Goal: Transaction & Acquisition: Obtain resource

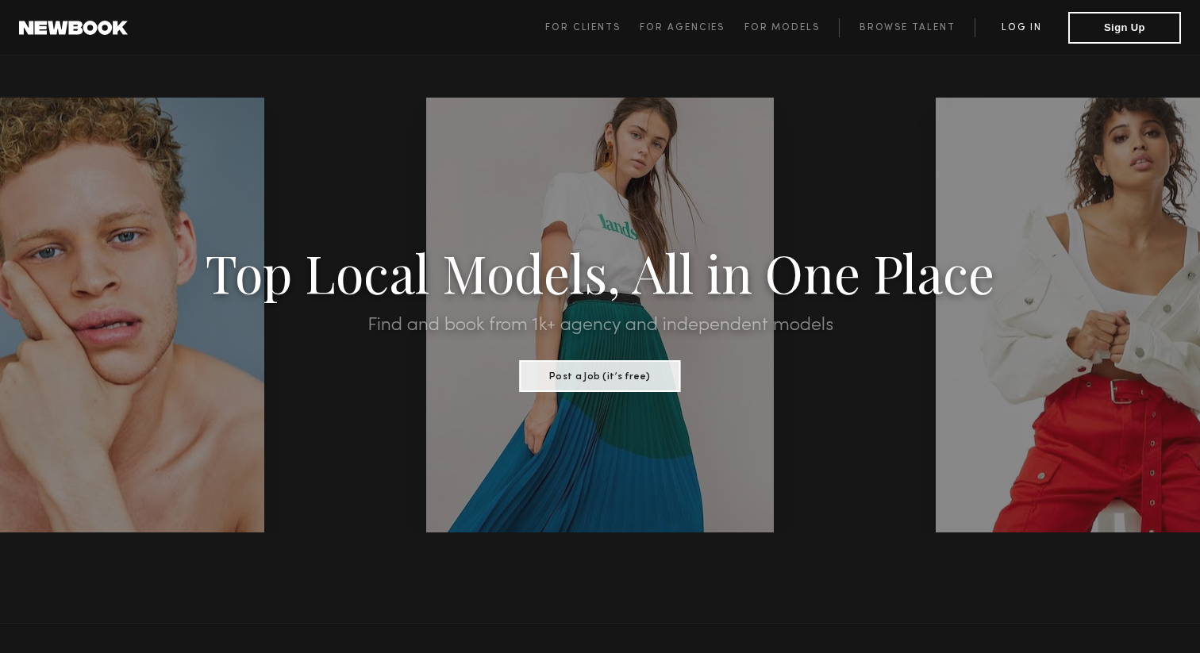
click at [1015, 28] on link "Log in" at bounding box center [1022, 27] width 94 height 19
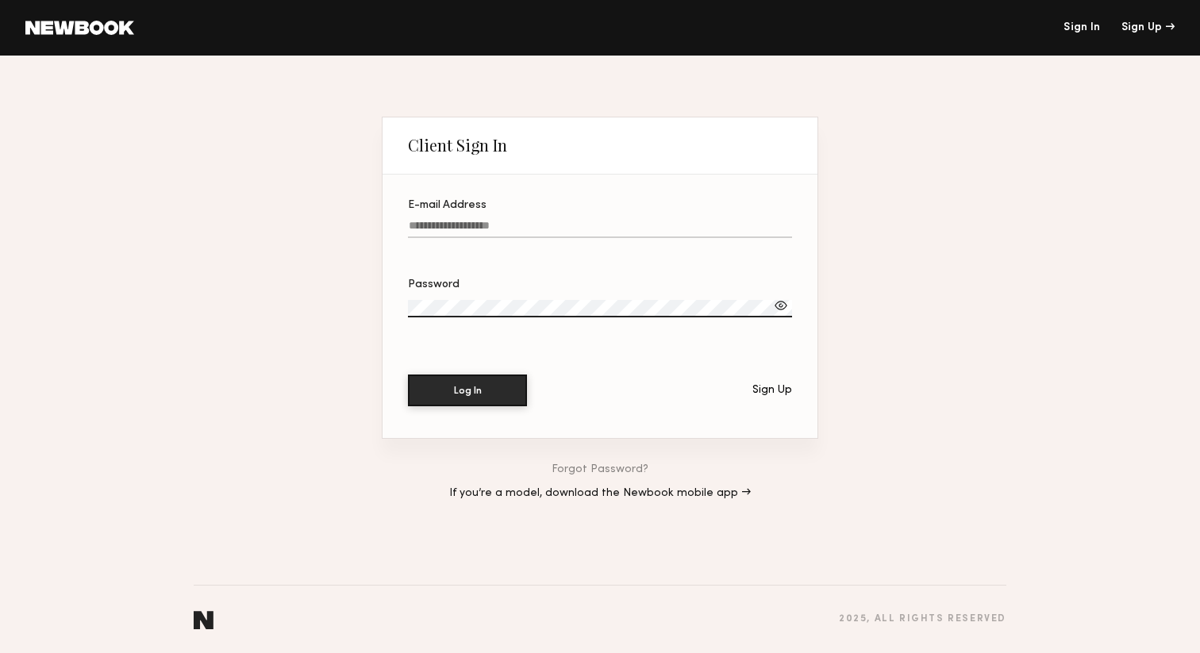
type input "**********"
click at [494, 389] on button "Log In" at bounding box center [467, 390] width 119 height 32
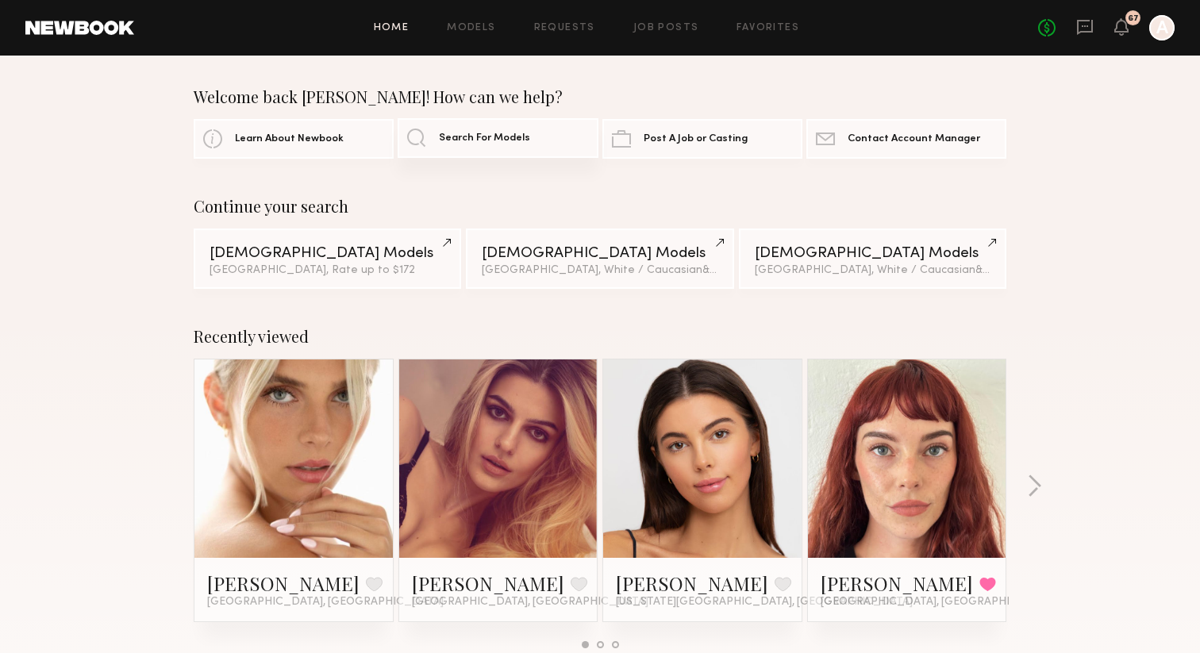
click at [449, 137] on span "Search For Models" at bounding box center [484, 138] width 91 height 10
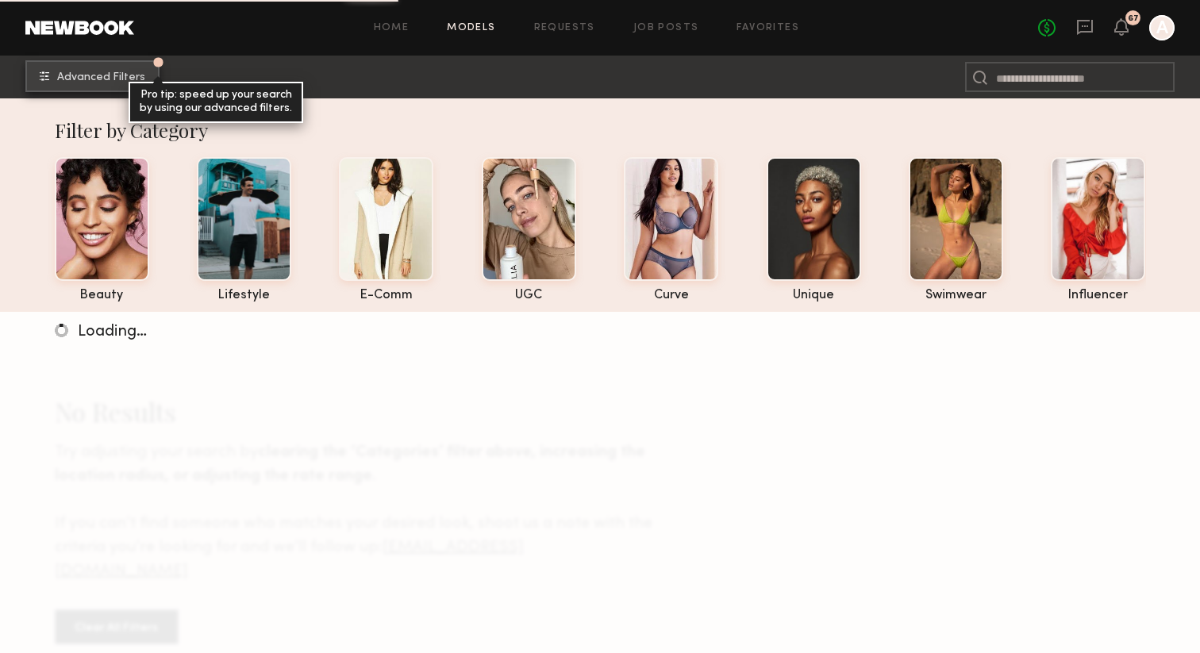
click at [114, 84] on button "Advanced Filters Pro tip: speed up your search by using our advanced filters." at bounding box center [92, 76] width 134 height 32
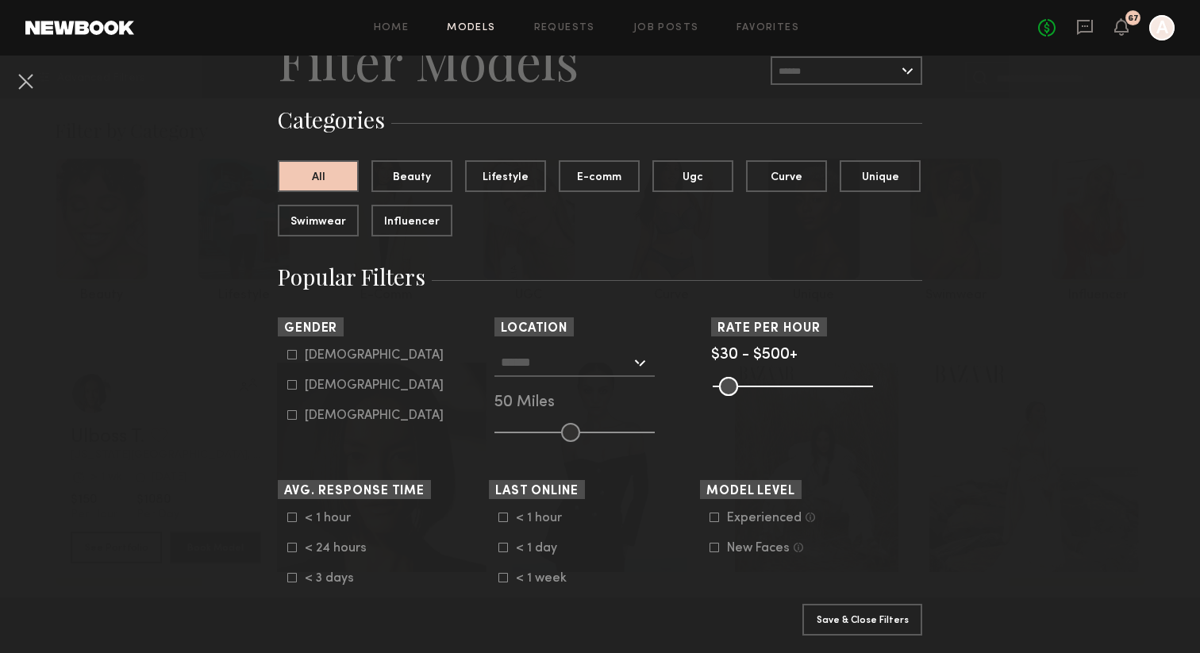
scroll to position [98, 0]
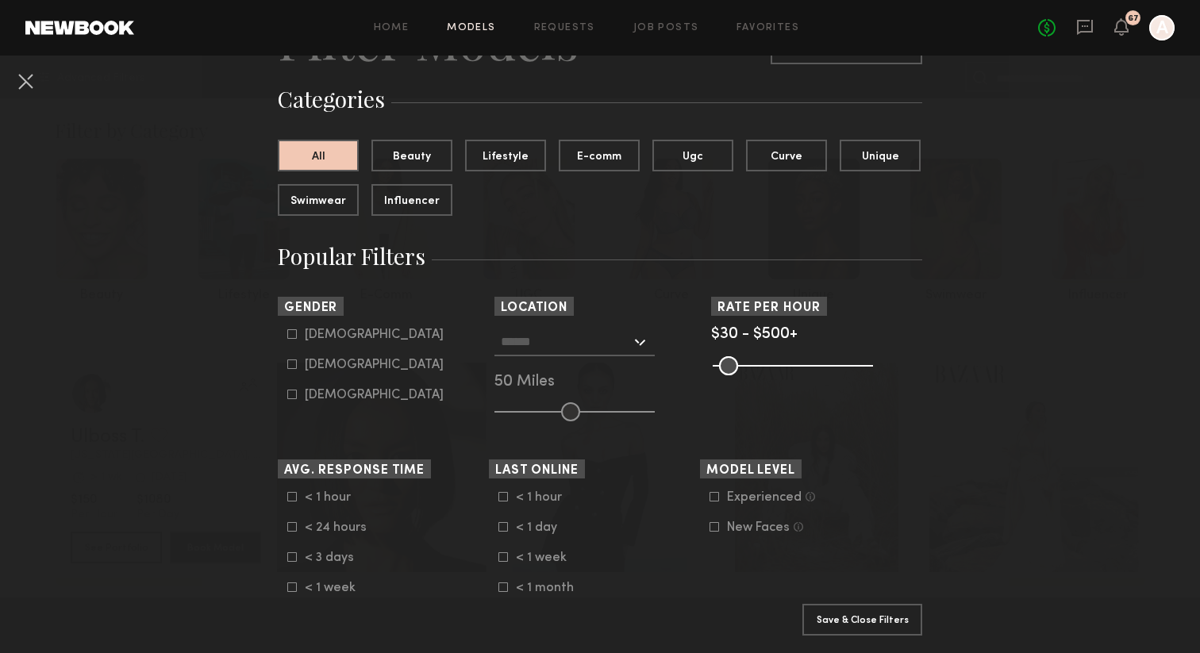
click at [507, 341] on input "text" at bounding box center [566, 341] width 130 height 27
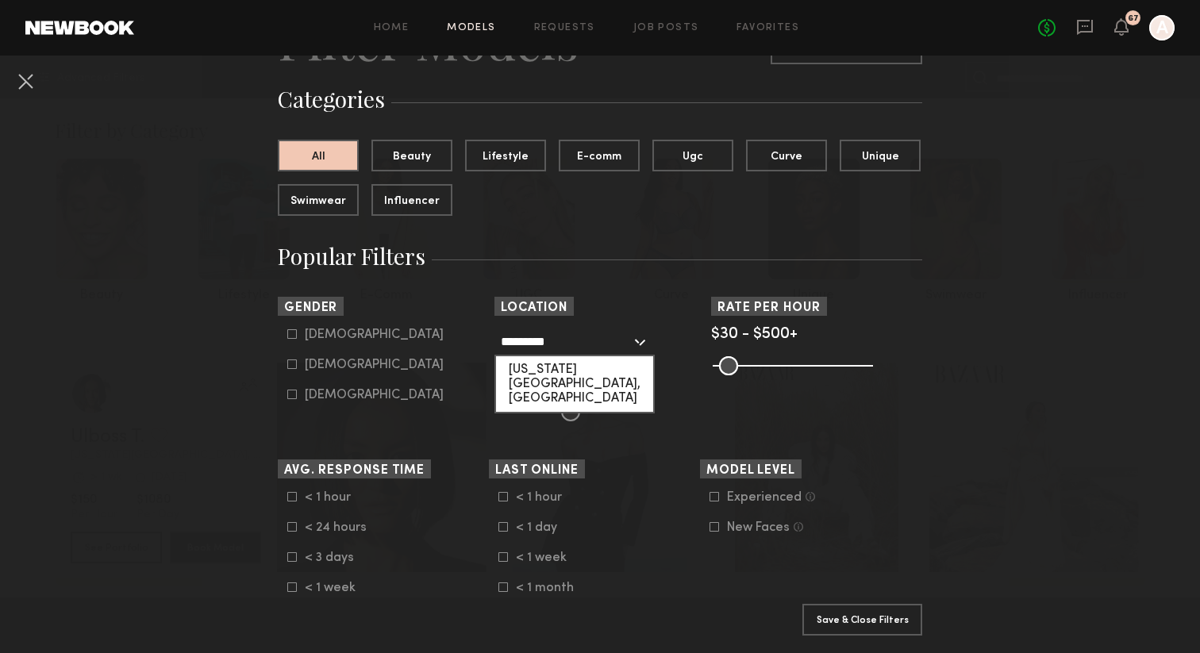
click at [530, 372] on div "[US_STATE][GEOGRAPHIC_DATA], [GEOGRAPHIC_DATA]" at bounding box center [574, 384] width 157 height 56
type input "**********"
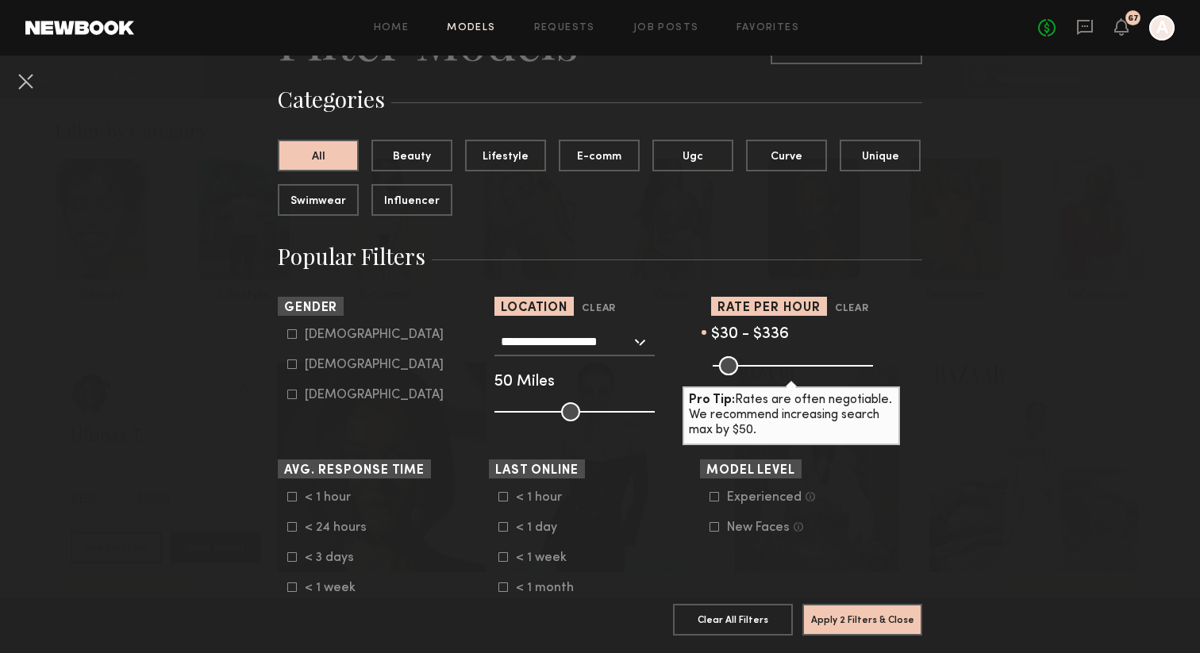
drag, startPoint x: 864, startPoint y: 366, endPoint x: 815, endPoint y: 374, distance: 49.9
type input "***"
click at [815, 374] on input "range" at bounding box center [793, 365] width 160 height 19
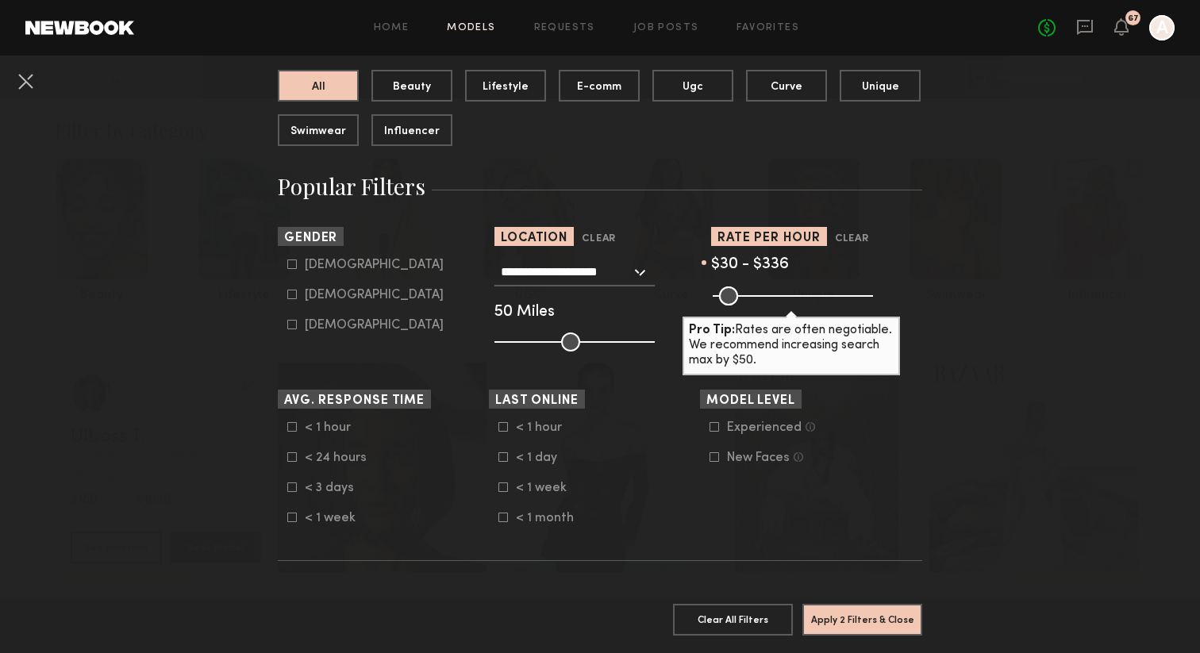
scroll to position [170, 0]
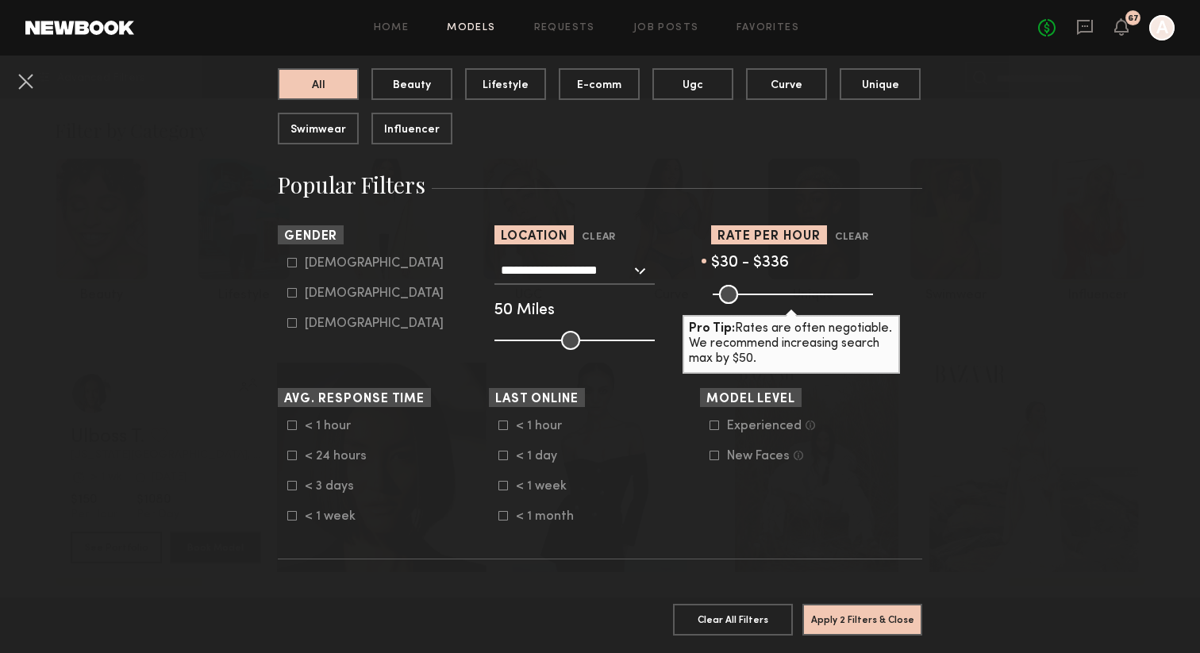
click at [292, 295] on icon at bounding box center [292, 293] width 10 height 10
type input "**"
click at [848, 622] on button "Apply 3 Filters & Close" at bounding box center [863, 619] width 120 height 32
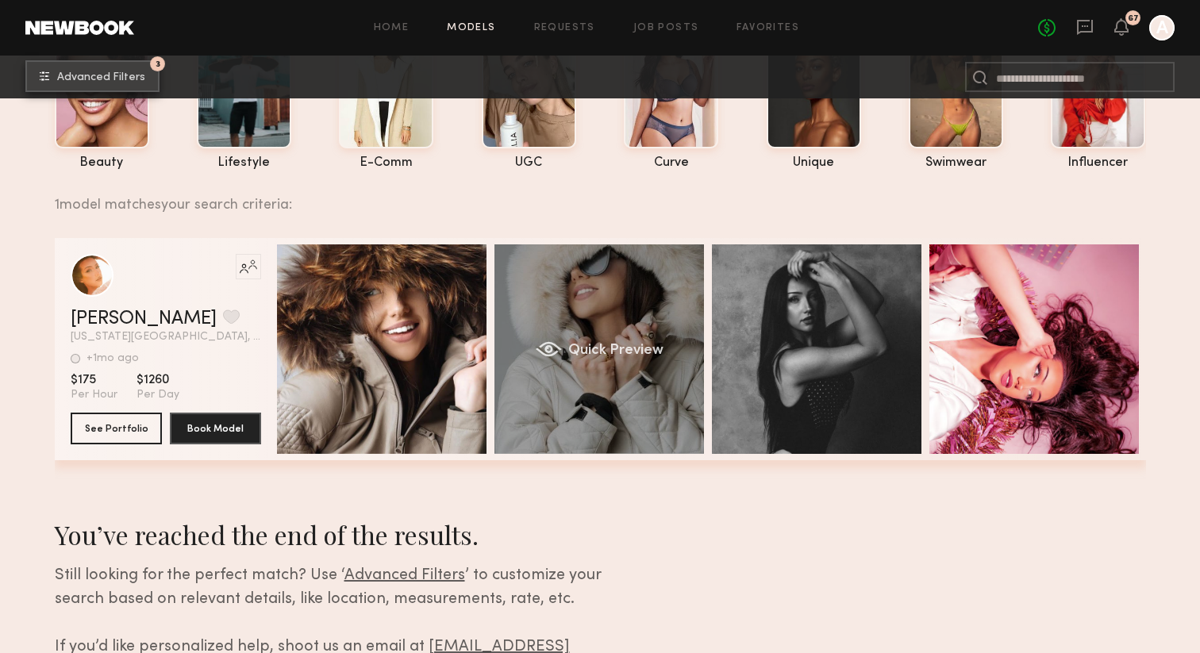
scroll to position [131, 0]
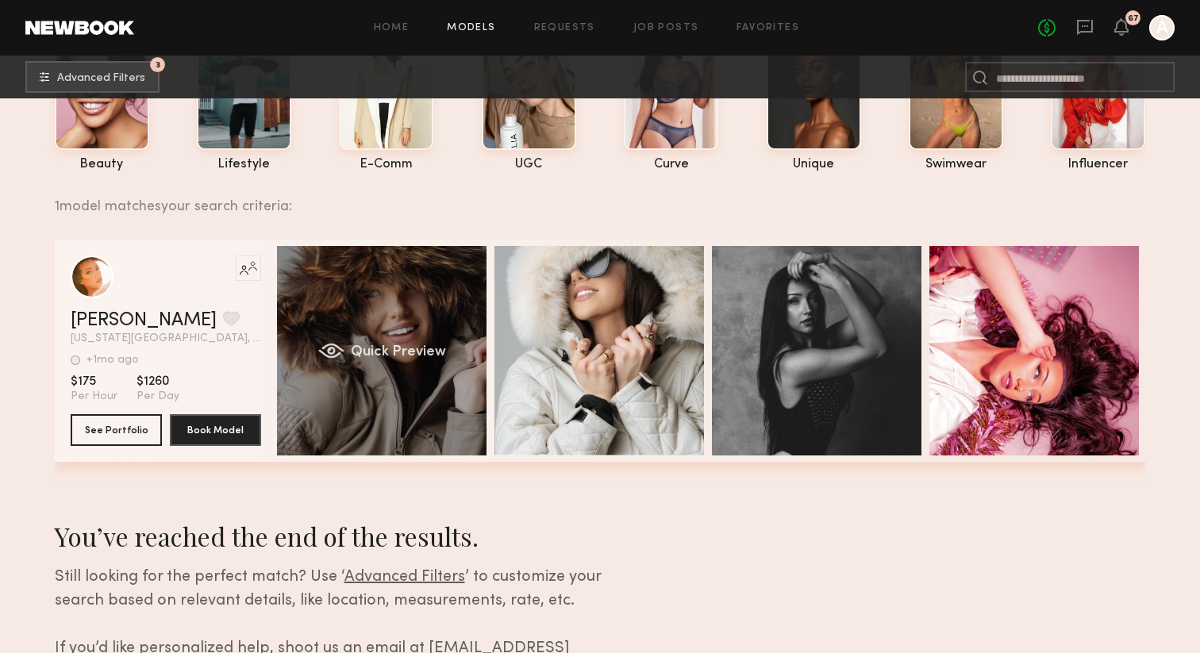
click at [355, 383] on div "Quick Preview" at bounding box center [382, 351] width 210 height 210
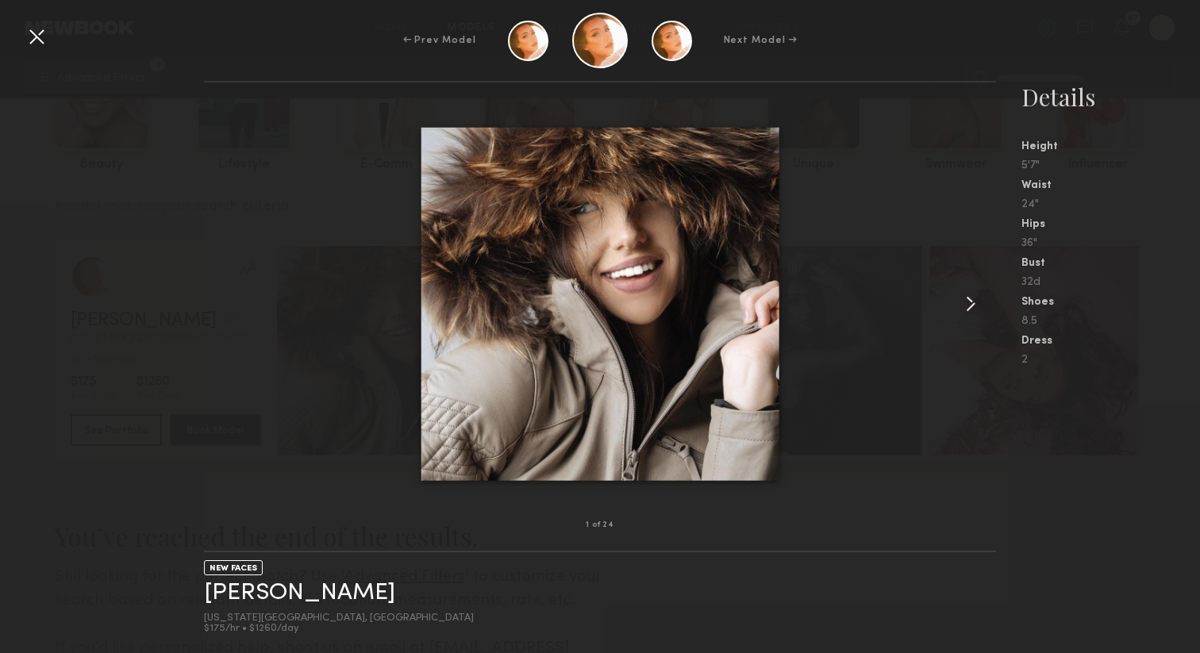
click at [966, 306] on common-icon at bounding box center [970, 303] width 25 height 25
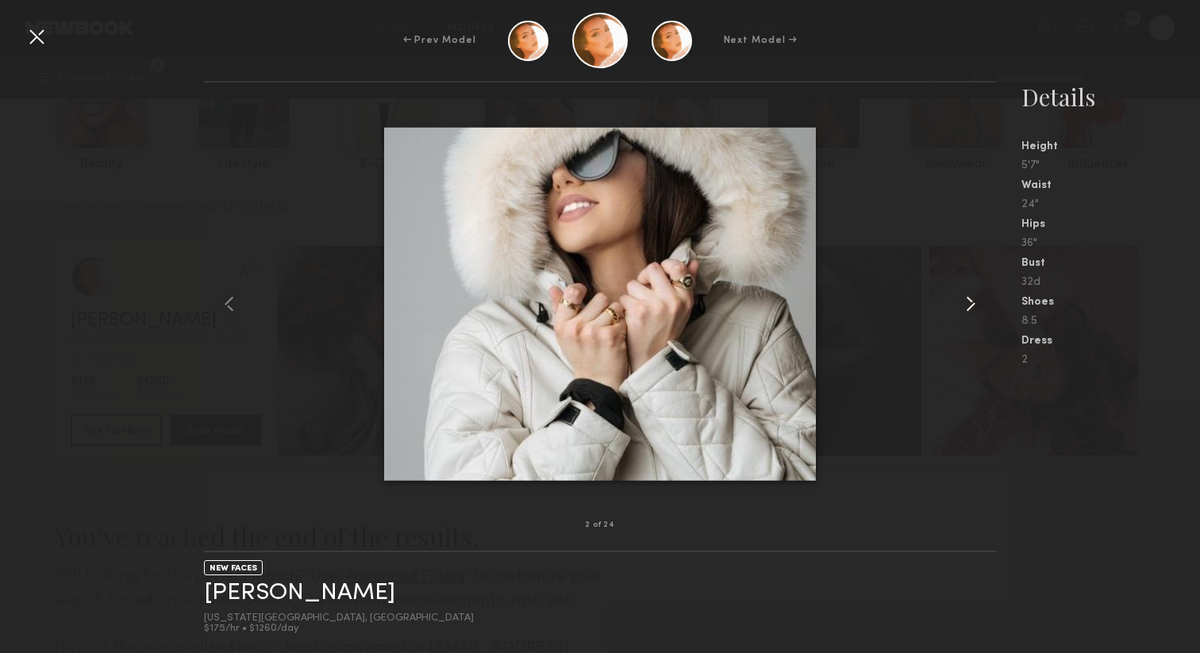
click at [966, 306] on common-icon at bounding box center [970, 303] width 25 height 25
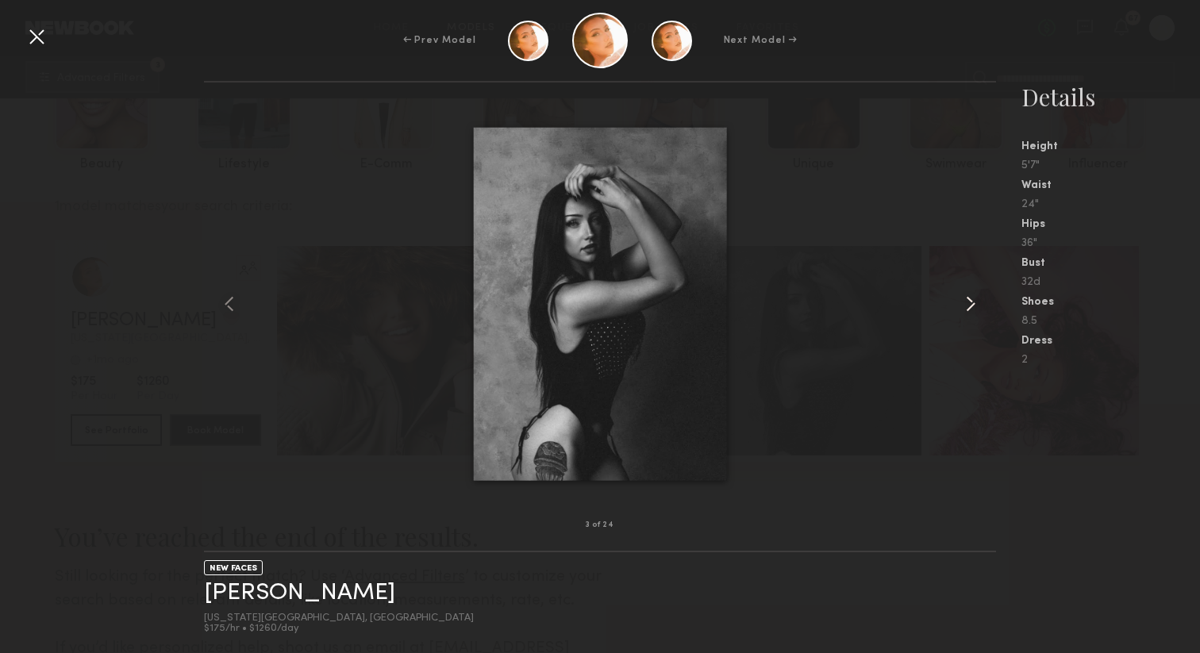
click at [966, 306] on common-icon at bounding box center [970, 303] width 25 height 25
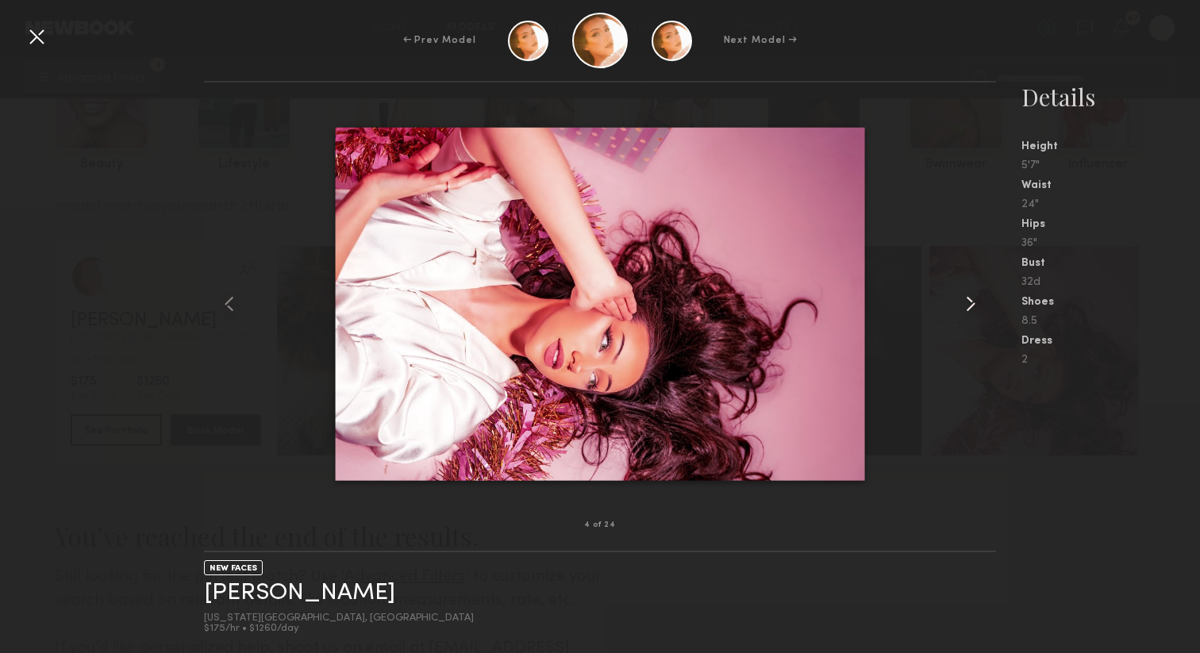
click at [966, 306] on common-icon at bounding box center [970, 303] width 25 height 25
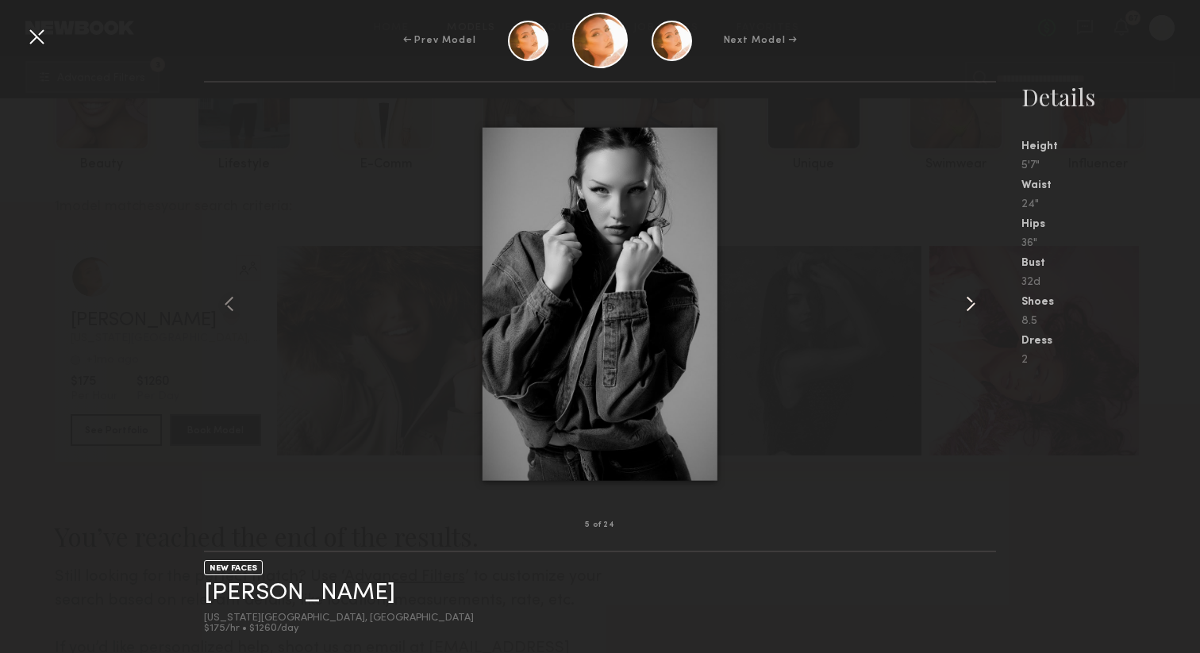
click at [966, 306] on common-icon at bounding box center [970, 303] width 25 height 25
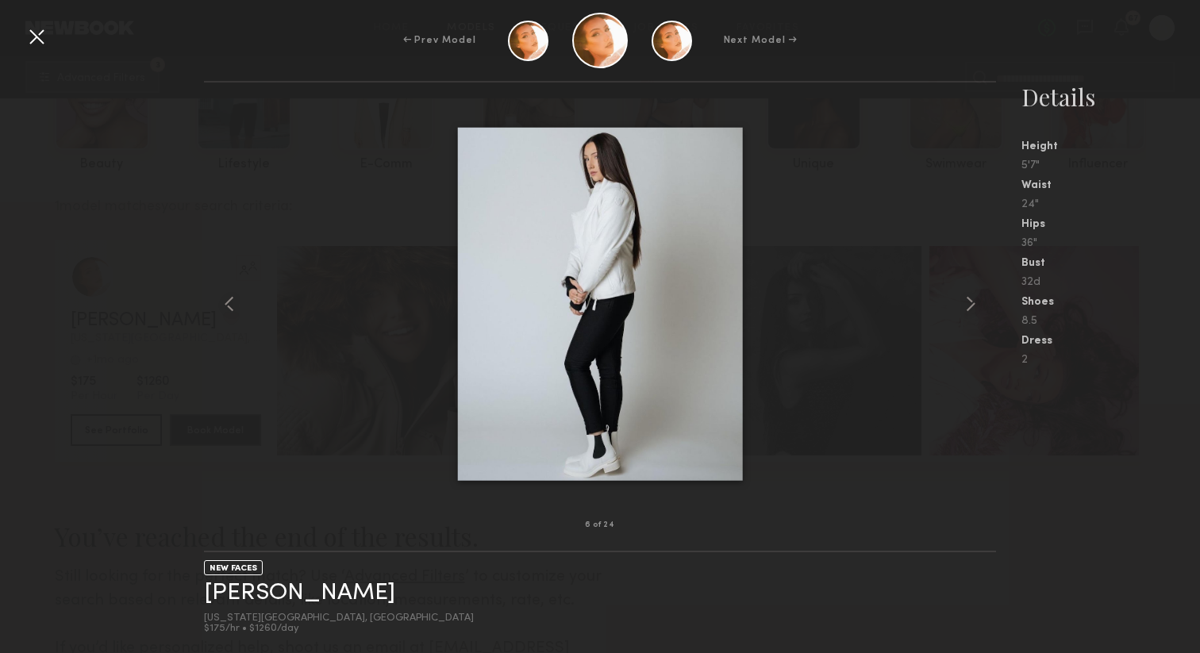
click at [36, 40] on div at bounding box center [36, 36] width 25 height 25
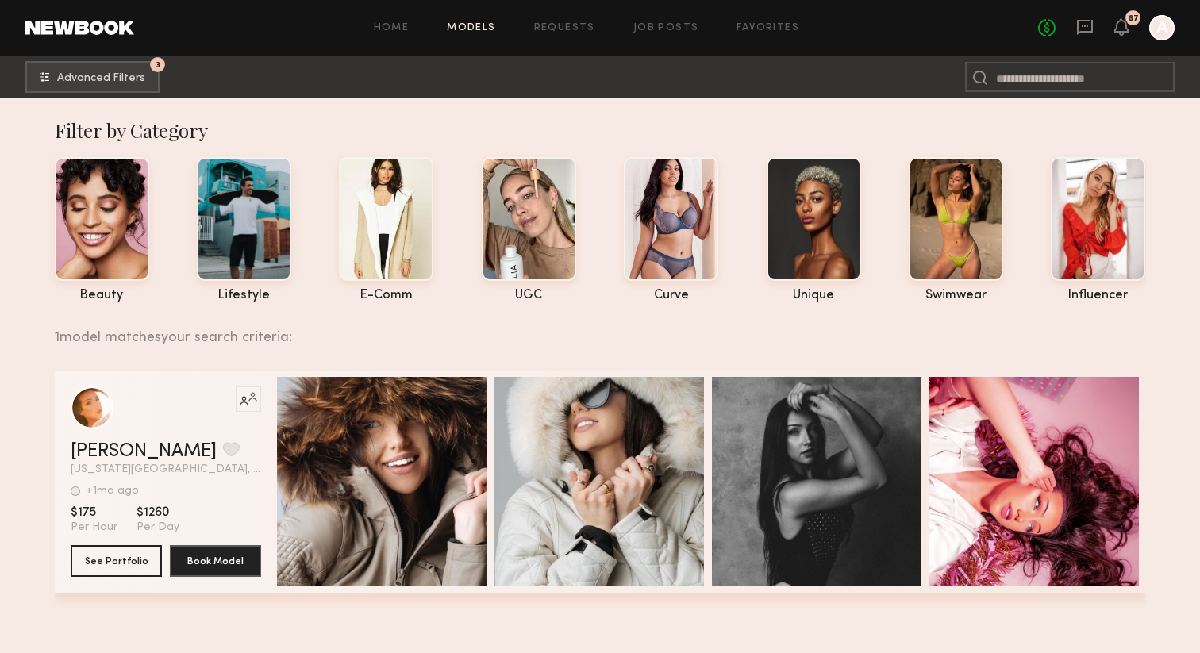
scroll to position [31, 0]
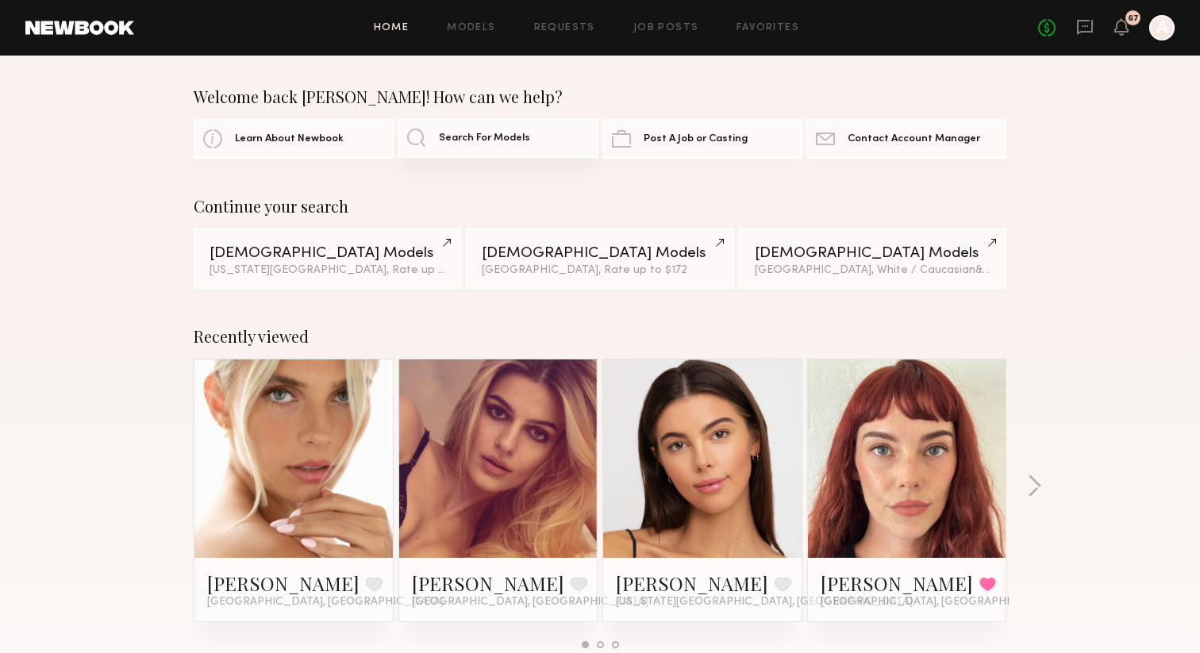
click at [457, 137] on span "Search For Models" at bounding box center [484, 138] width 91 height 10
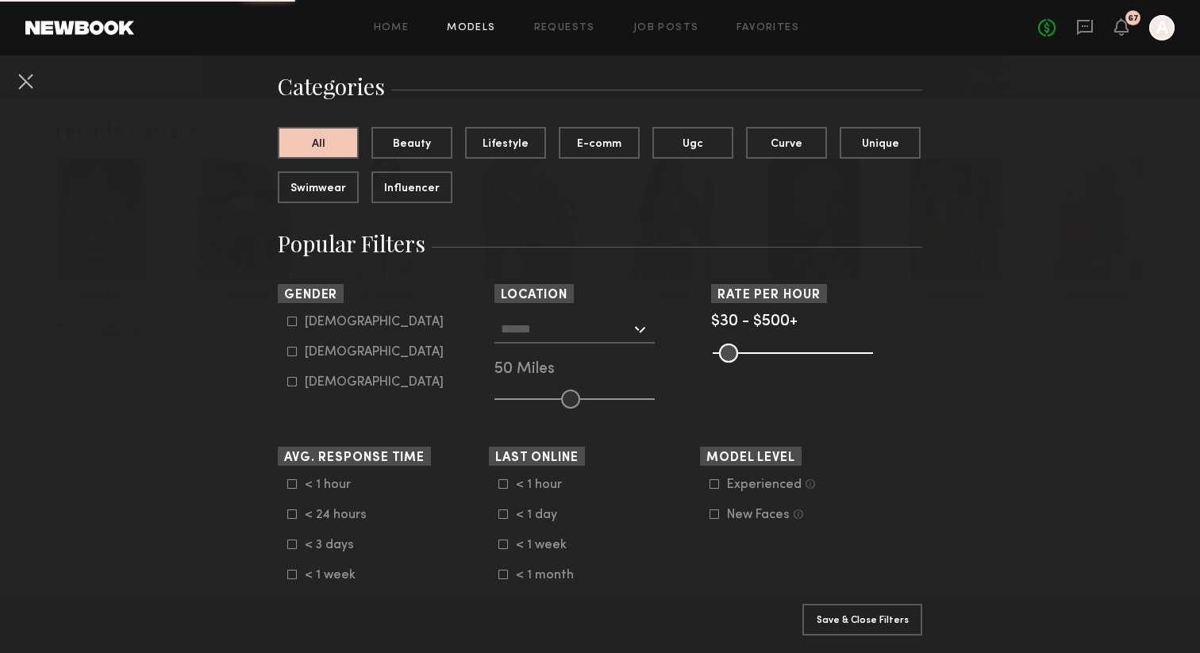
scroll to position [160, 0]
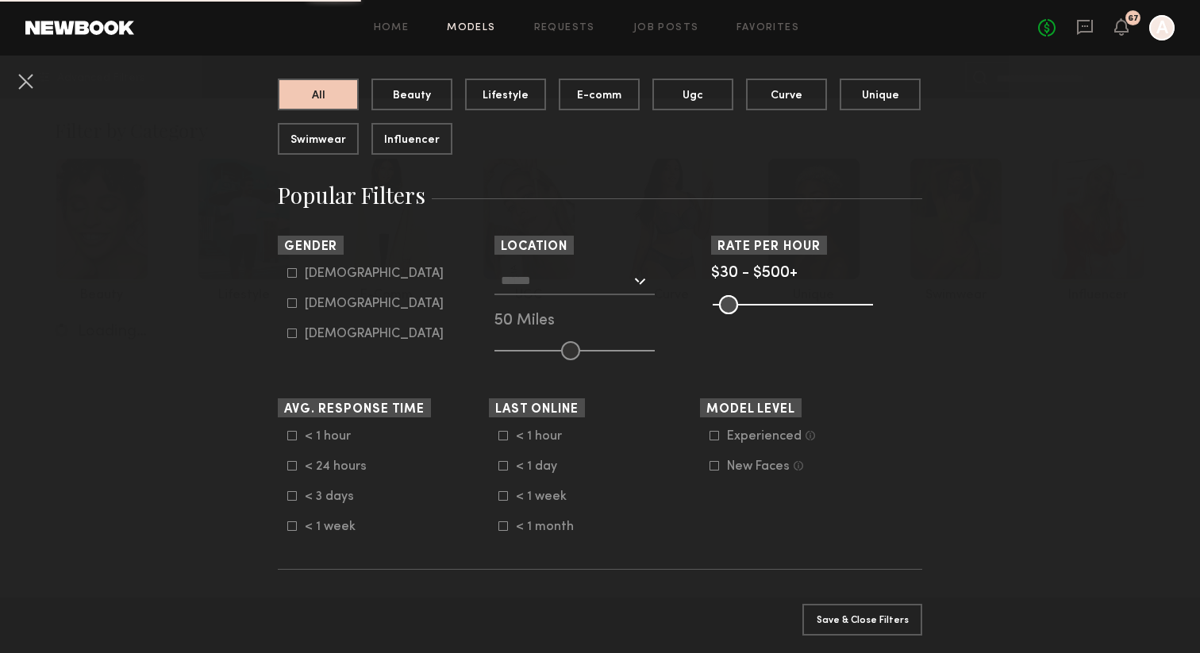
click at [520, 287] on input "text" at bounding box center [566, 280] width 130 height 27
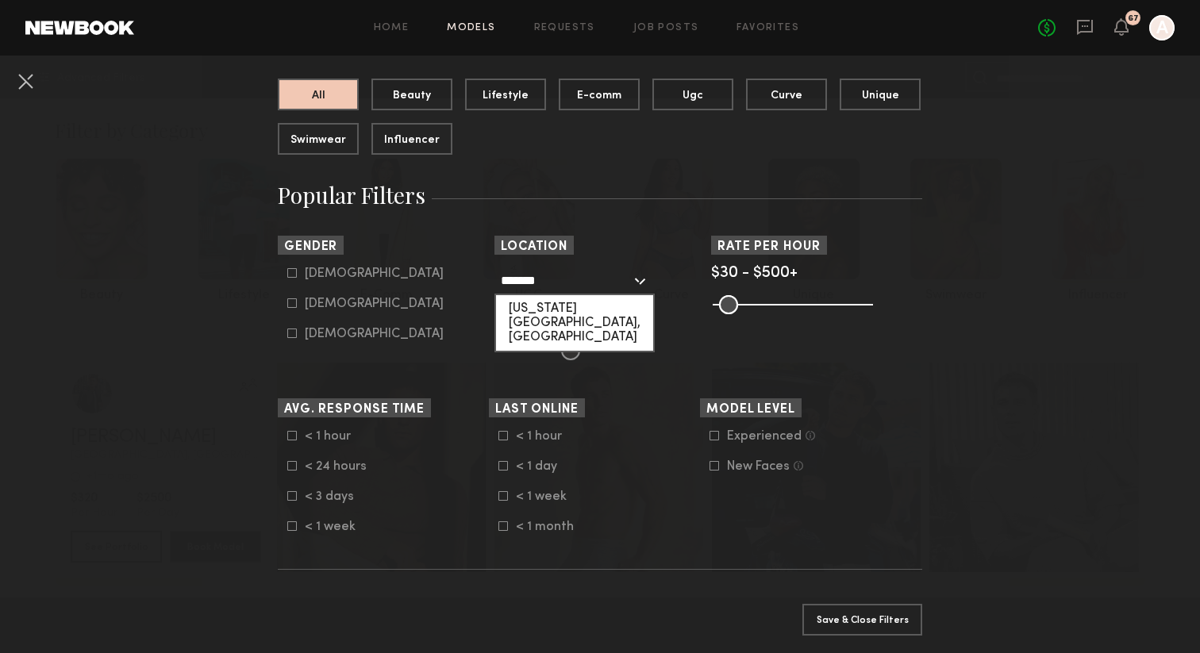
click at [536, 308] on div "[US_STATE][GEOGRAPHIC_DATA], [GEOGRAPHIC_DATA]" at bounding box center [574, 323] width 157 height 56
type input "**********"
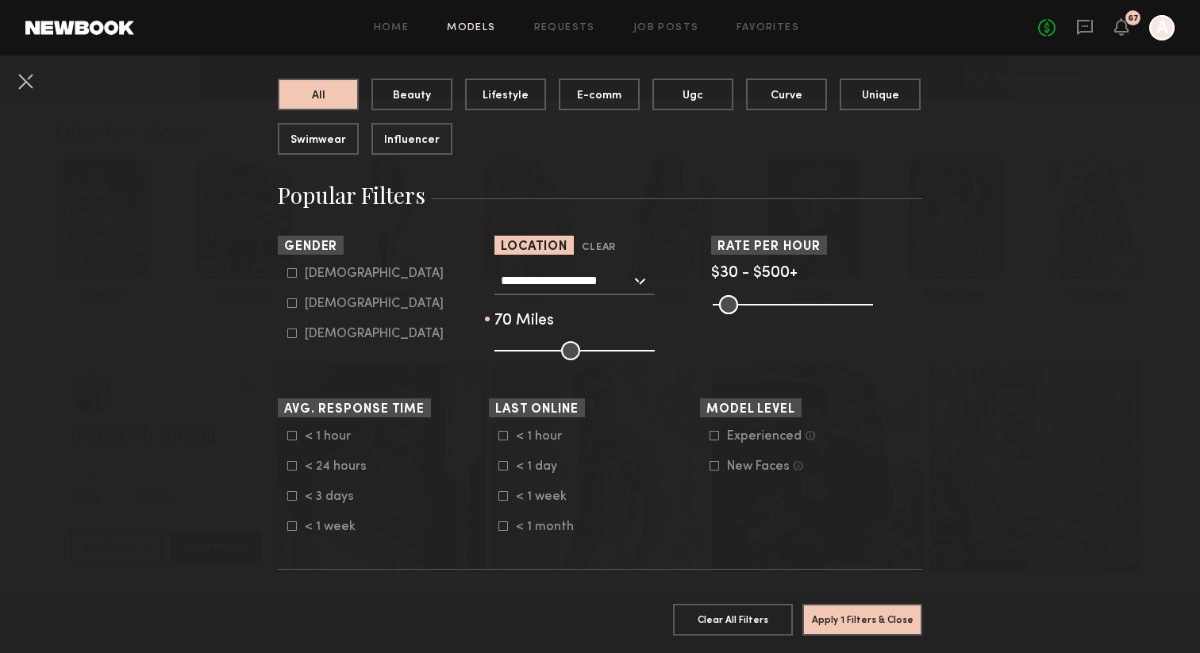
drag, startPoint x: 571, startPoint y: 349, endPoint x: 603, endPoint y: 349, distance: 31.8
type input "**"
click at [603, 349] on input "range" at bounding box center [575, 350] width 160 height 19
click at [873, 617] on button "Apply 1 Filters & Close" at bounding box center [863, 619] width 120 height 32
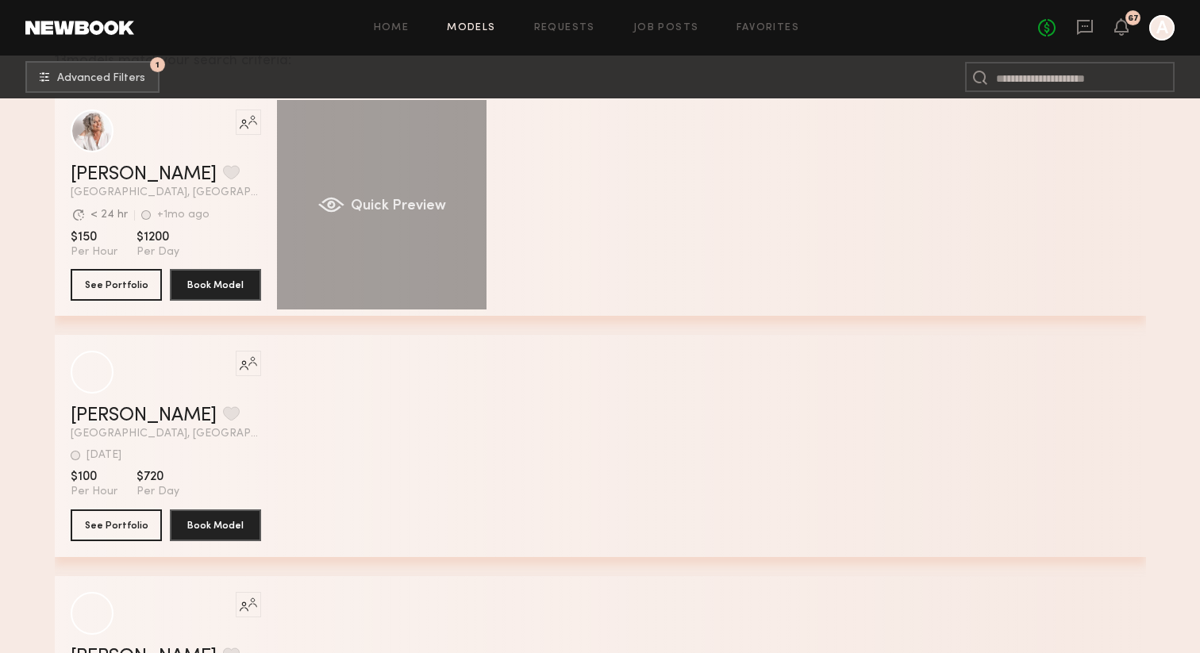
scroll to position [293, 0]
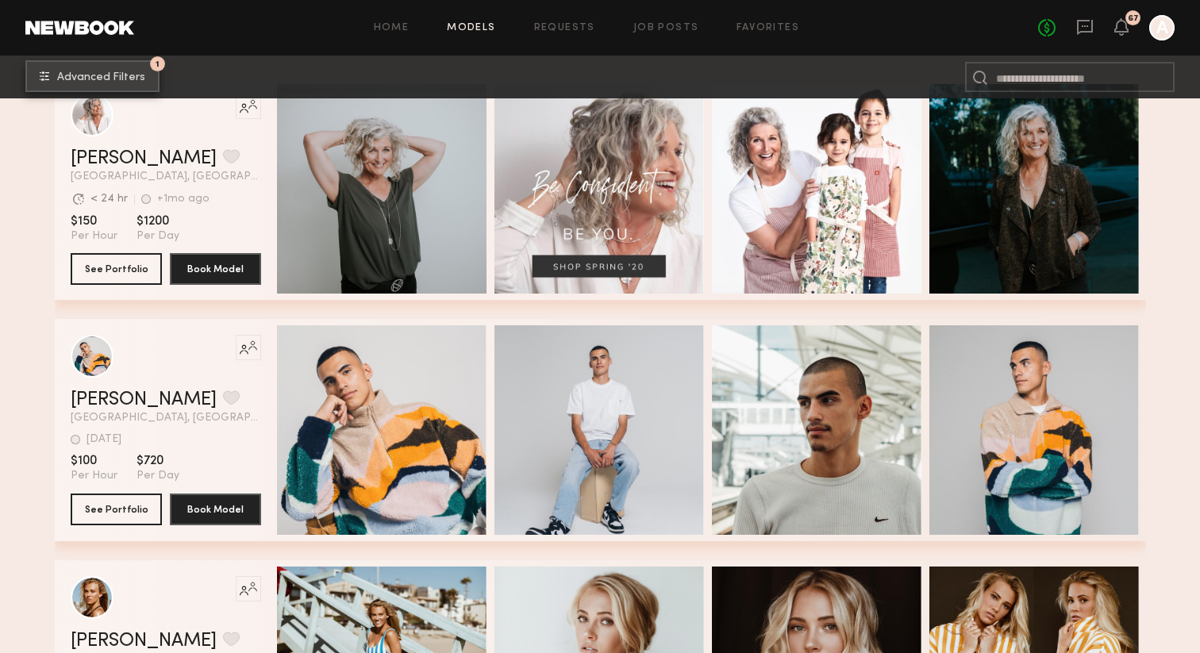
click at [121, 67] on button "1 Advanced Filters" at bounding box center [92, 76] width 134 height 32
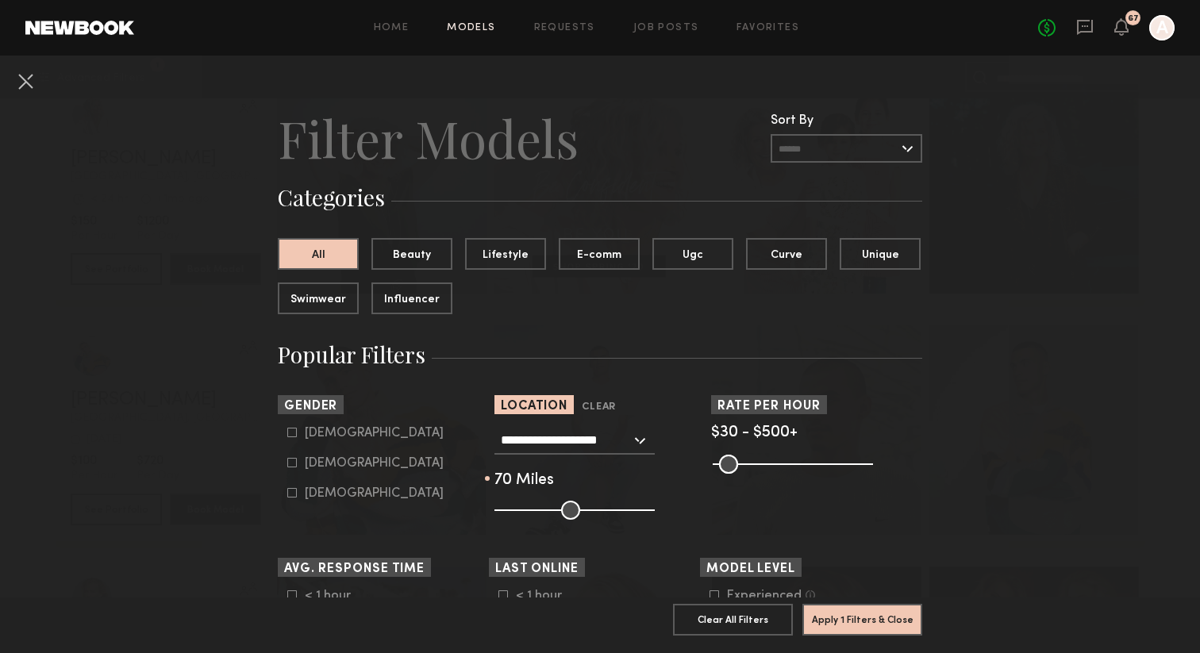
click at [295, 463] on icon at bounding box center [292, 463] width 10 height 10
type input "**"
click at [843, 620] on button "Apply 2 Filters & Close" at bounding box center [863, 619] width 120 height 32
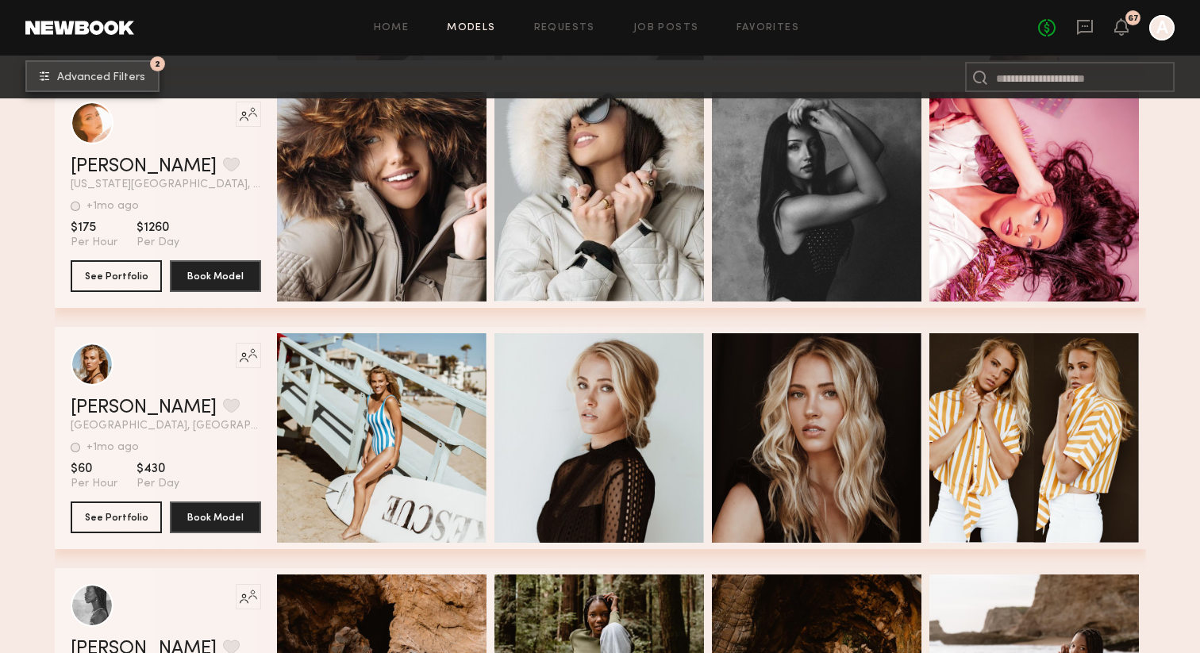
scroll to position [772, 0]
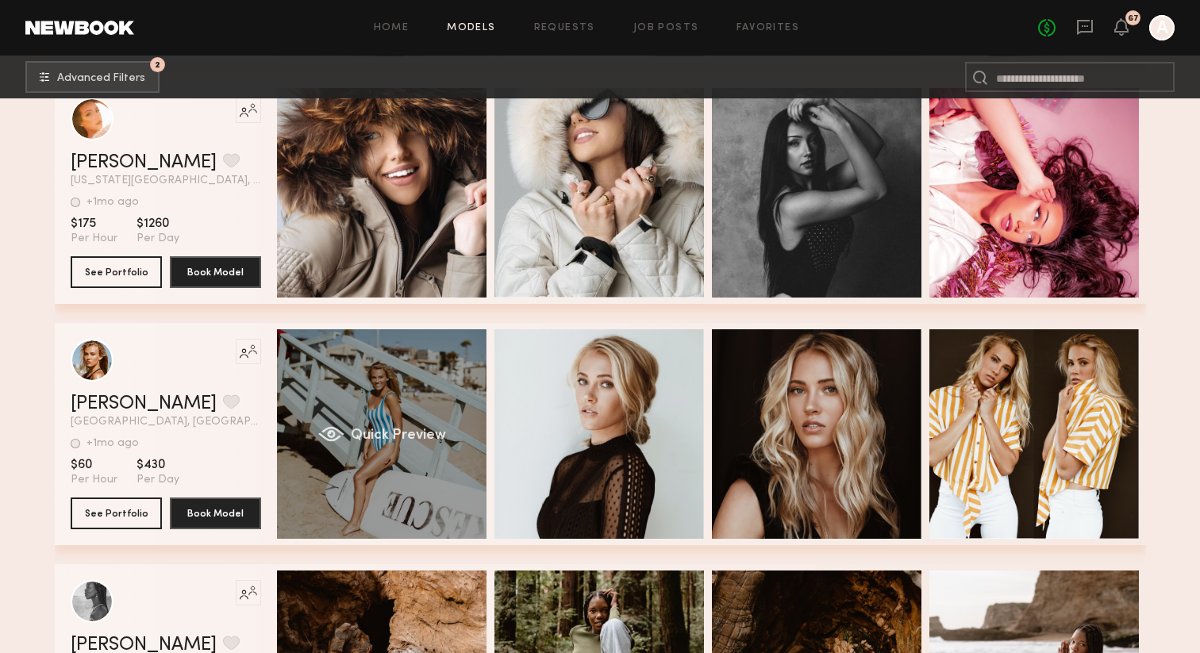
click at [438, 414] on div "Quick Preview" at bounding box center [382, 434] width 210 height 210
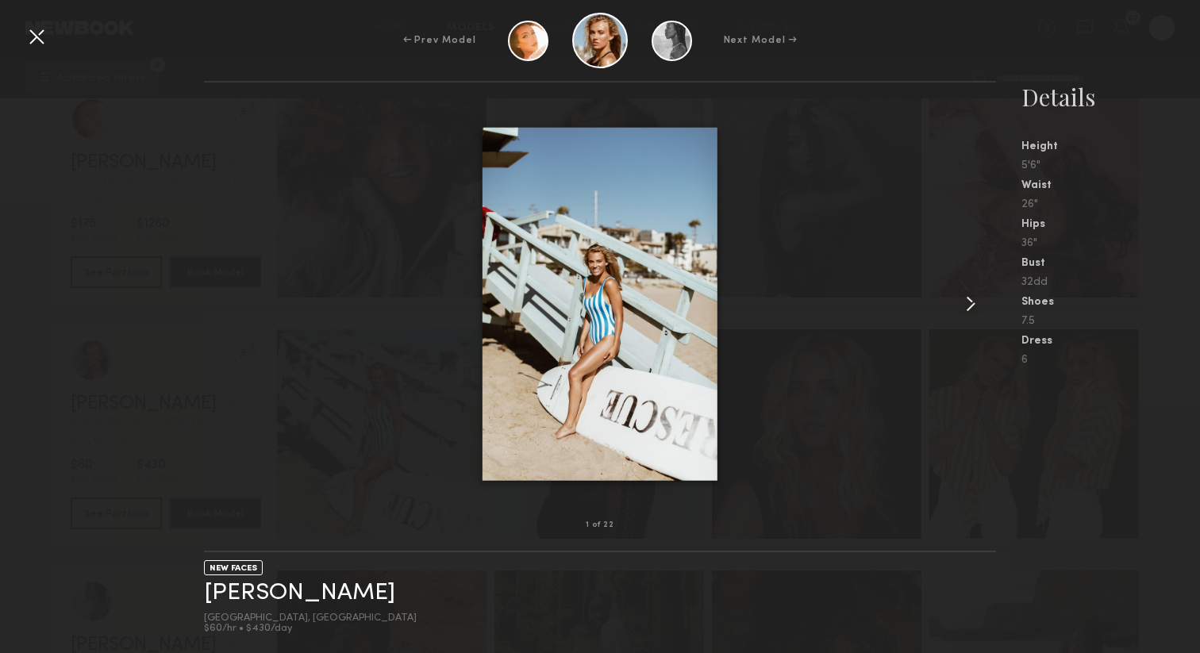
click at [969, 306] on common-icon at bounding box center [970, 303] width 25 height 25
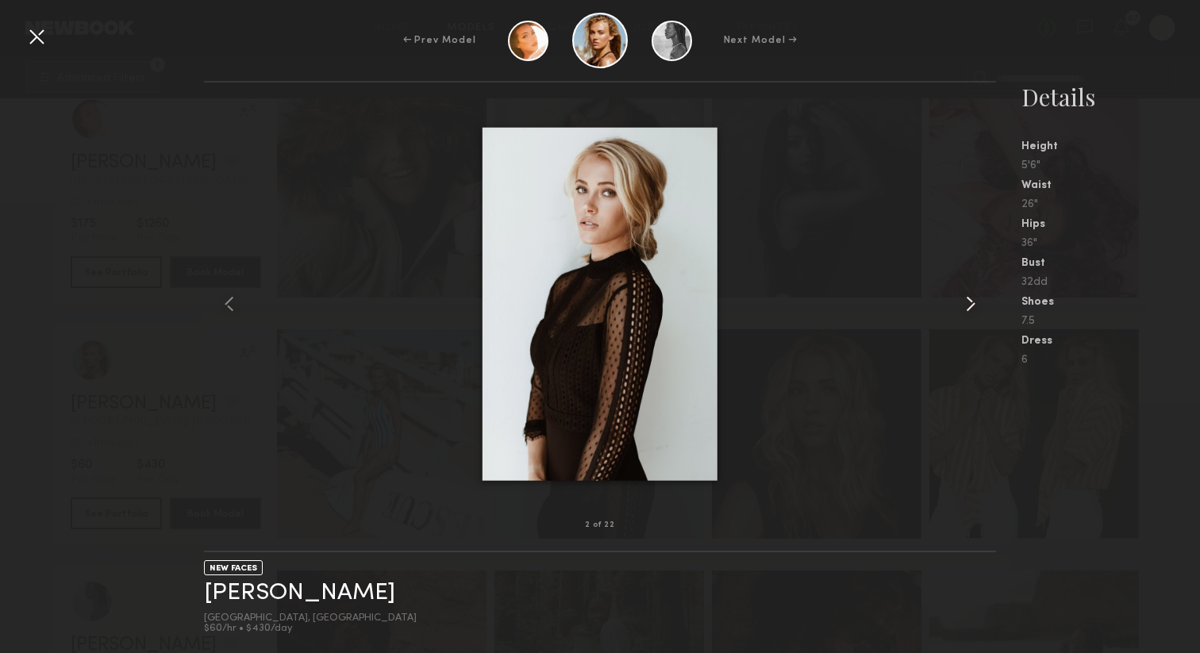
click at [969, 306] on common-icon at bounding box center [970, 303] width 25 height 25
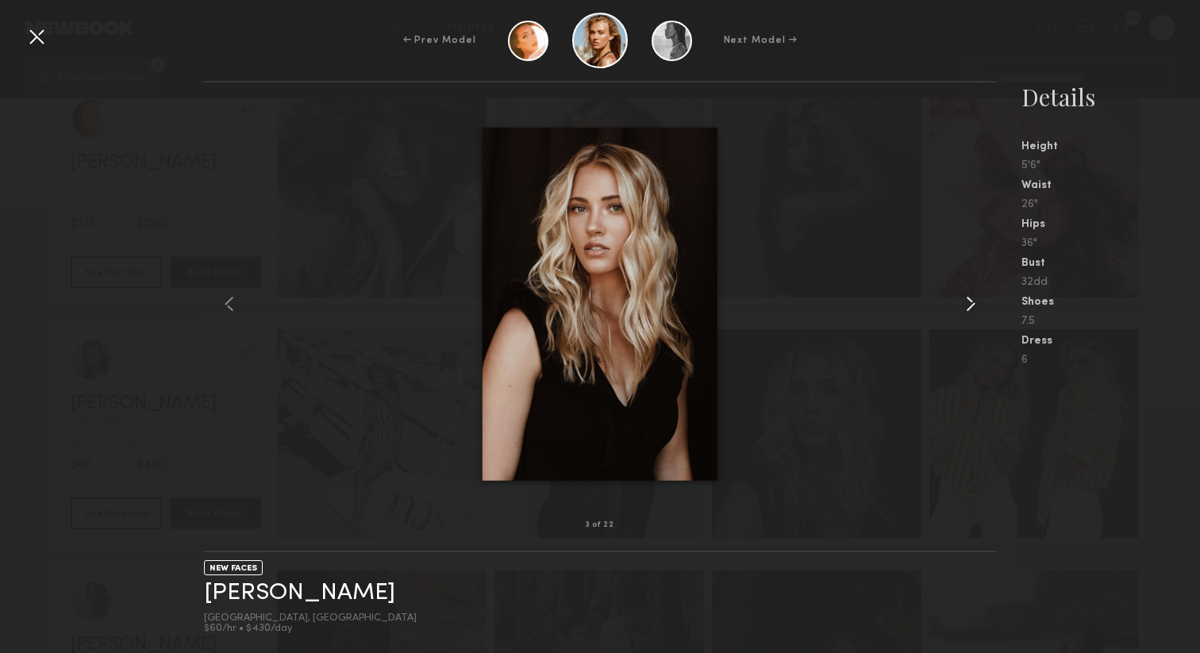
click at [969, 306] on common-icon at bounding box center [970, 303] width 25 height 25
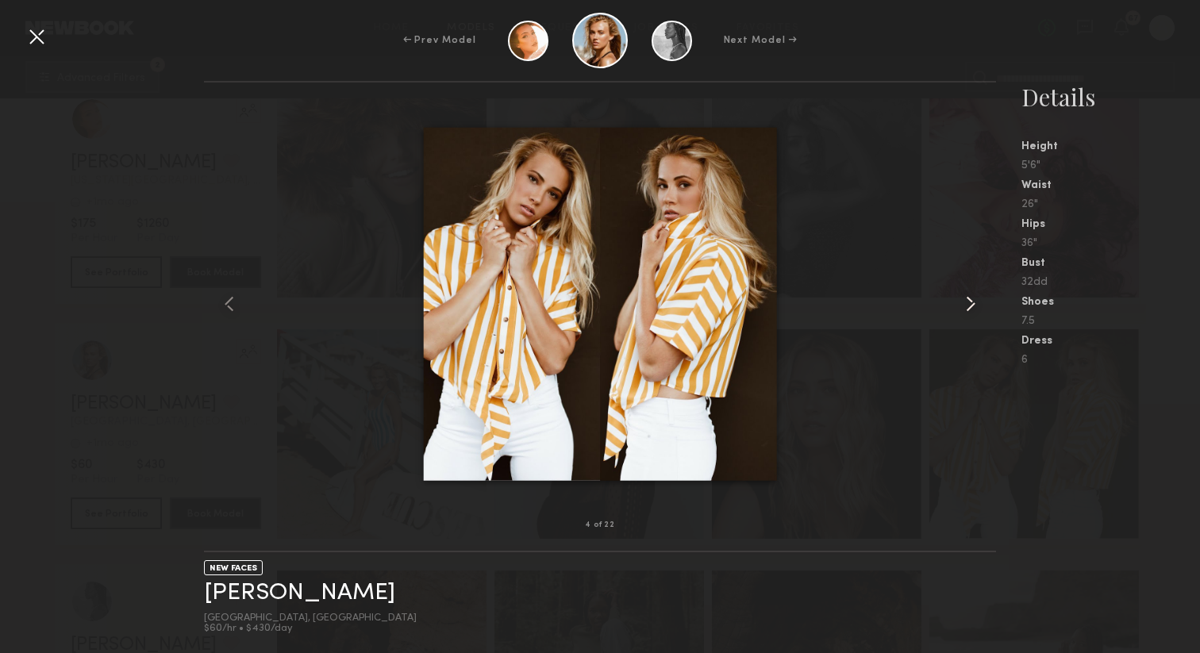
click at [969, 306] on common-icon at bounding box center [970, 303] width 25 height 25
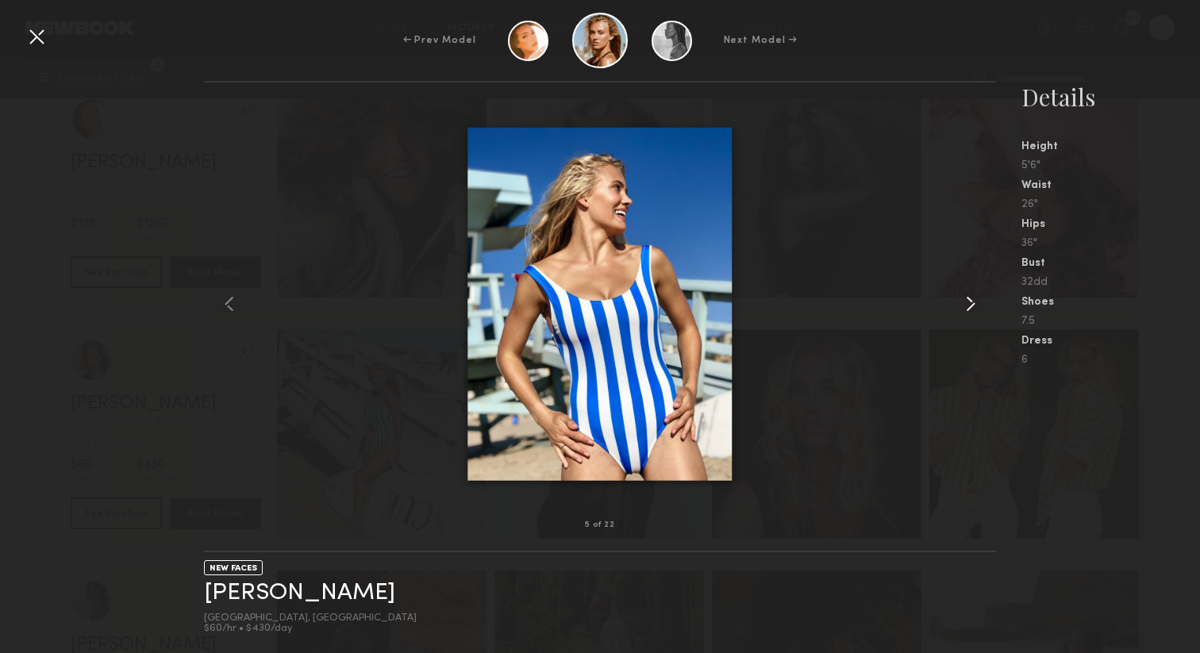
click at [969, 306] on common-icon at bounding box center [970, 303] width 25 height 25
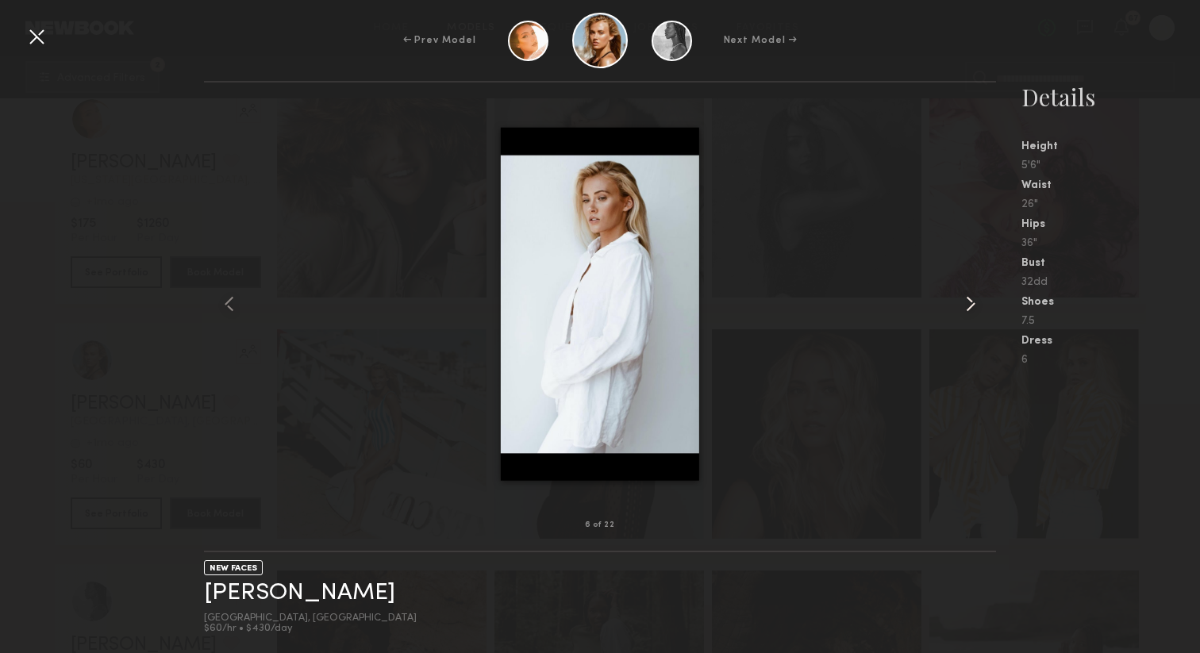
click at [969, 306] on common-icon at bounding box center [970, 303] width 25 height 25
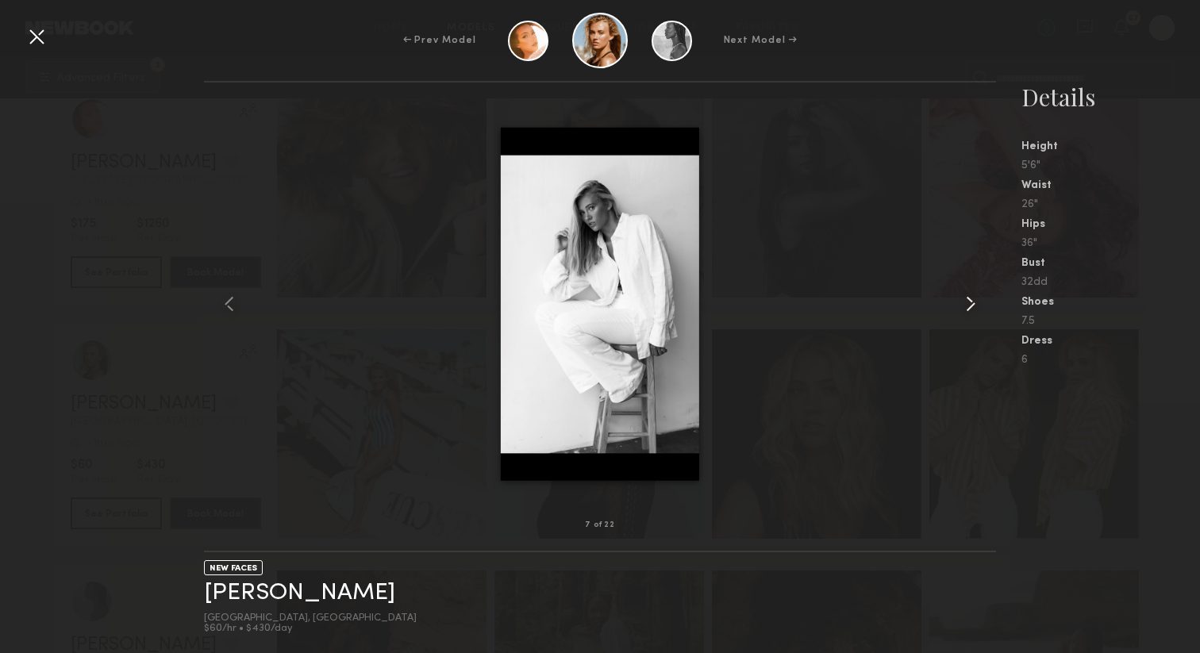
click at [969, 306] on common-icon at bounding box center [970, 303] width 25 height 25
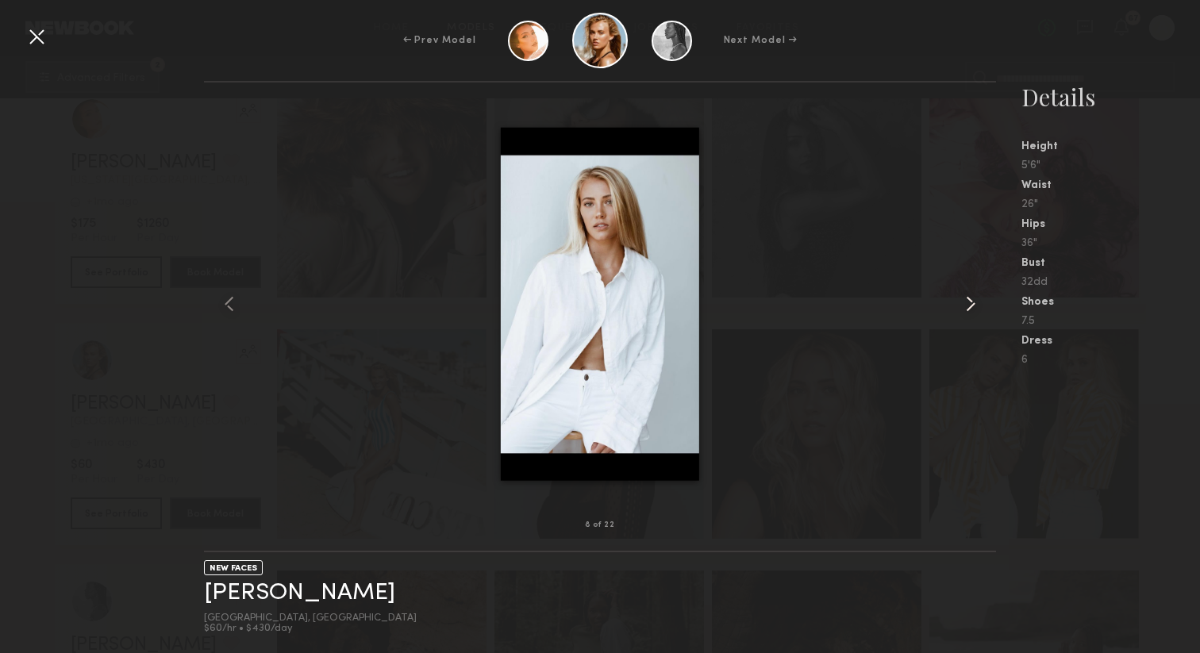
click at [969, 306] on common-icon at bounding box center [970, 303] width 25 height 25
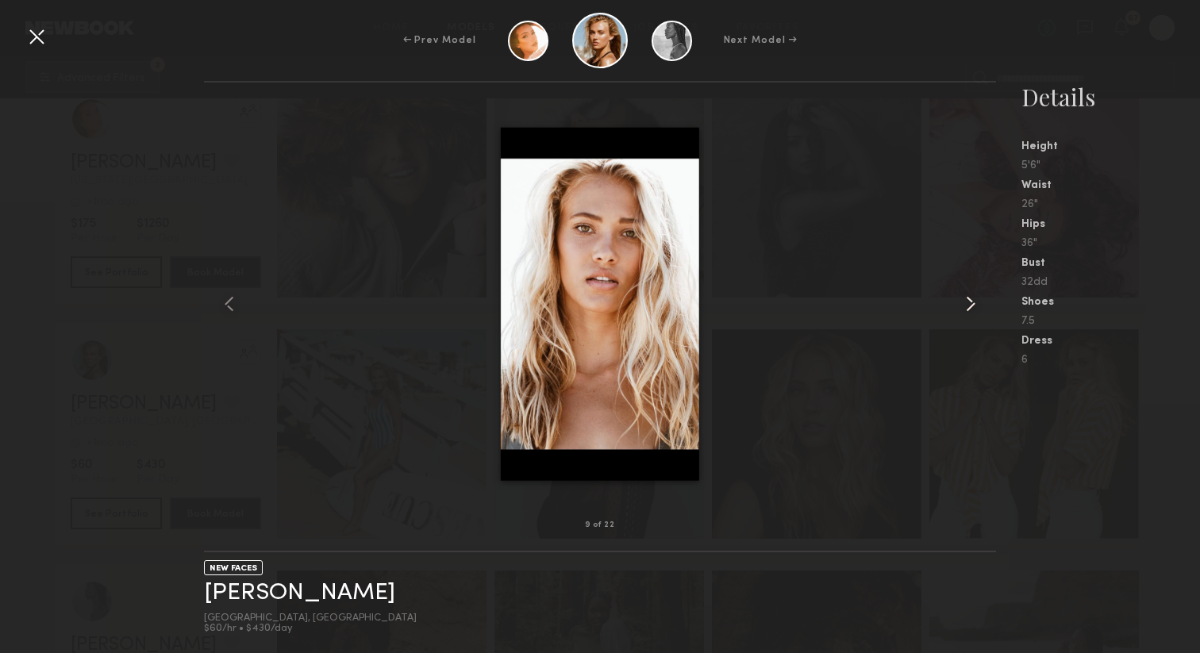
click at [969, 306] on common-icon at bounding box center [970, 303] width 25 height 25
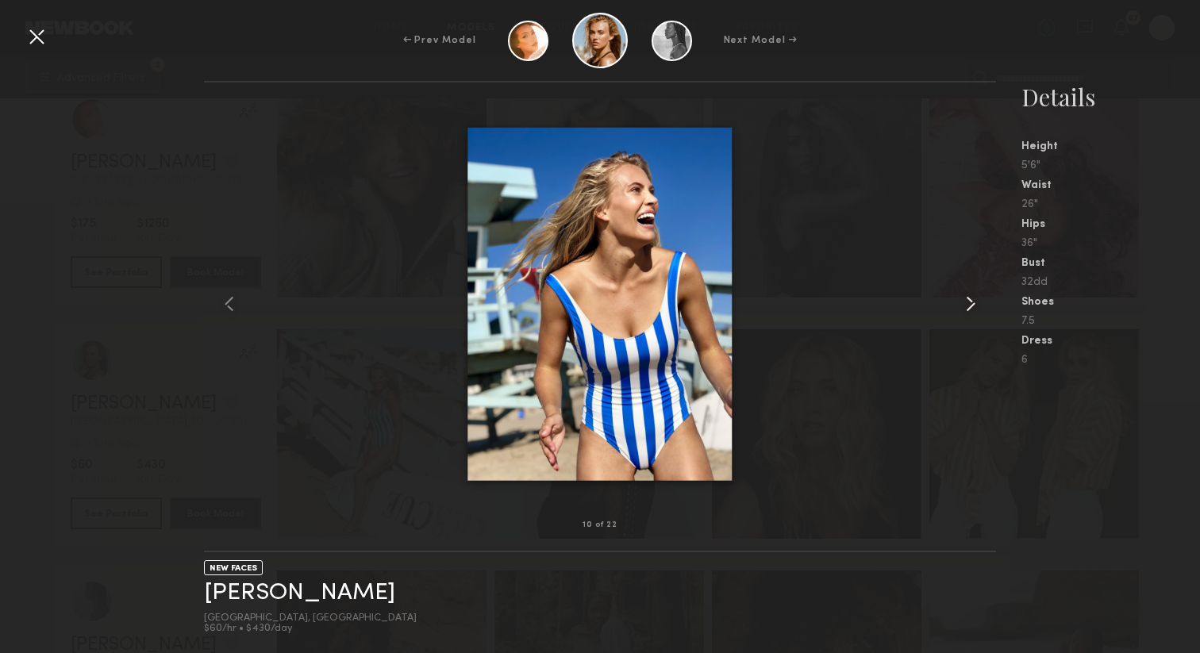
click at [969, 306] on common-icon at bounding box center [970, 303] width 25 height 25
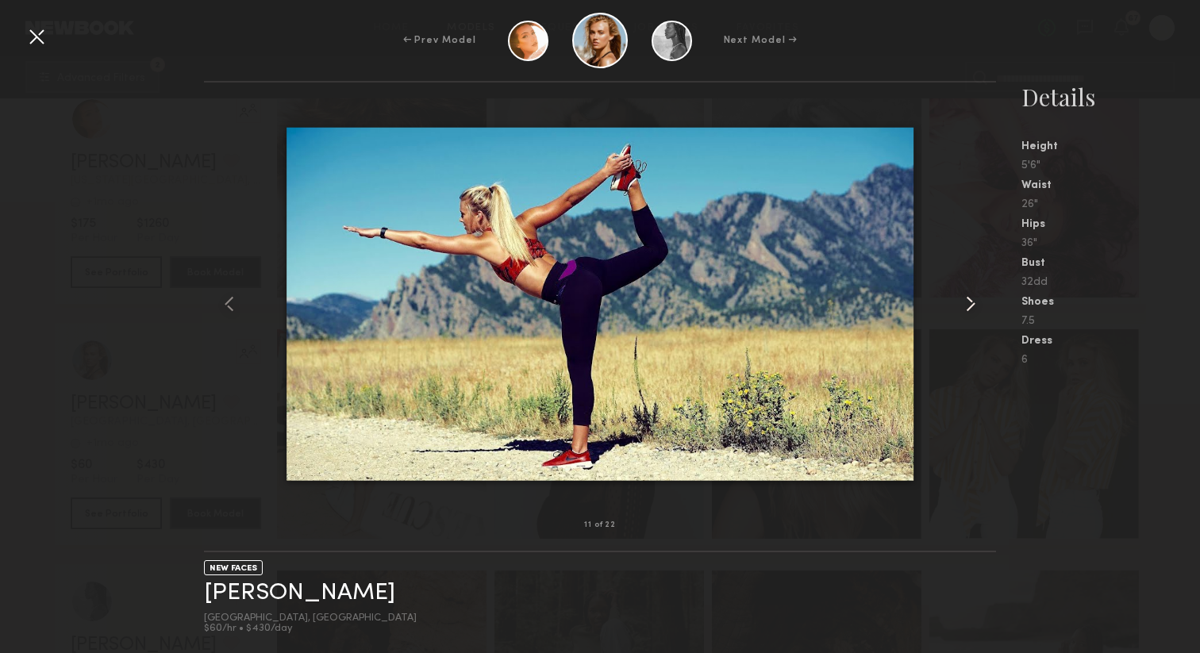
click at [969, 306] on common-icon at bounding box center [970, 303] width 25 height 25
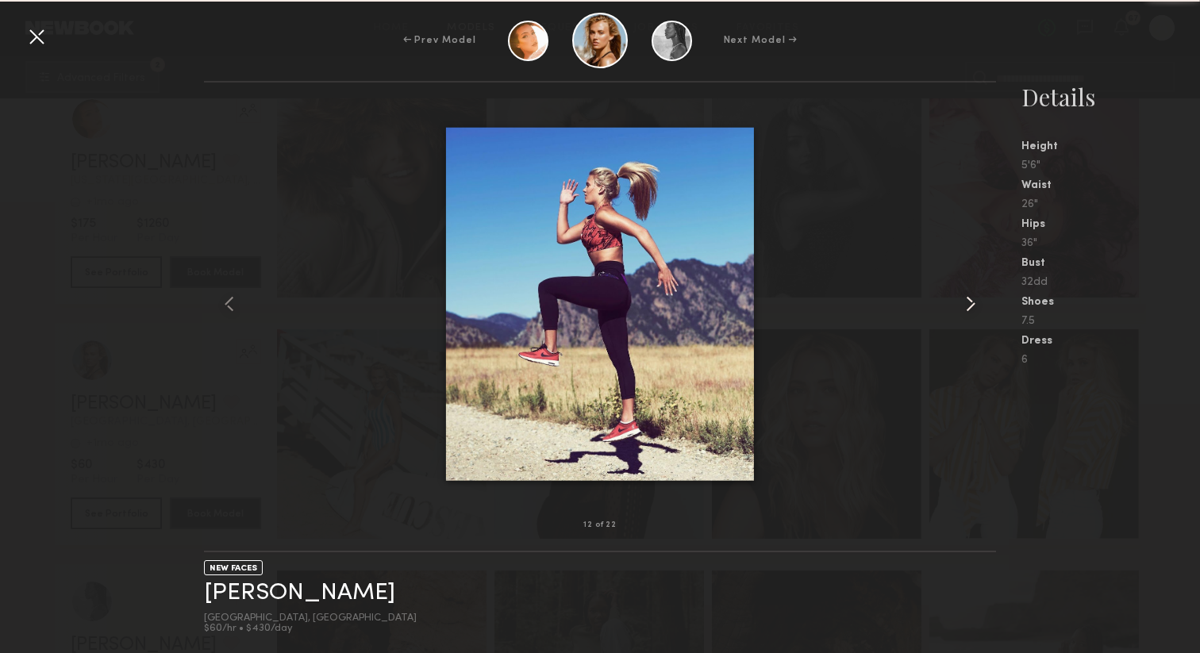
click at [969, 306] on common-icon at bounding box center [970, 303] width 25 height 25
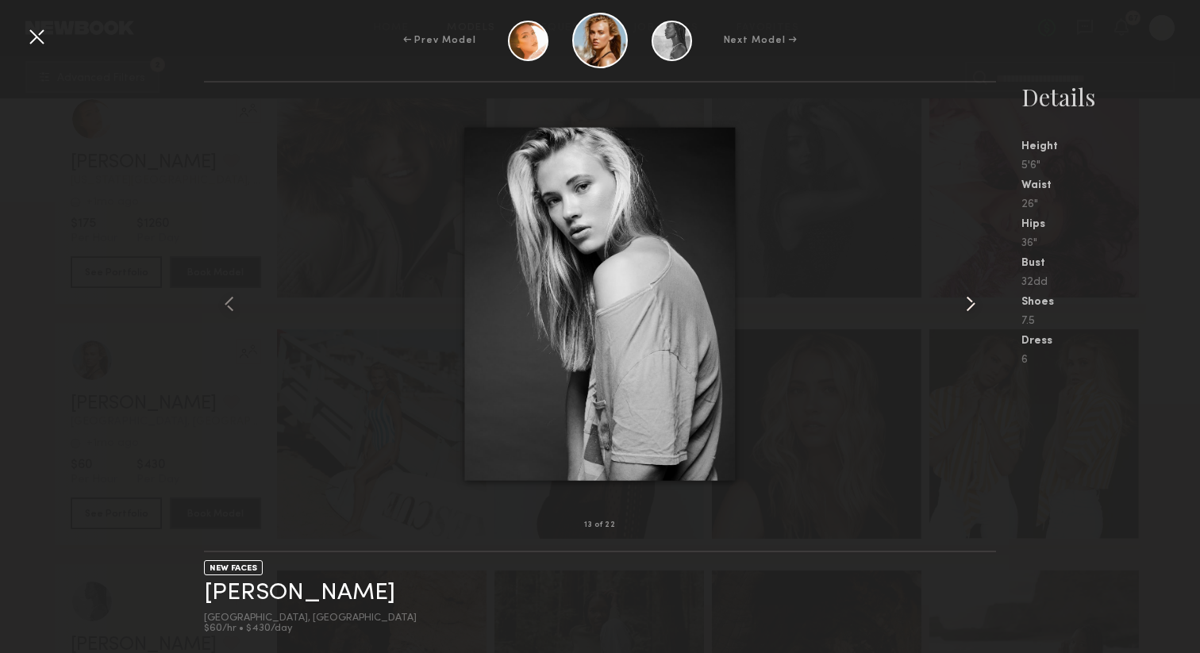
click at [969, 306] on common-icon at bounding box center [970, 303] width 25 height 25
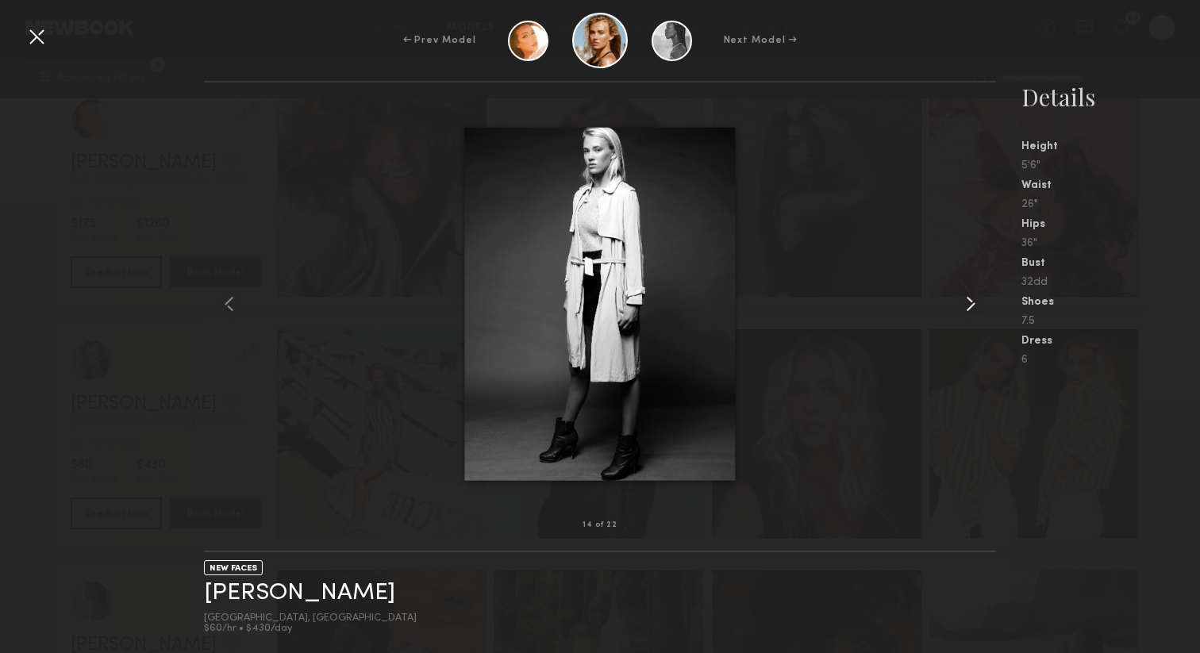
click at [969, 306] on common-icon at bounding box center [970, 303] width 25 height 25
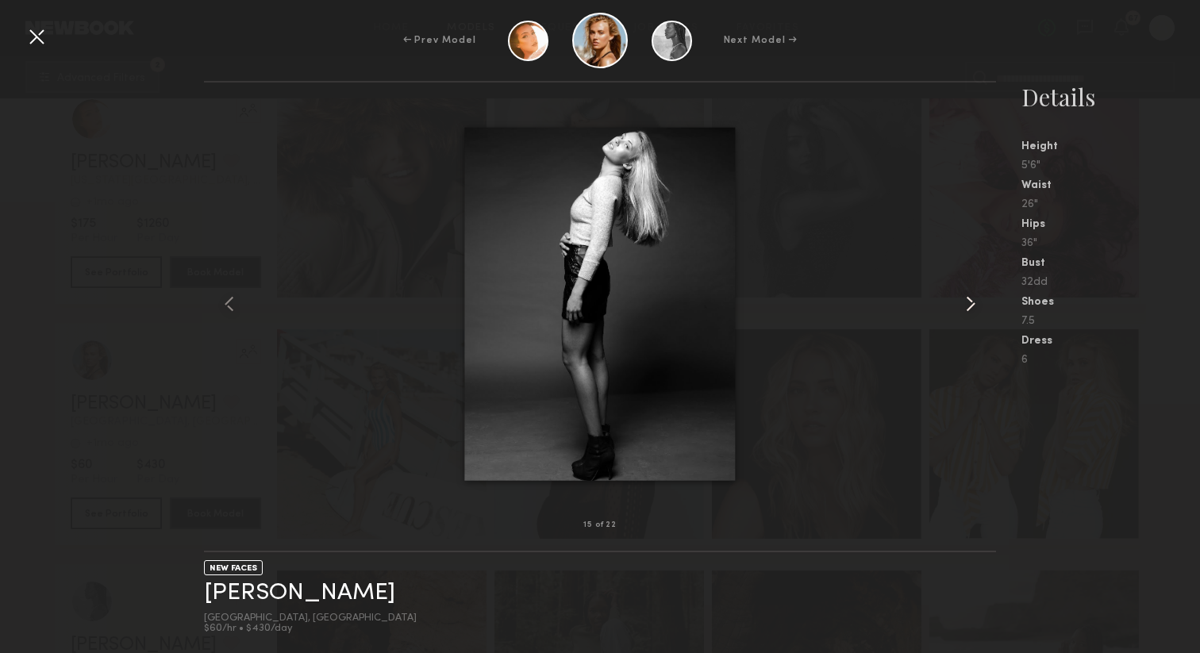
click at [969, 306] on common-icon at bounding box center [970, 303] width 25 height 25
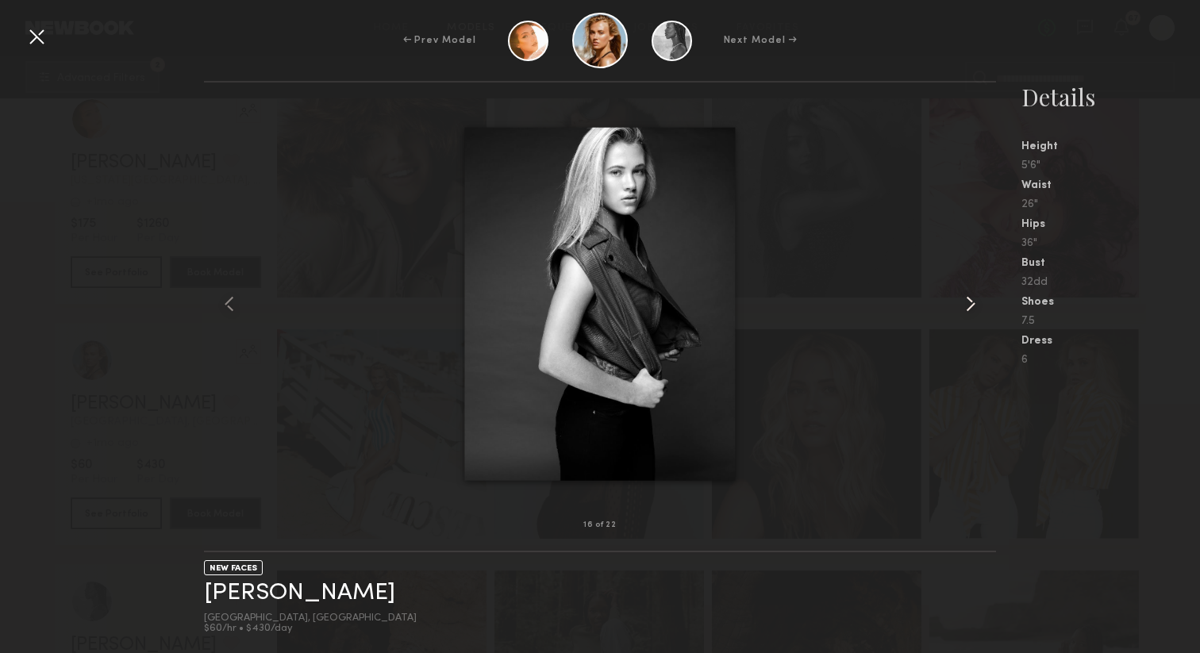
click at [969, 306] on common-icon at bounding box center [970, 303] width 25 height 25
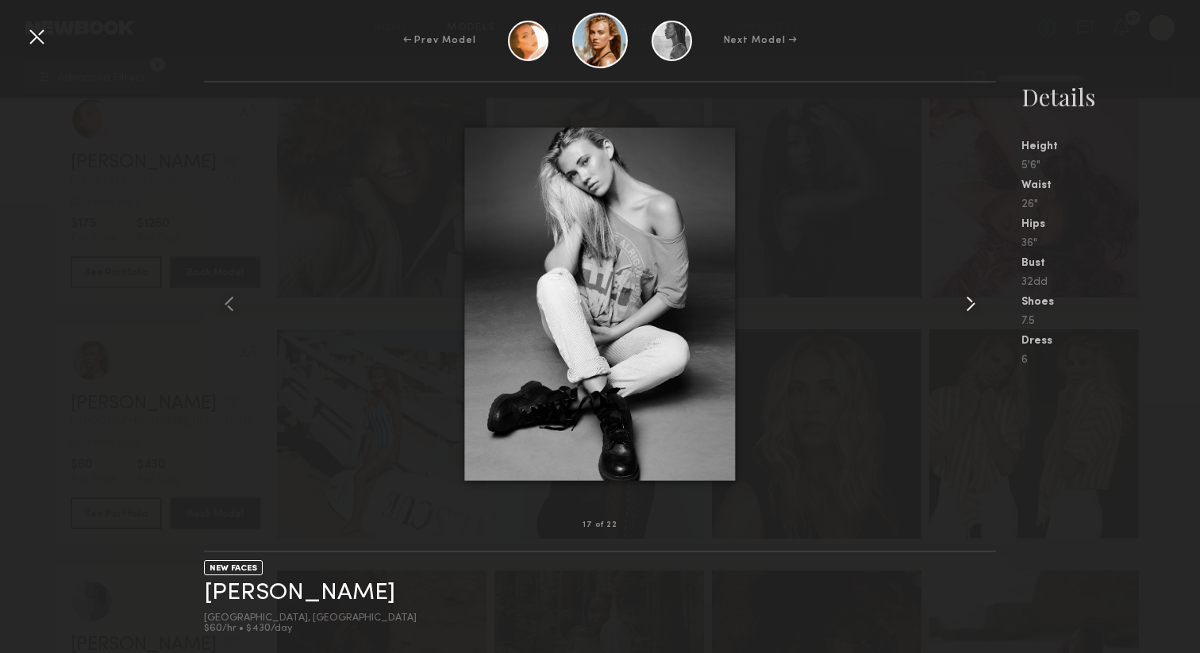
click at [969, 306] on common-icon at bounding box center [970, 303] width 25 height 25
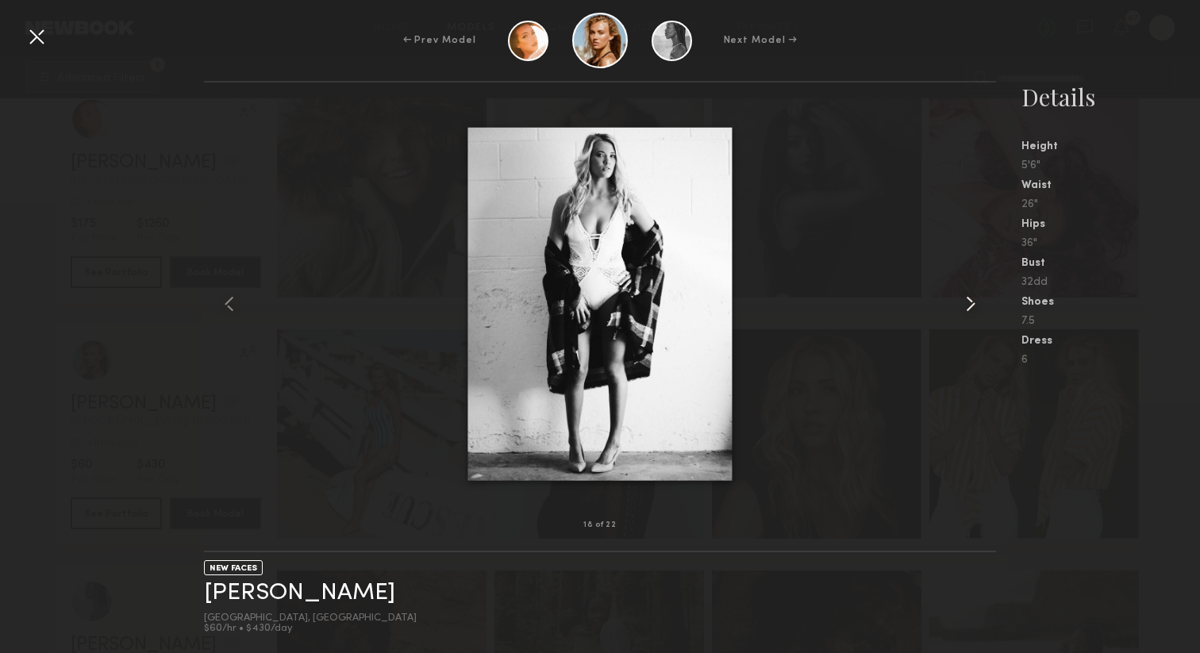
click at [969, 306] on common-icon at bounding box center [970, 303] width 25 height 25
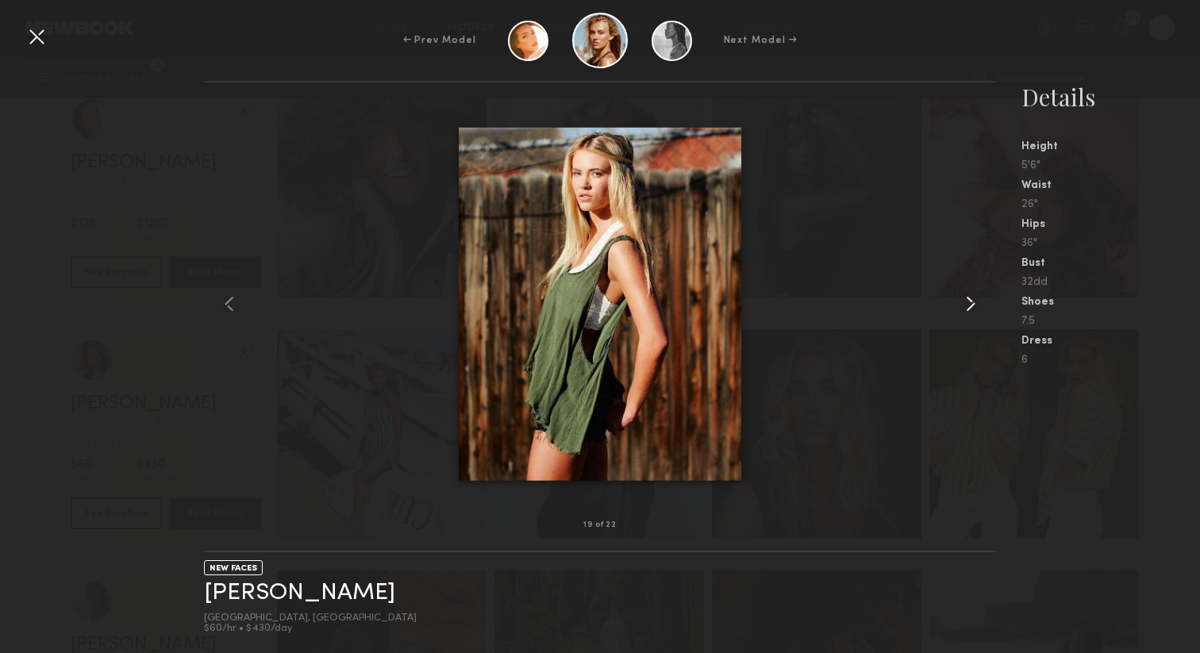
click at [969, 306] on common-icon at bounding box center [970, 303] width 25 height 25
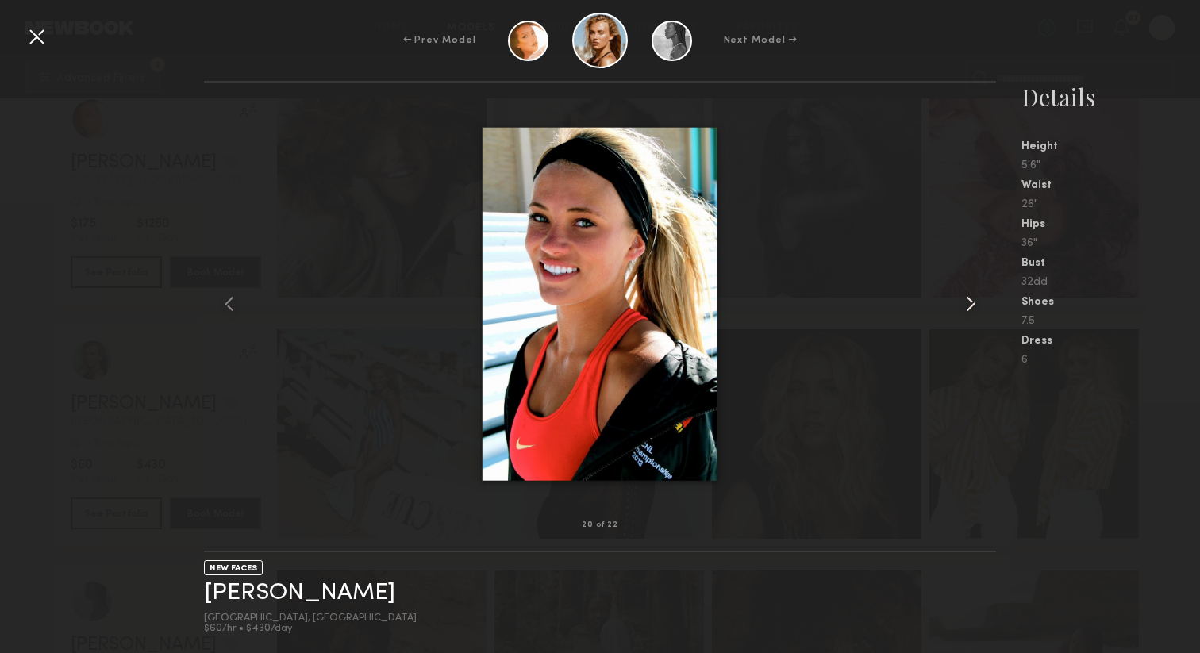
click at [969, 306] on common-icon at bounding box center [970, 303] width 25 height 25
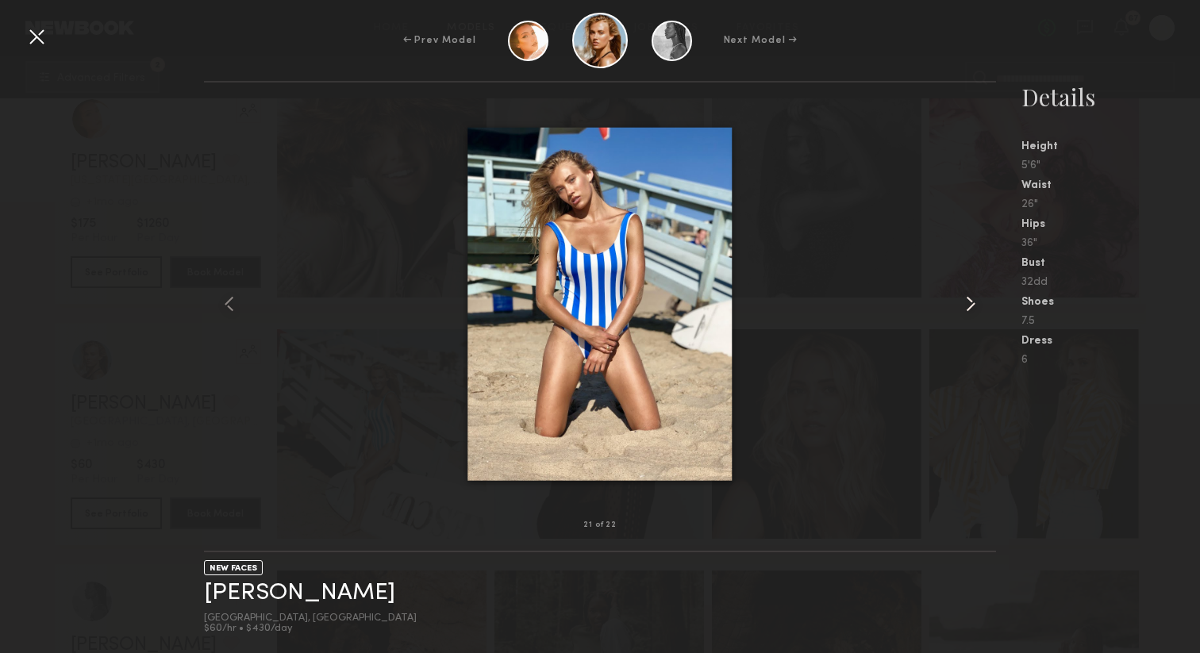
click at [969, 306] on common-icon at bounding box center [970, 303] width 25 height 25
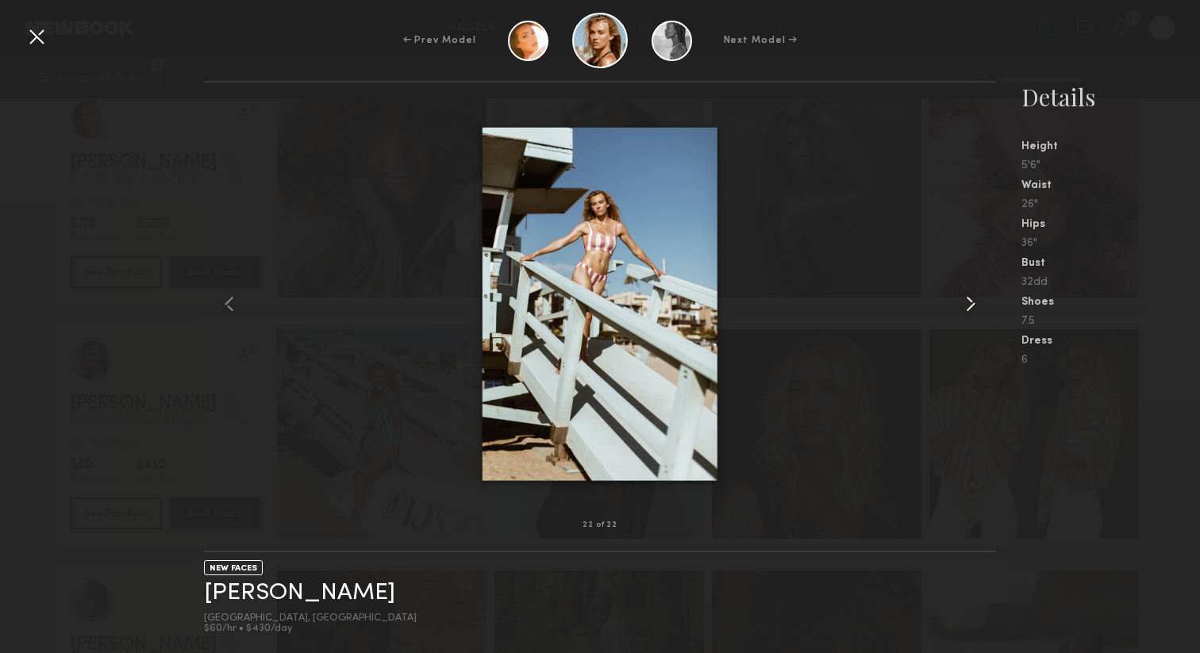
click at [969, 306] on common-icon at bounding box center [970, 303] width 25 height 25
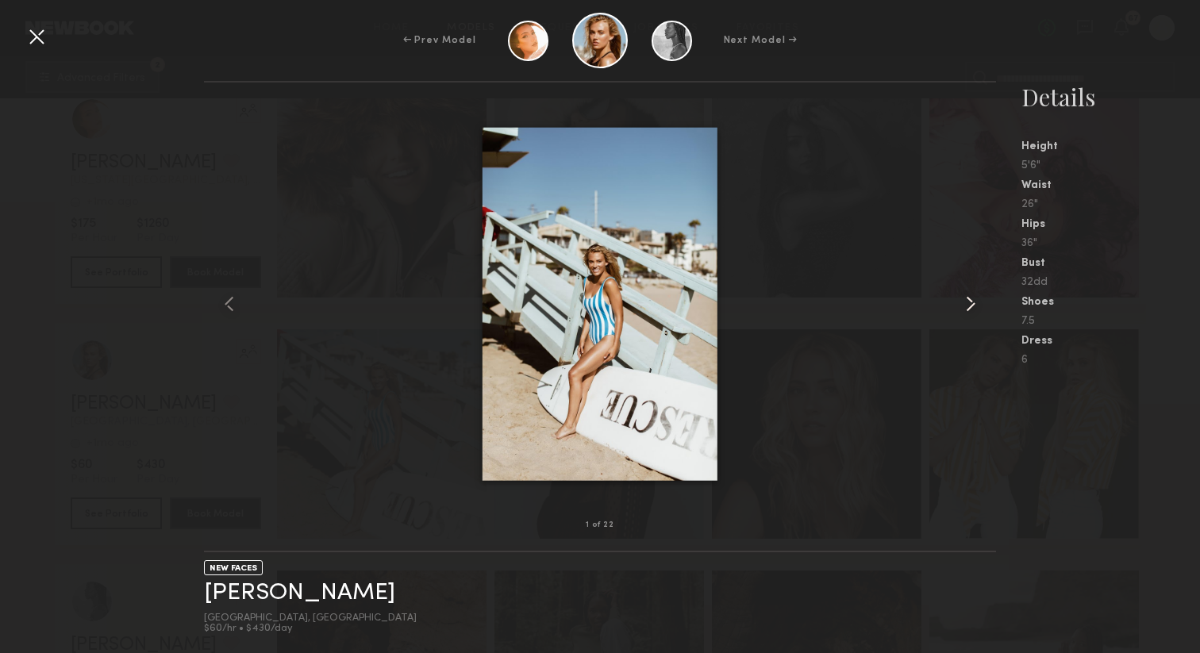
click at [969, 306] on common-icon at bounding box center [970, 303] width 25 height 25
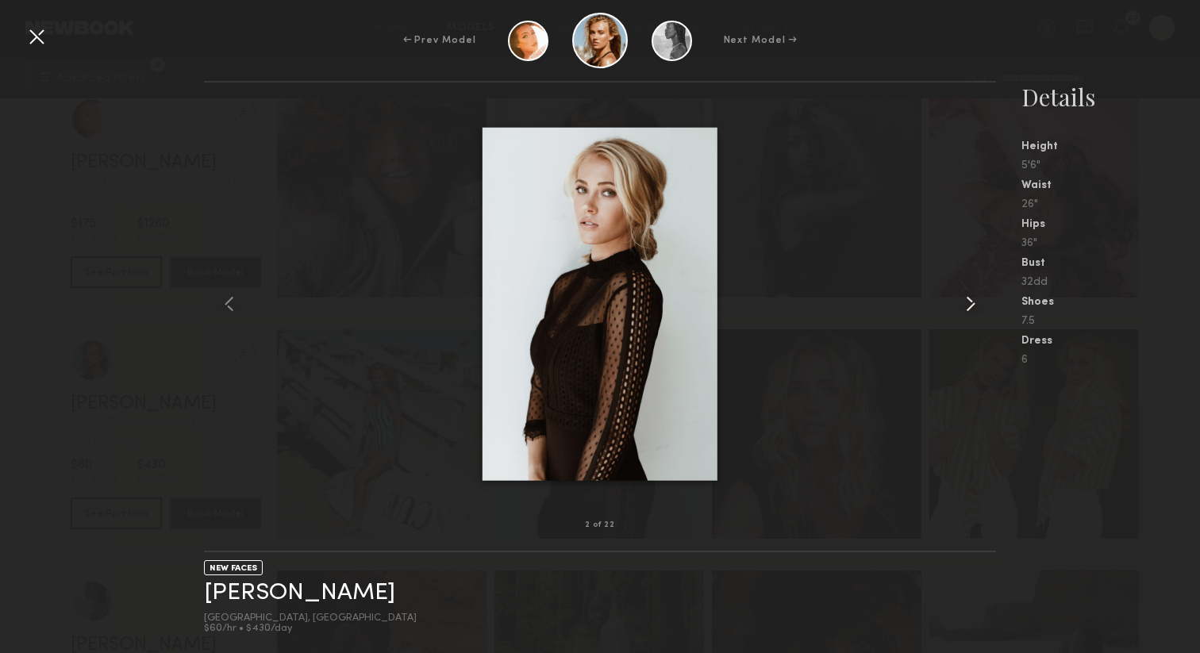
click at [969, 306] on common-icon at bounding box center [970, 303] width 25 height 25
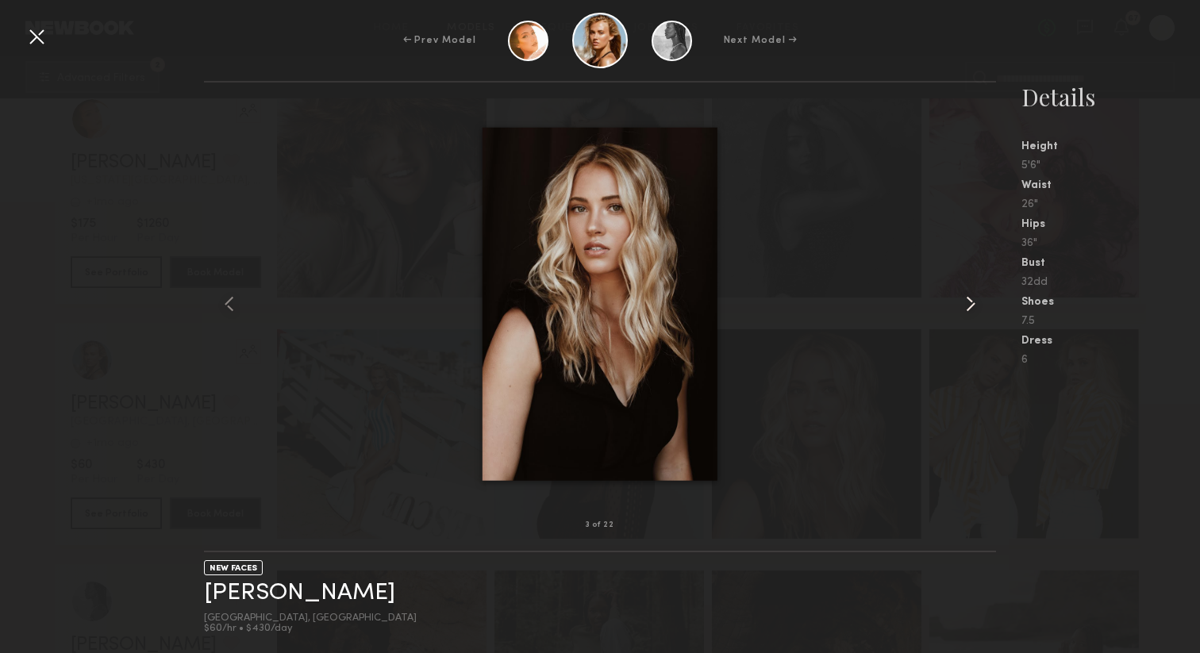
click at [969, 306] on common-icon at bounding box center [970, 303] width 25 height 25
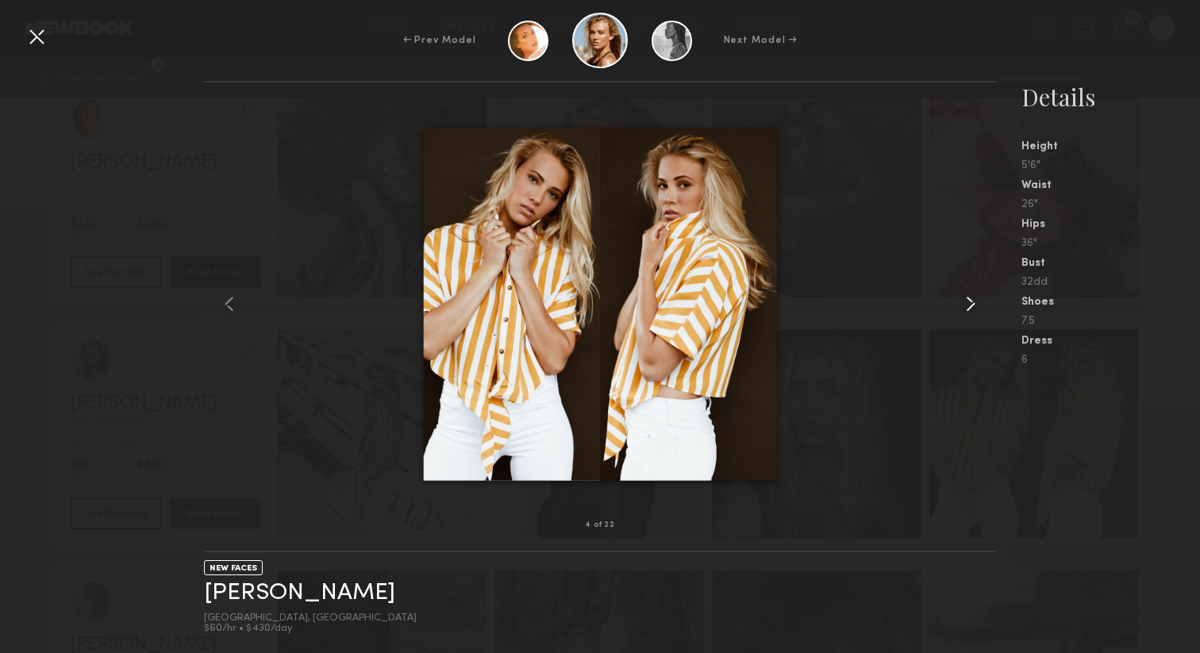
click at [969, 306] on common-icon at bounding box center [970, 303] width 25 height 25
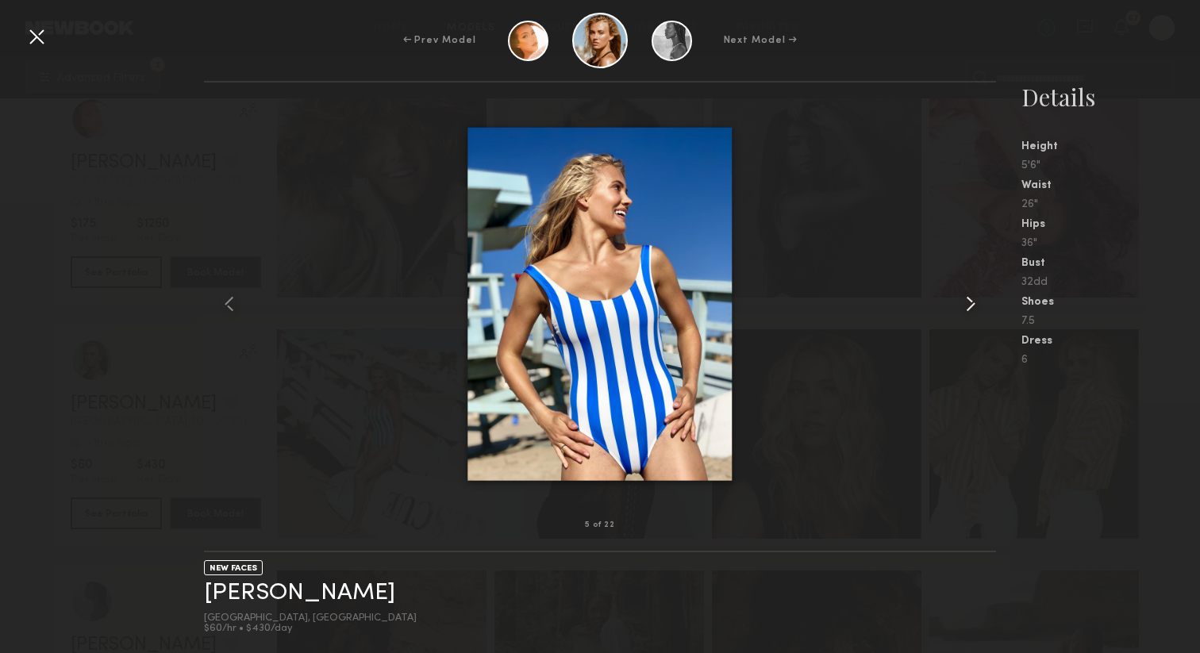
click at [969, 306] on common-icon at bounding box center [970, 303] width 25 height 25
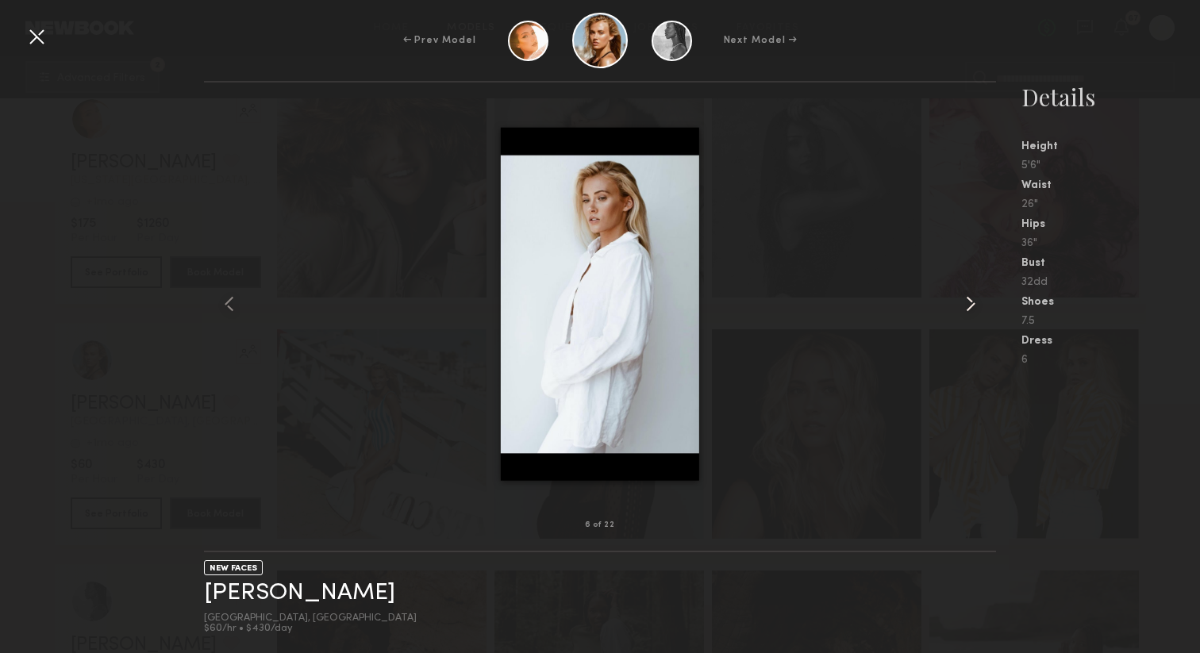
click at [969, 306] on common-icon at bounding box center [970, 303] width 25 height 25
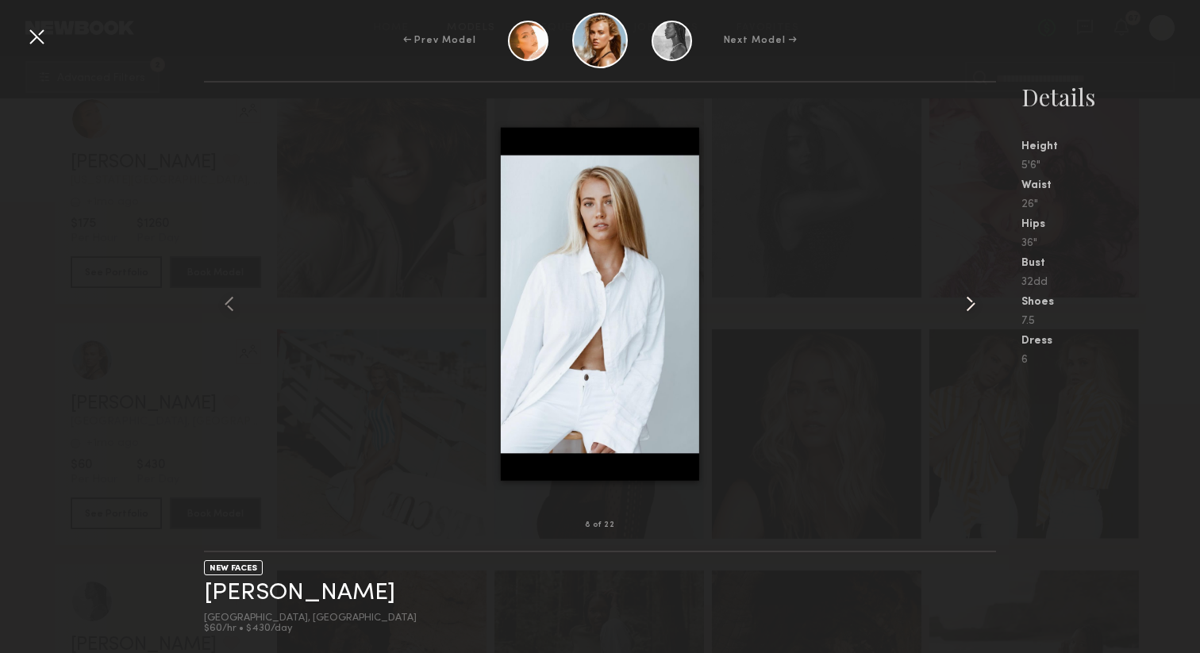
click at [969, 306] on common-icon at bounding box center [970, 303] width 25 height 25
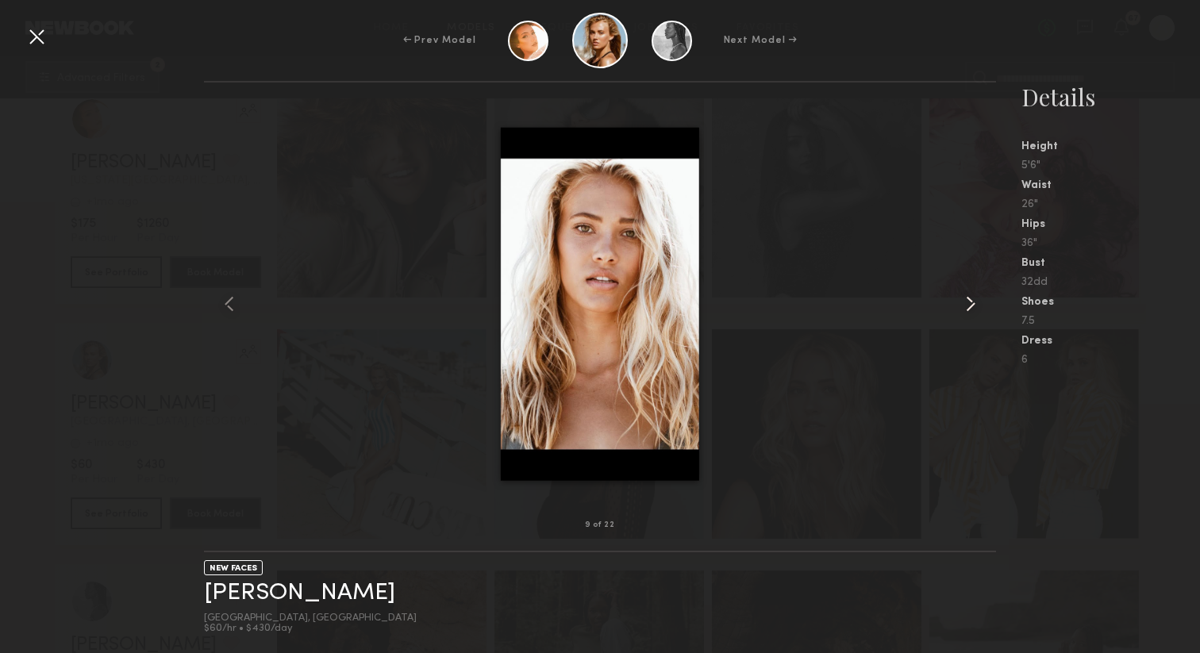
click at [969, 306] on common-icon at bounding box center [970, 303] width 25 height 25
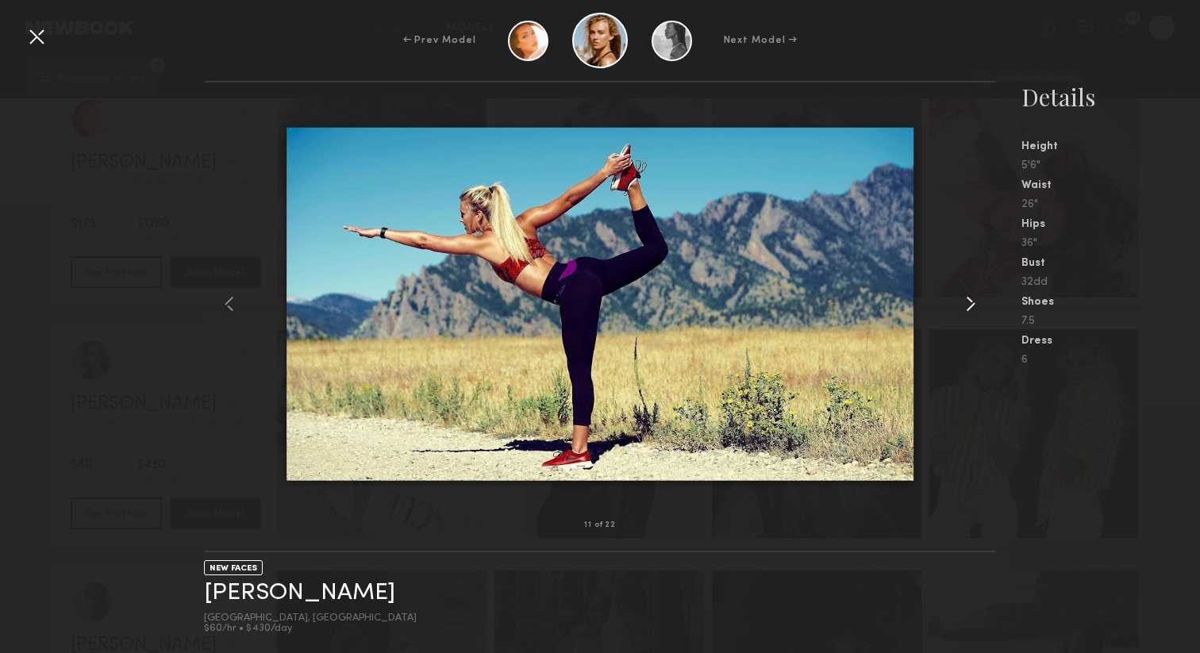
click at [969, 306] on common-icon at bounding box center [970, 303] width 25 height 25
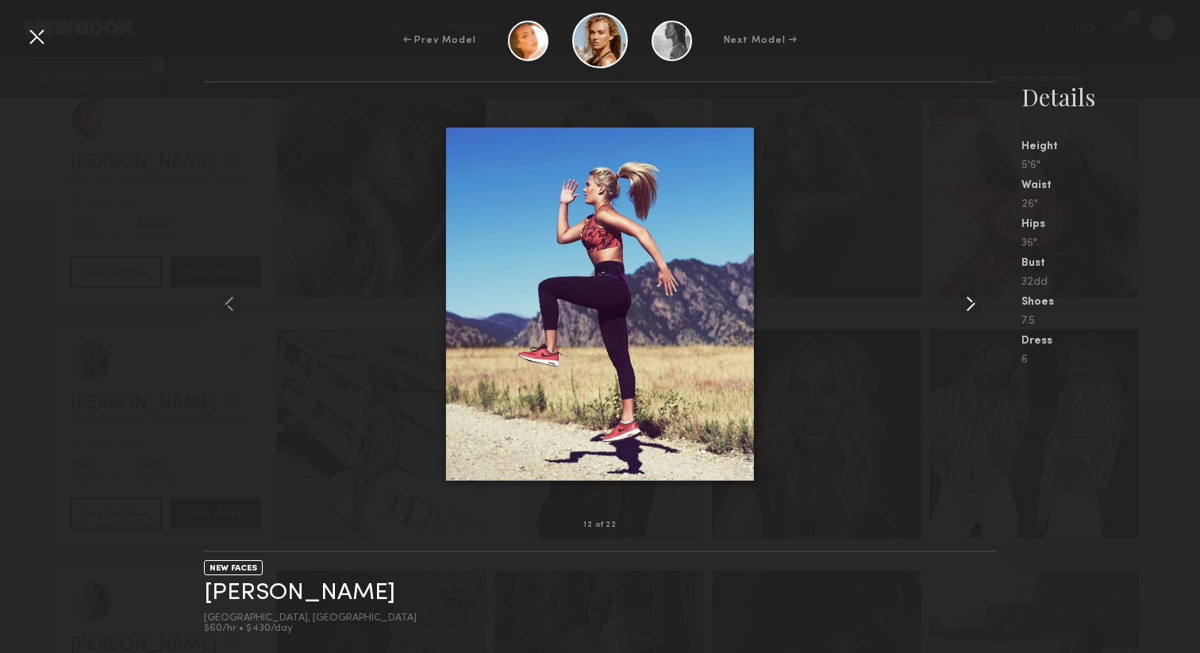
click at [969, 306] on common-icon at bounding box center [970, 303] width 25 height 25
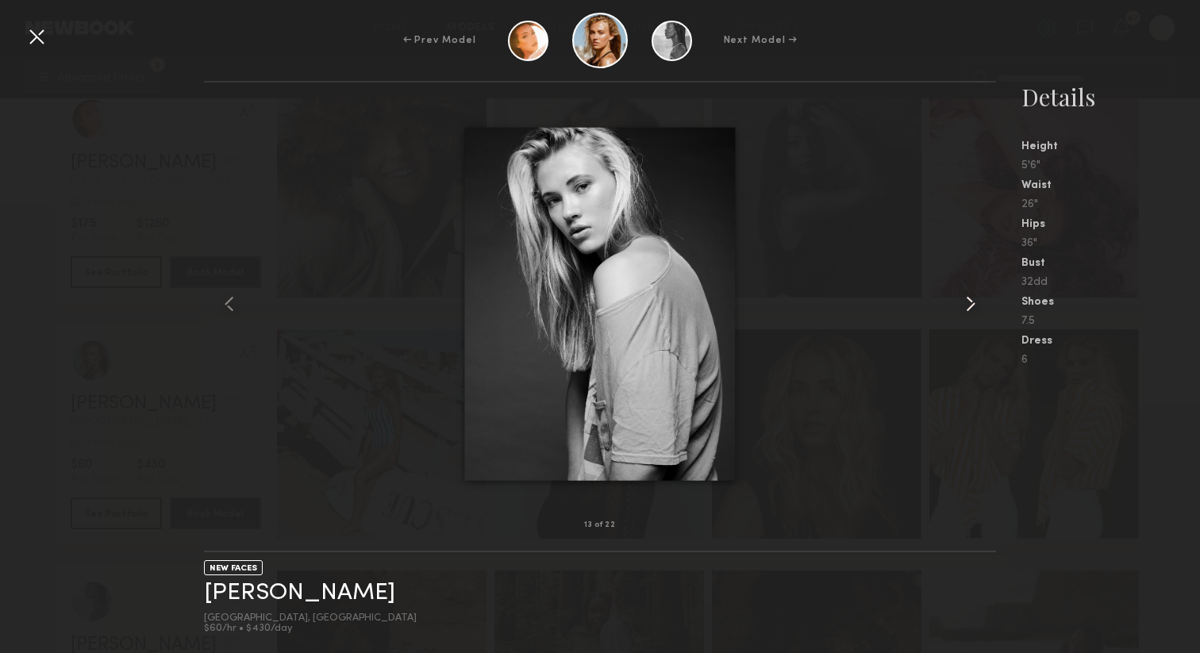
click at [969, 306] on common-icon at bounding box center [970, 303] width 25 height 25
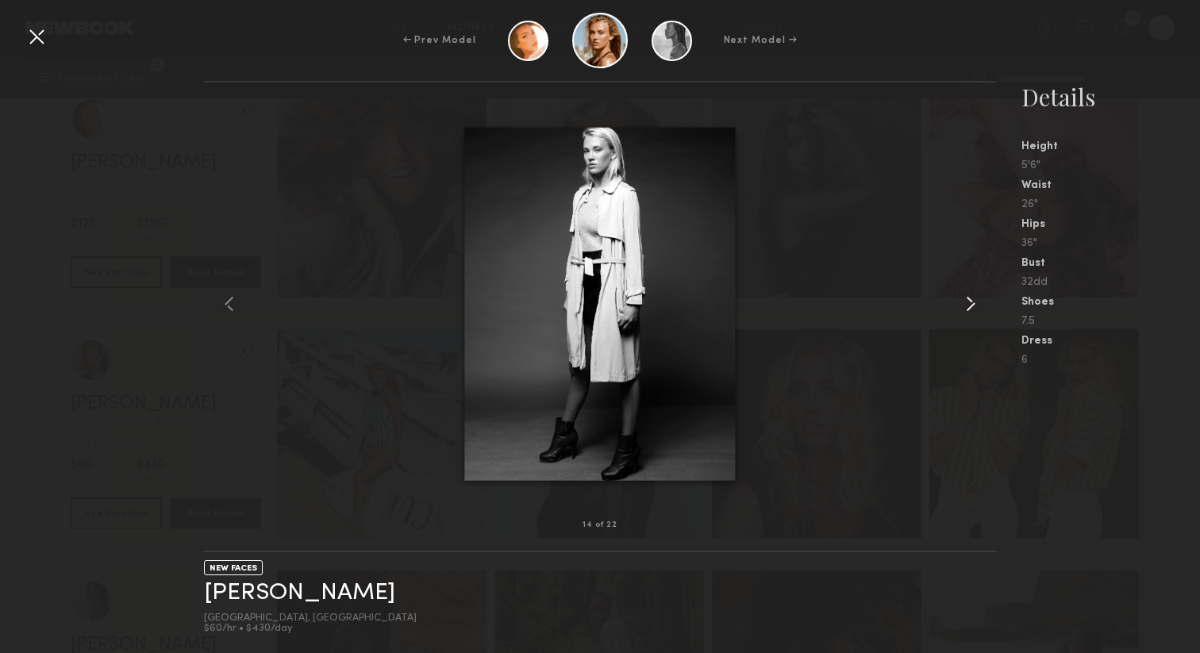
click at [969, 306] on common-icon at bounding box center [970, 303] width 25 height 25
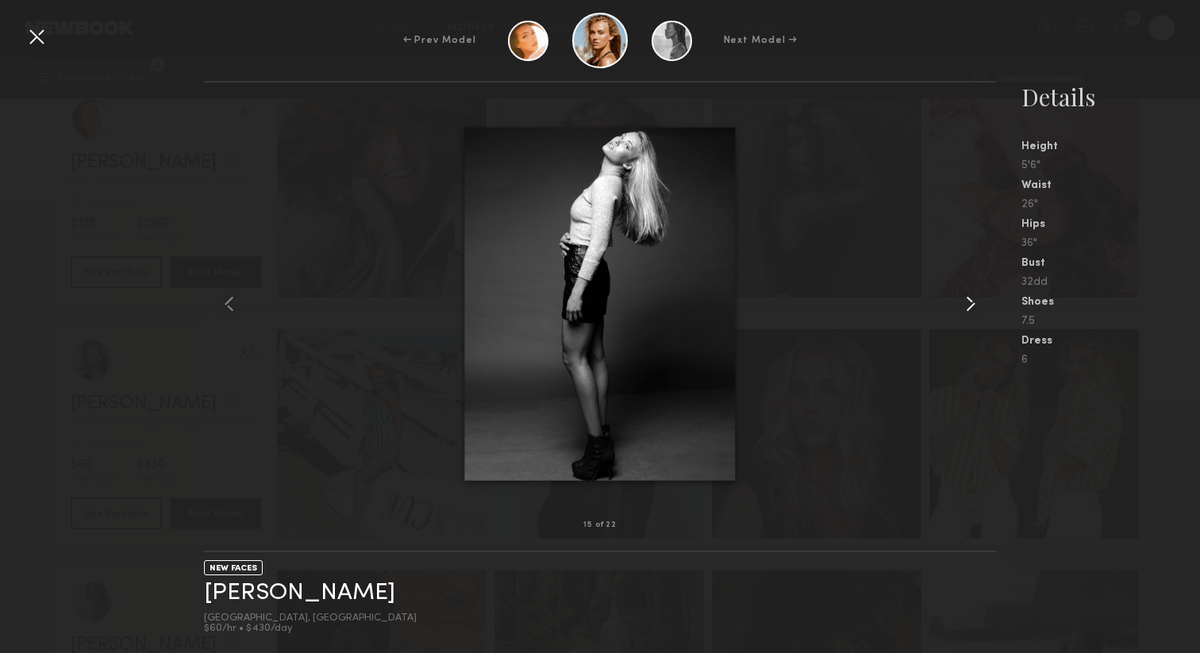
click at [969, 306] on common-icon at bounding box center [970, 303] width 25 height 25
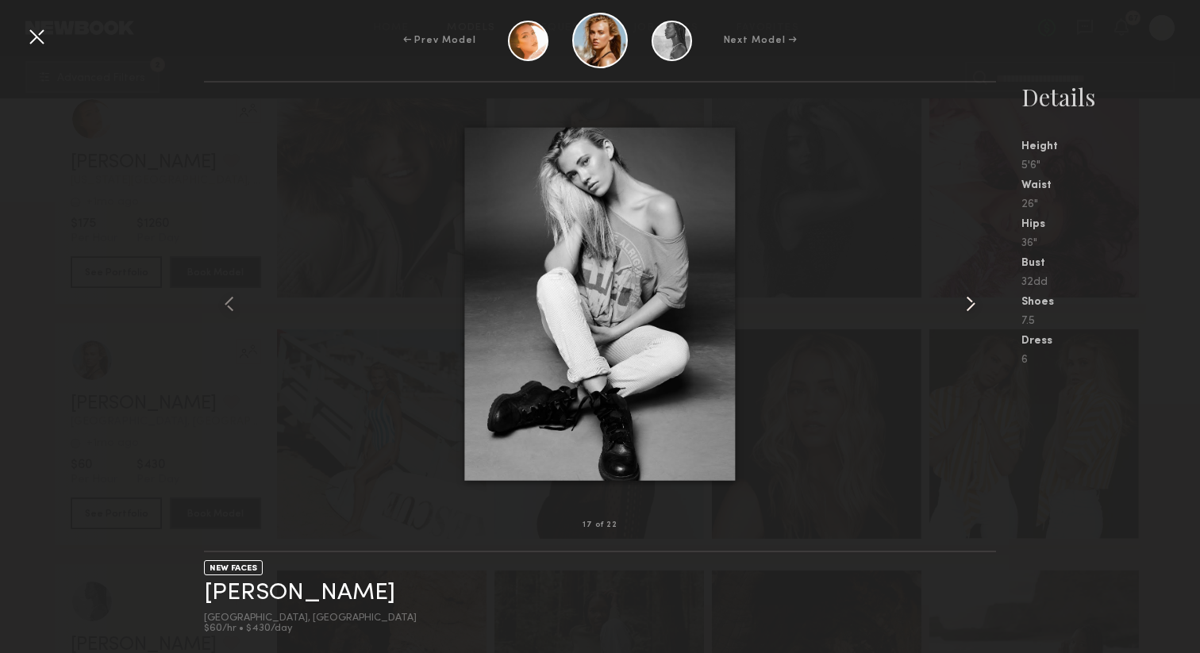
click at [969, 306] on common-icon at bounding box center [970, 303] width 25 height 25
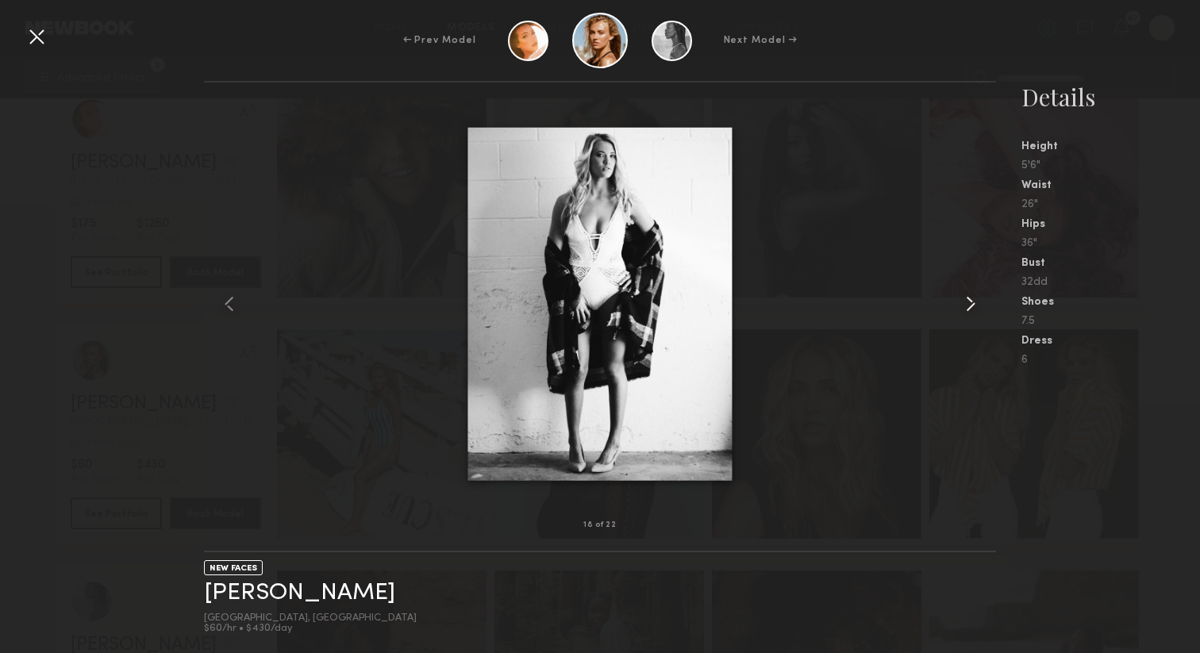
click at [969, 306] on common-icon at bounding box center [970, 303] width 25 height 25
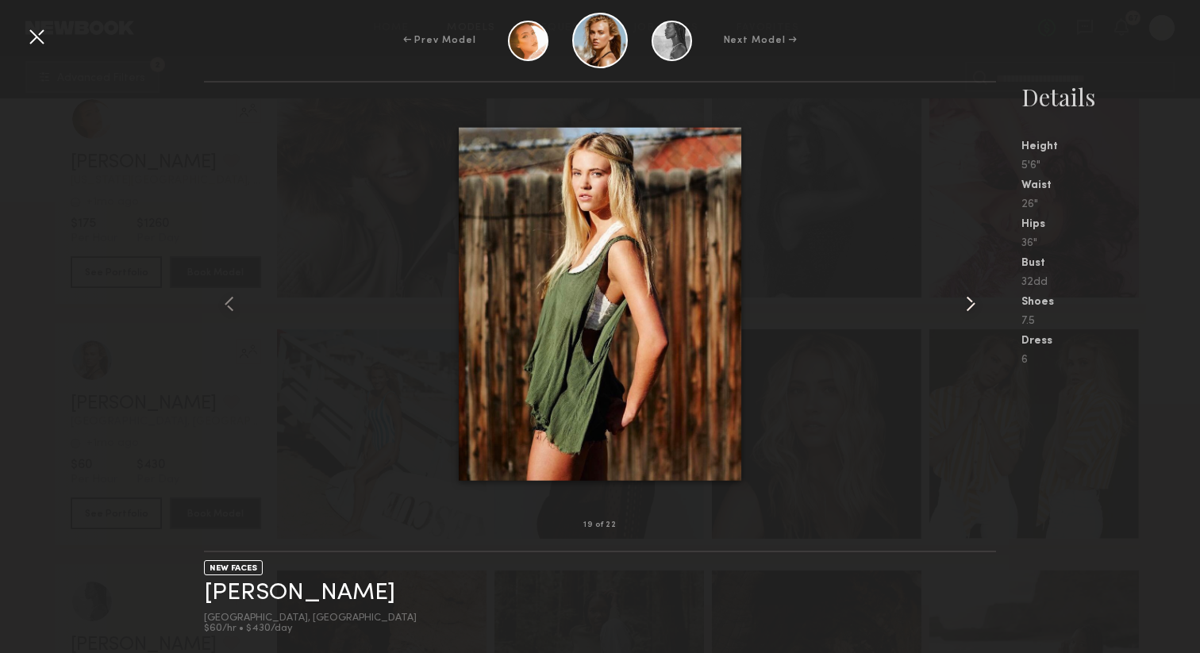
click at [969, 306] on common-icon at bounding box center [970, 303] width 25 height 25
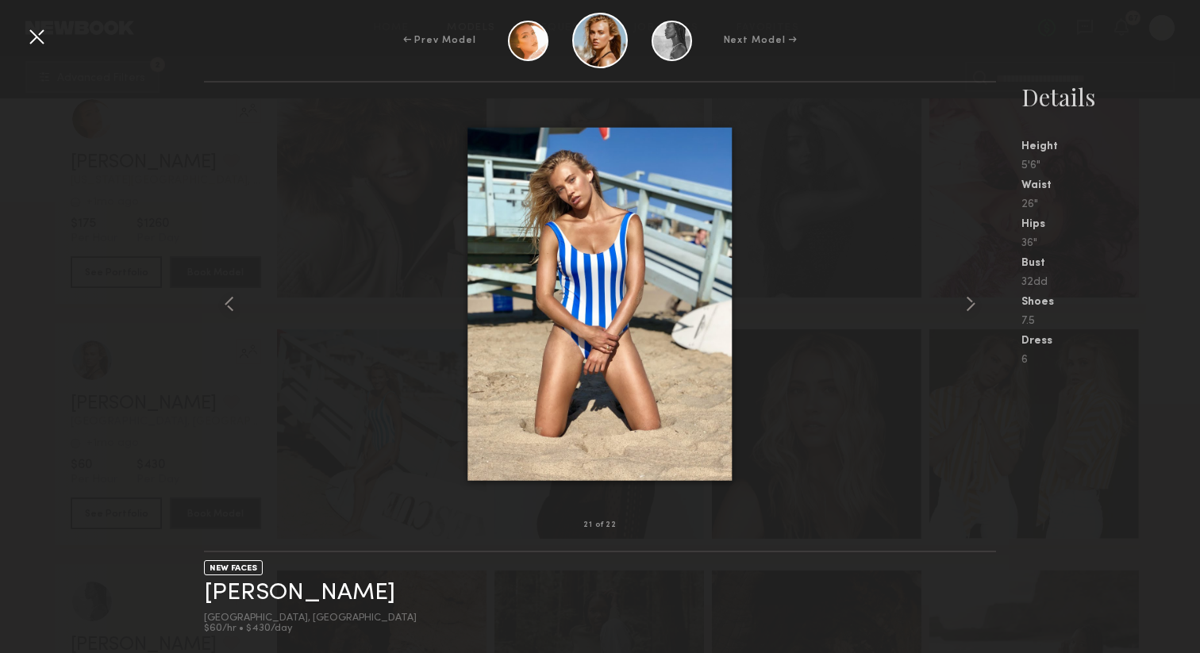
click at [243, 310] on div at bounding box center [600, 304] width 792 height 392
click at [236, 306] on common-icon at bounding box center [229, 303] width 25 height 25
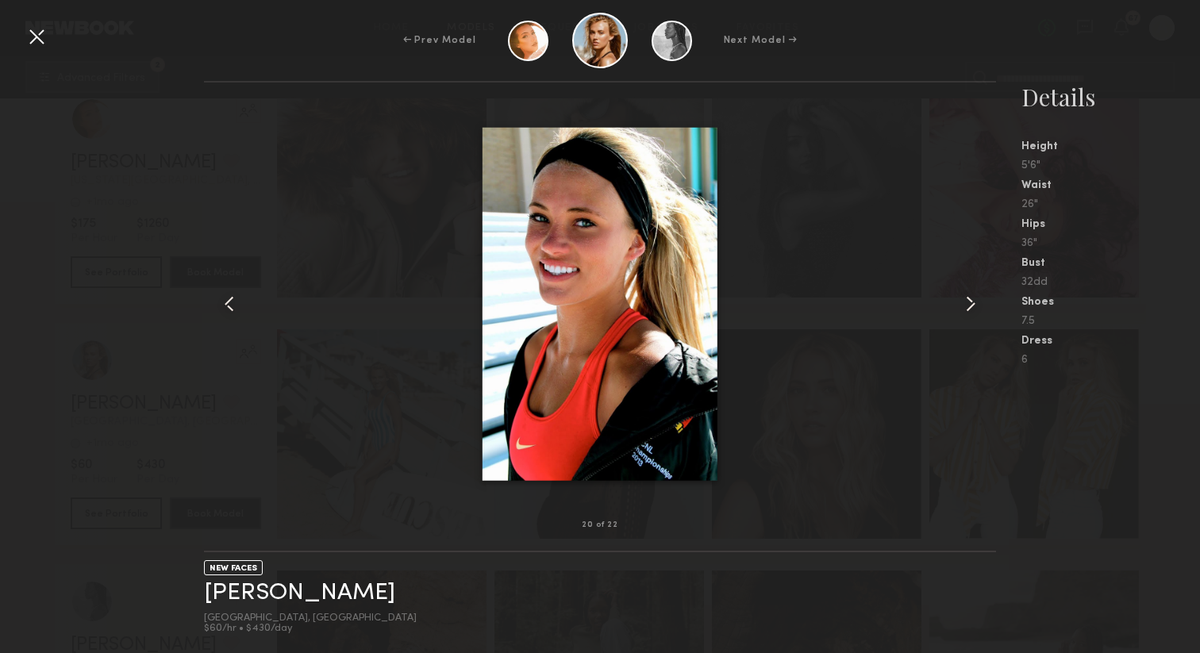
click at [236, 306] on common-icon at bounding box center [229, 303] width 25 height 25
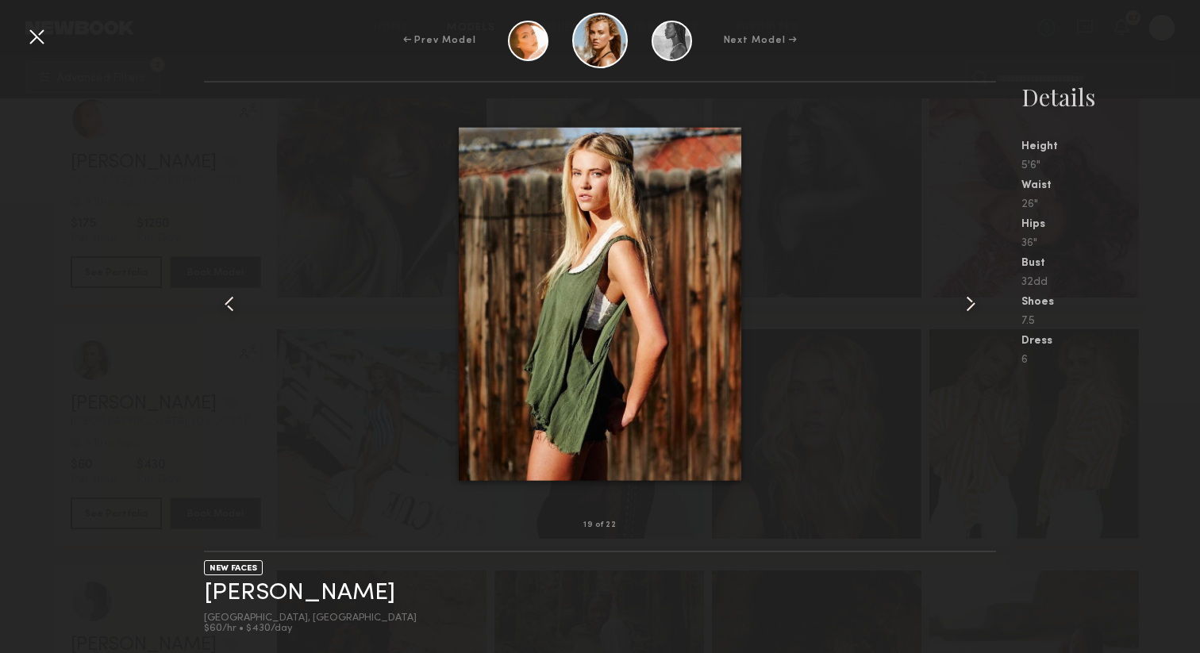
click at [236, 306] on common-icon at bounding box center [229, 303] width 25 height 25
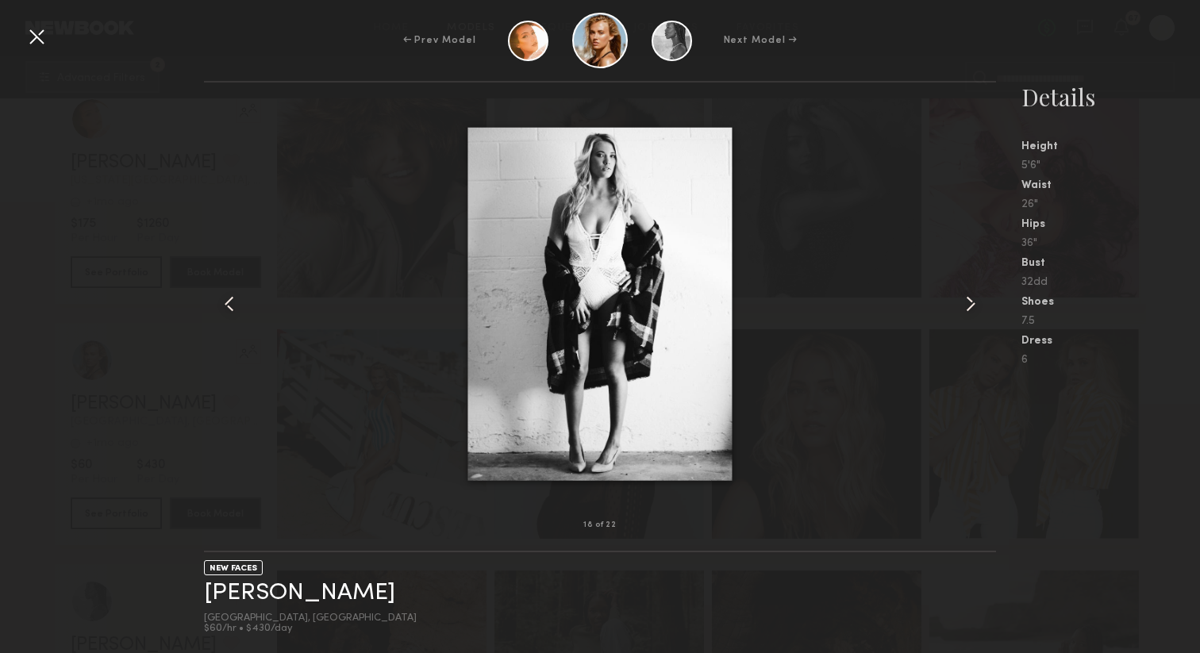
click at [970, 300] on common-icon at bounding box center [970, 303] width 25 height 25
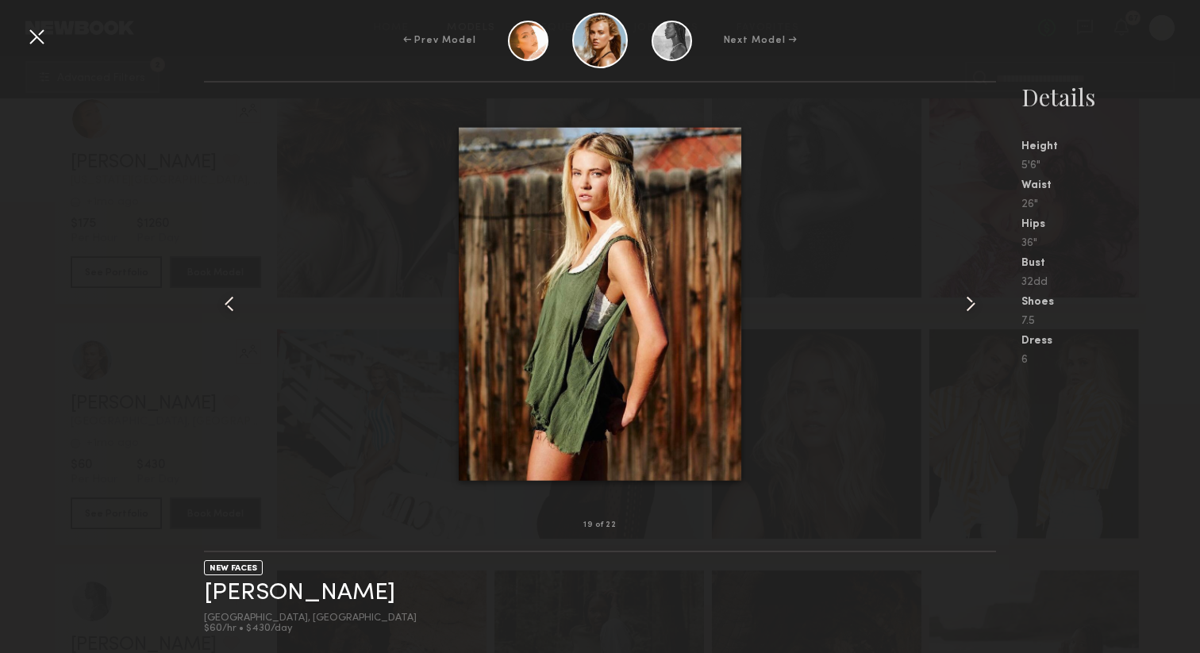
click at [970, 300] on common-icon at bounding box center [970, 303] width 25 height 25
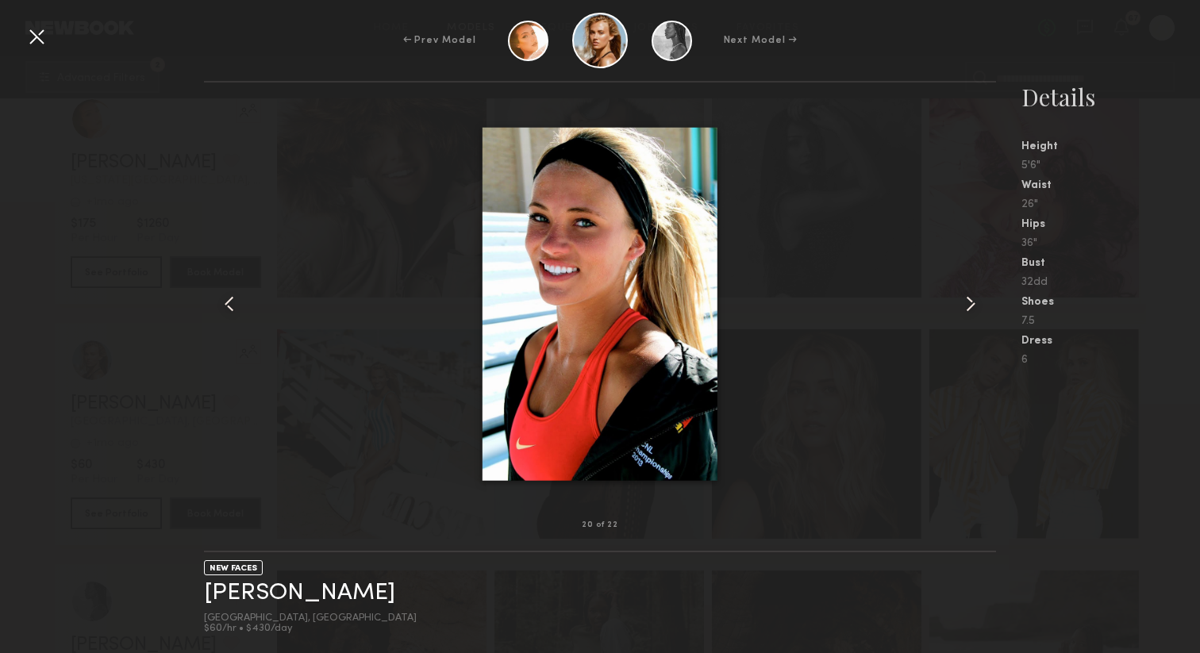
click at [970, 300] on common-icon at bounding box center [970, 303] width 25 height 25
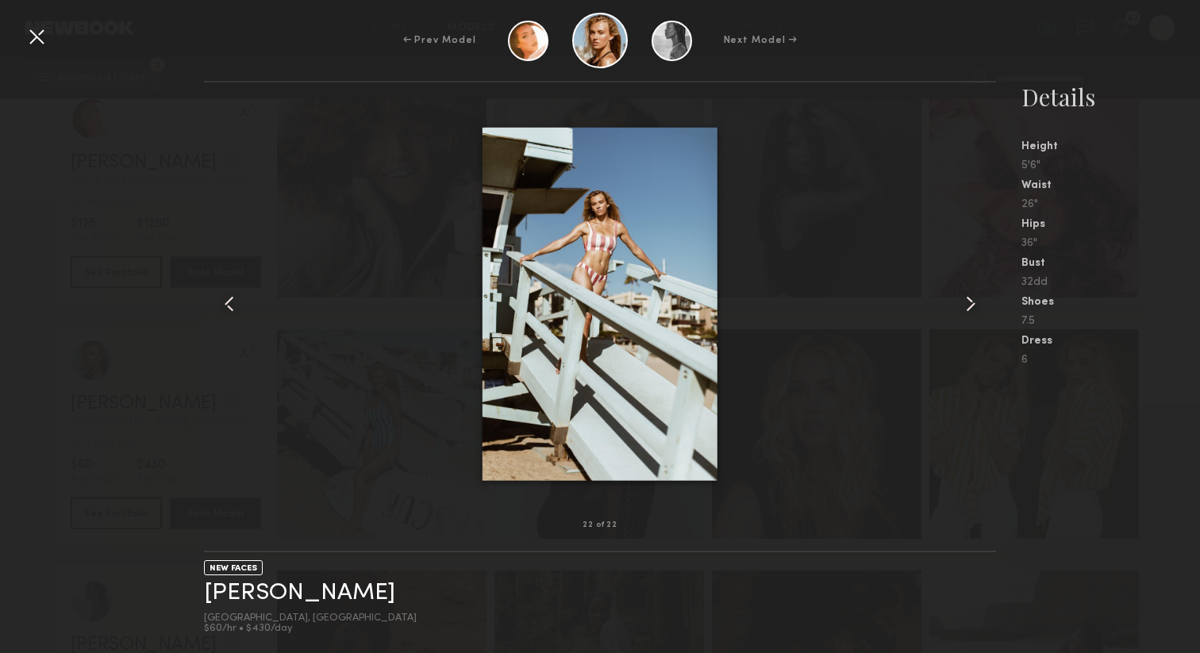
click at [970, 300] on common-icon at bounding box center [970, 303] width 25 height 25
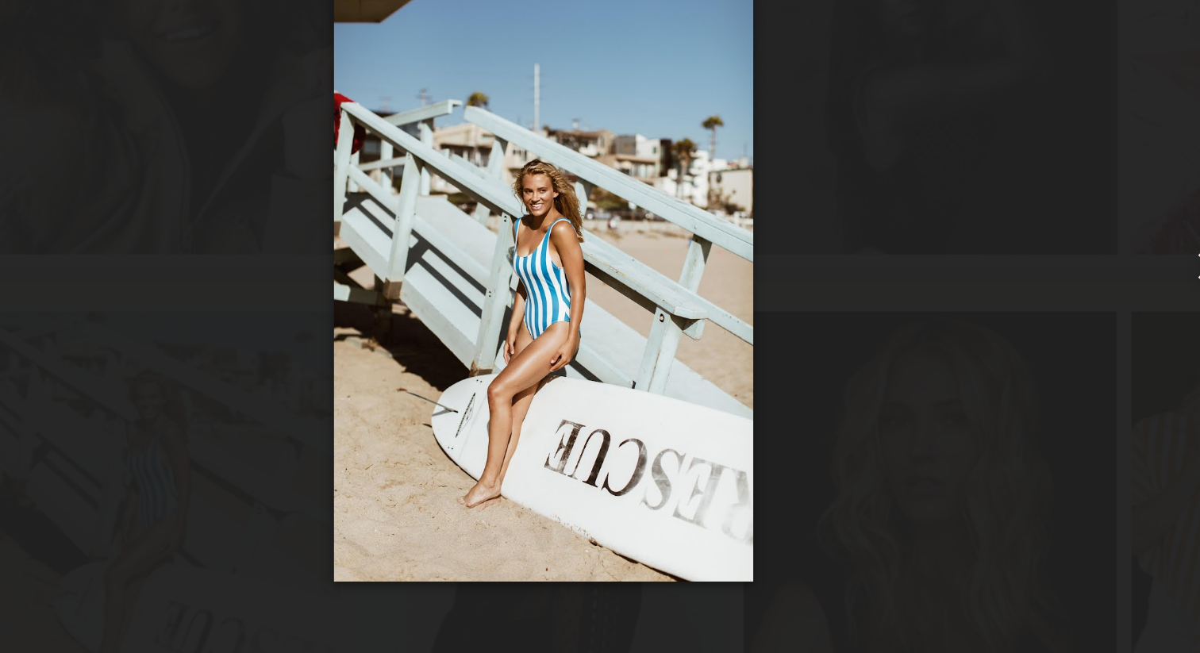
click at [410, 336] on div at bounding box center [600, 304] width 792 height 392
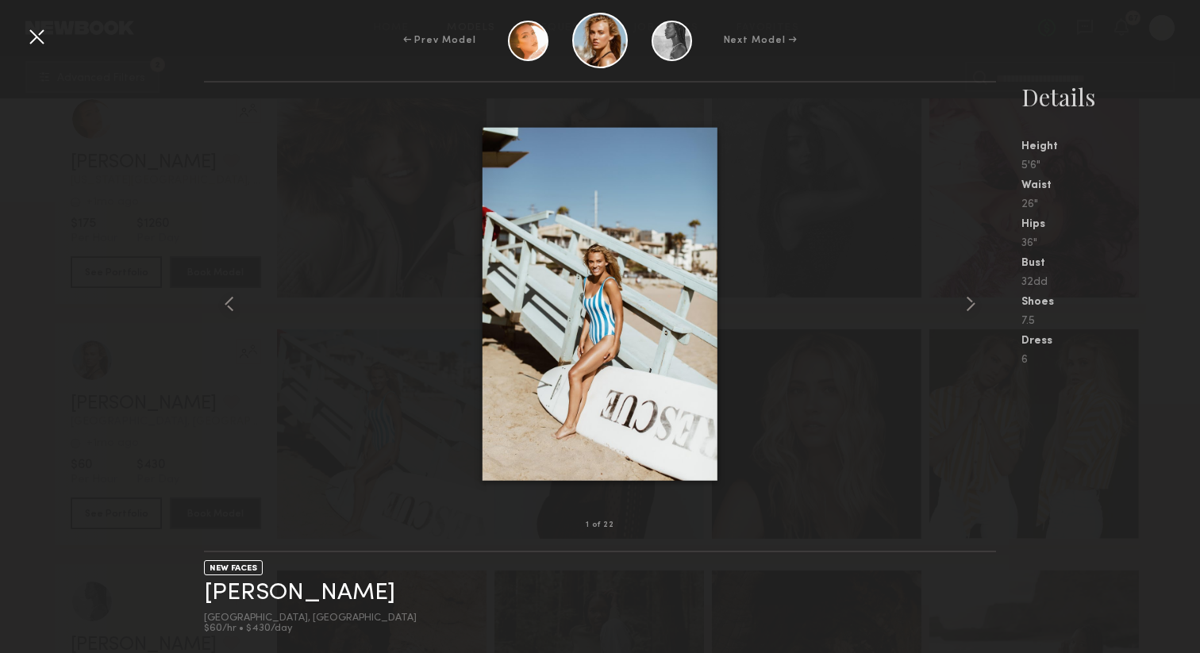
click at [25, 35] on div at bounding box center [36, 36] width 25 height 25
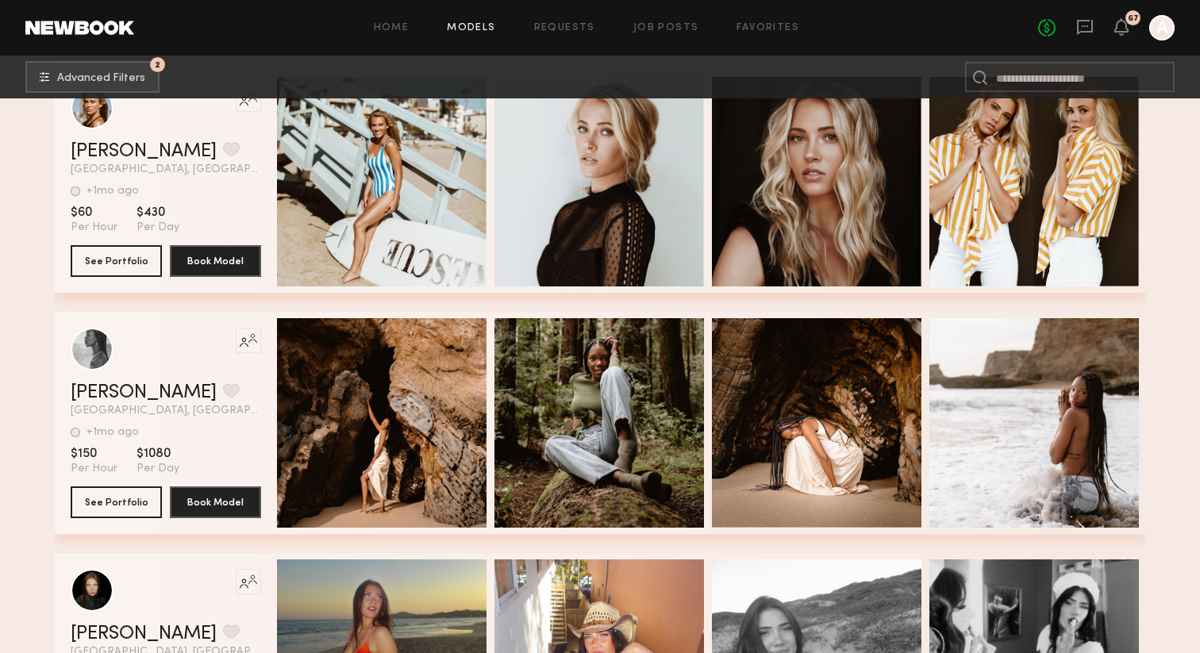
scroll to position [1026, 0]
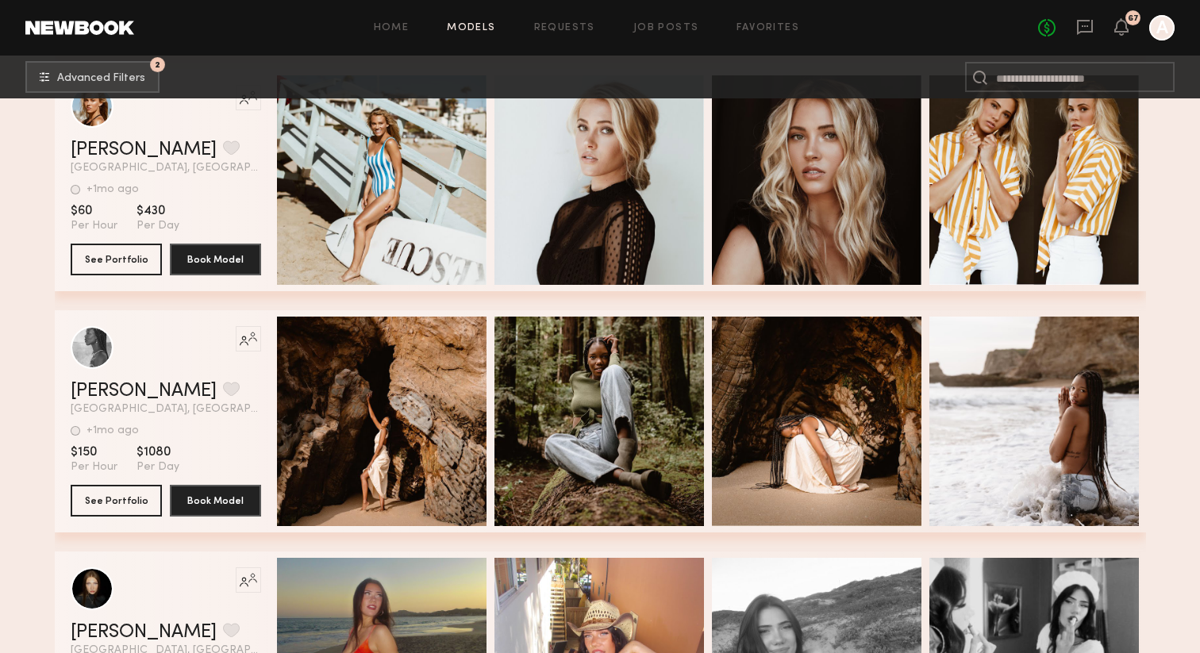
click at [385, 302] on div "Like this model’s look? Tap to explore similar talent profiles. [PERSON_NAME] F…" at bounding box center [601, 189] width 1092 height 241
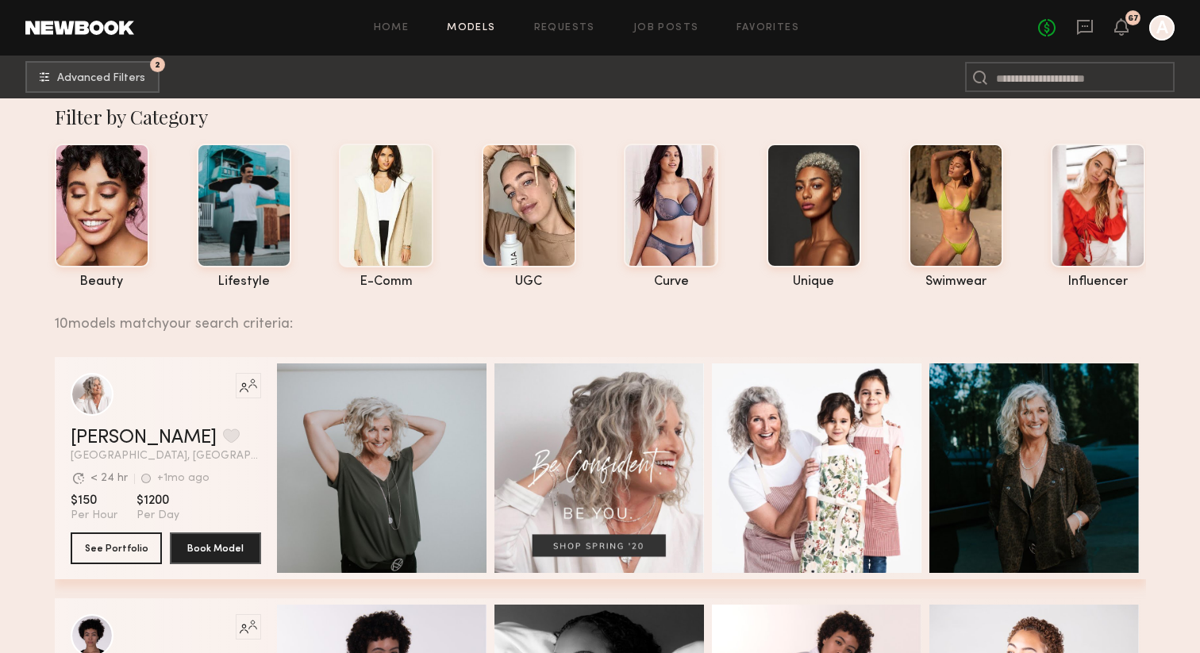
scroll to position [0, 0]
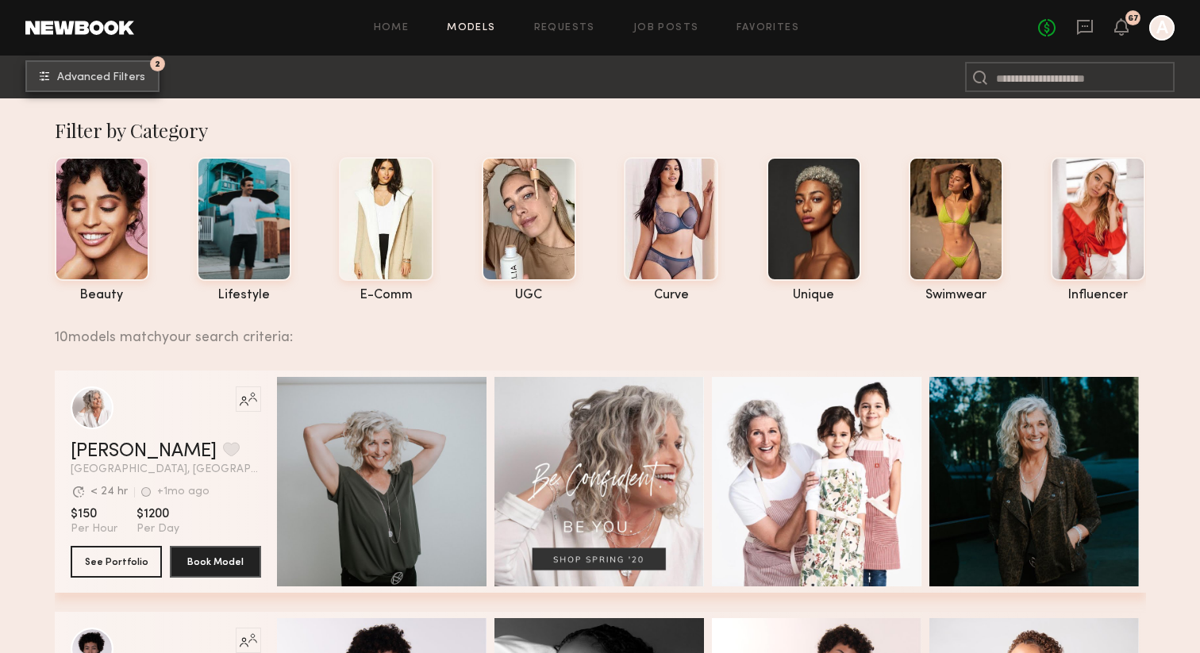
click at [118, 76] on span "Advanced Filters" at bounding box center [101, 77] width 88 height 11
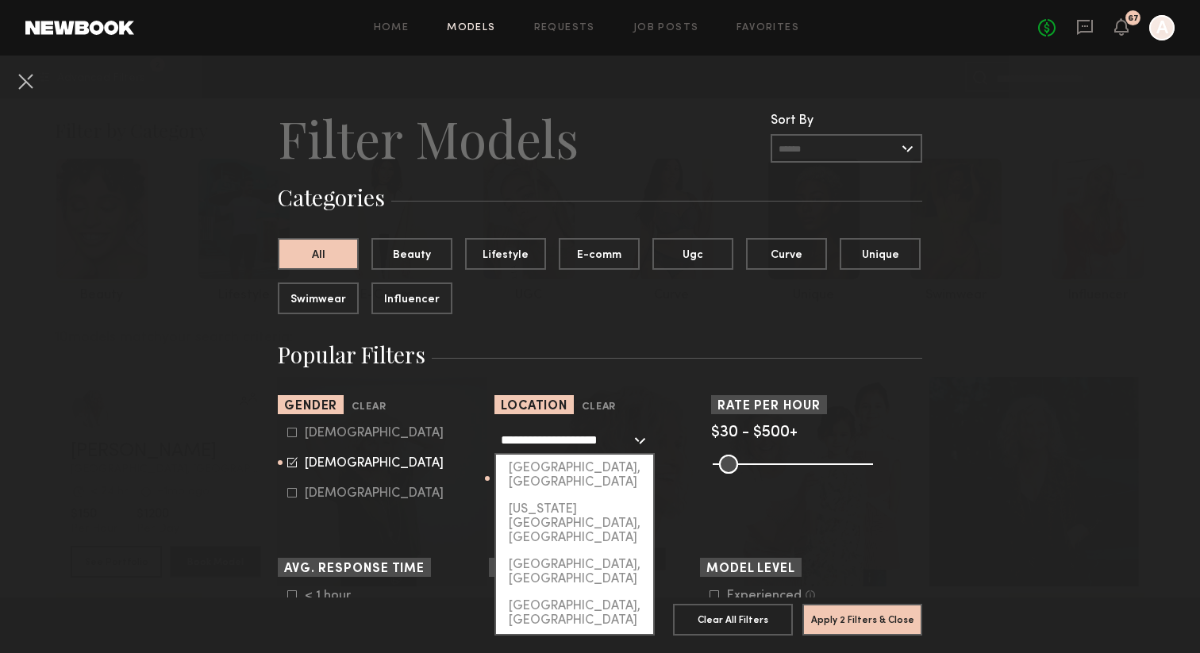
click at [609, 441] on input "**********" at bounding box center [566, 439] width 130 height 27
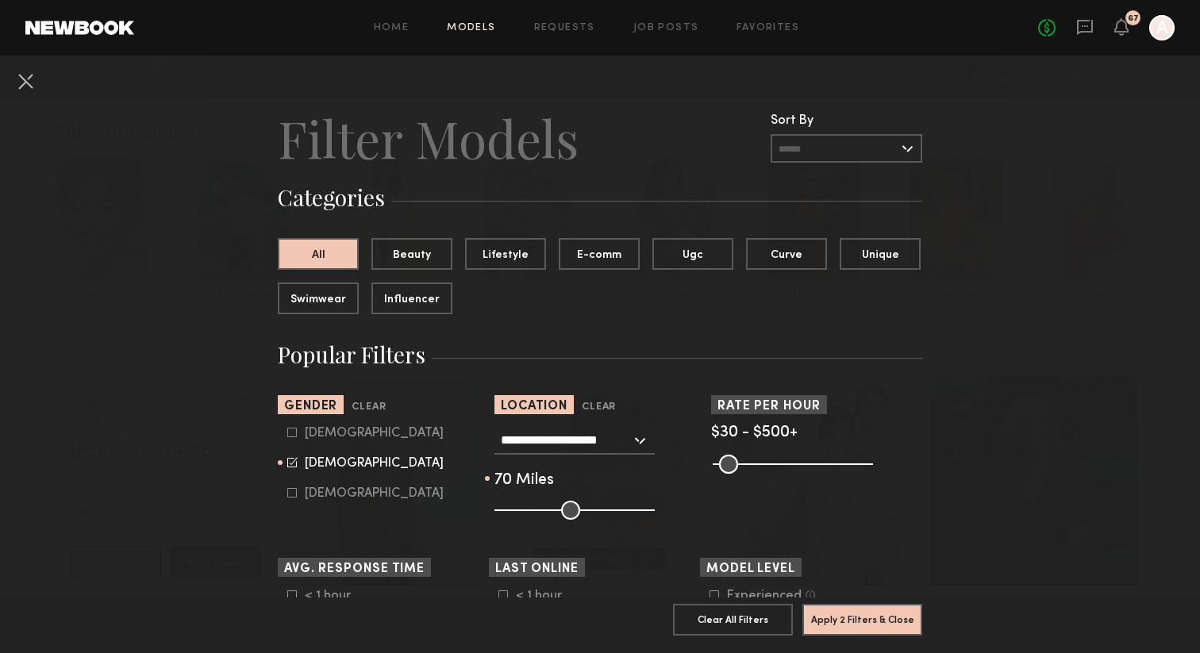
click at [441, 437] on common-framework-checkbox "[DEMOGRAPHIC_DATA]" at bounding box center [388, 433] width 202 height 14
drag, startPoint x: 601, startPoint y: 507, endPoint x: 635, endPoint y: 510, distance: 34.2
type input "**"
click at [635, 510] on input "range" at bounding box center [575, 510] width 160 height 19
click at [875, 618] on button "Apply 2 Filters & Close" at bounding box center [863, 619] width 120 height 32
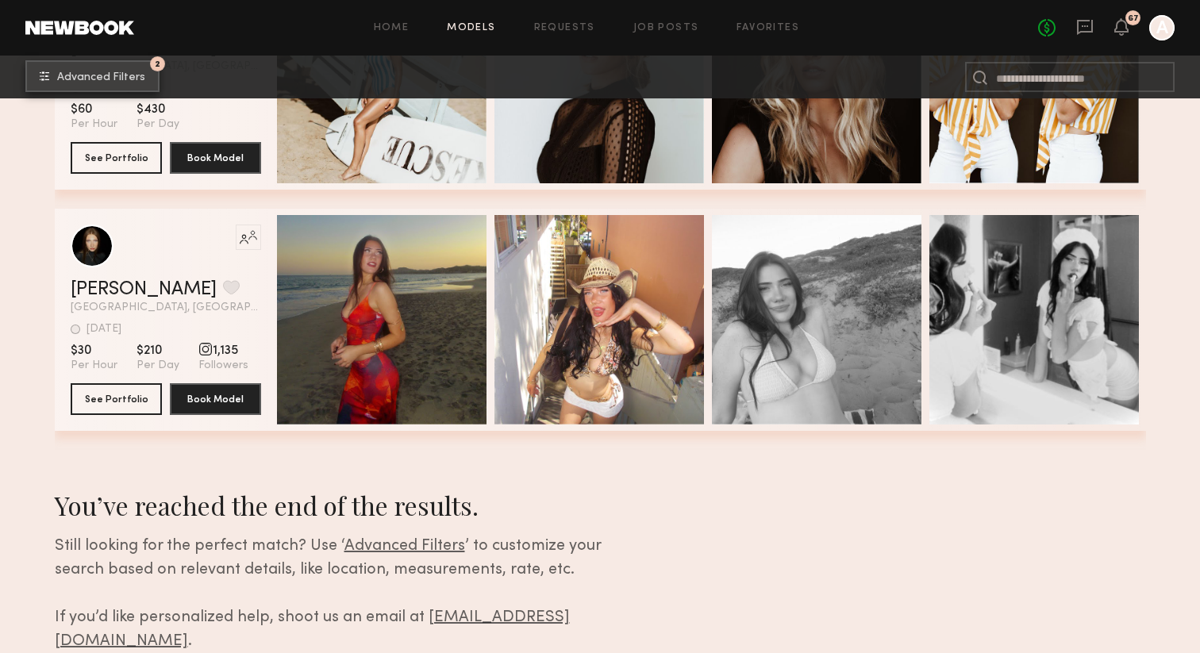
scroll to position [2381, 0]
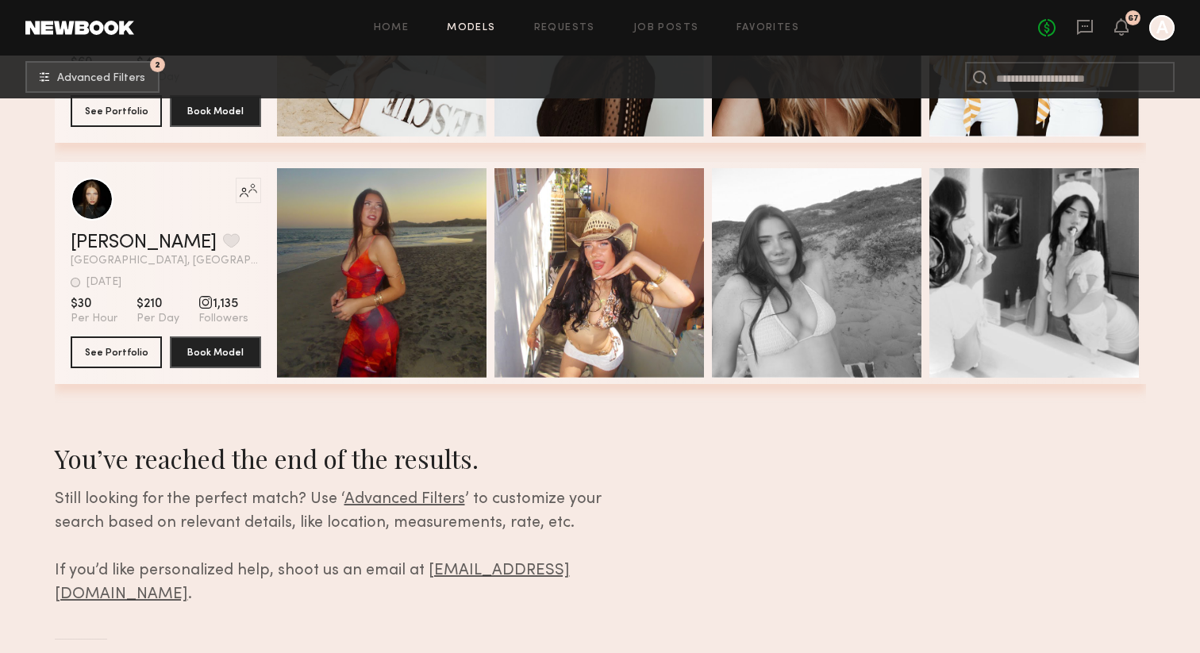
click at [414, 498] on span "Advanced Filters" at bounding box center [405, 499] width 121 height 15
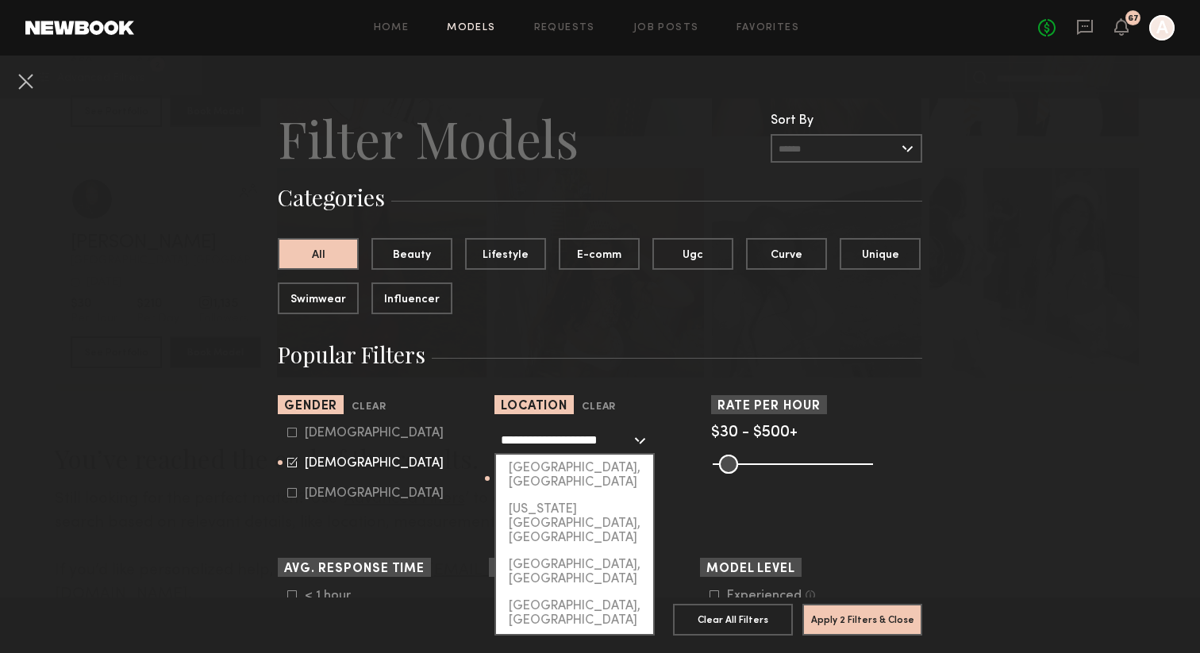
click at [538, 446] on input "**********" at bounding box center [566, 439] width 130 height 27
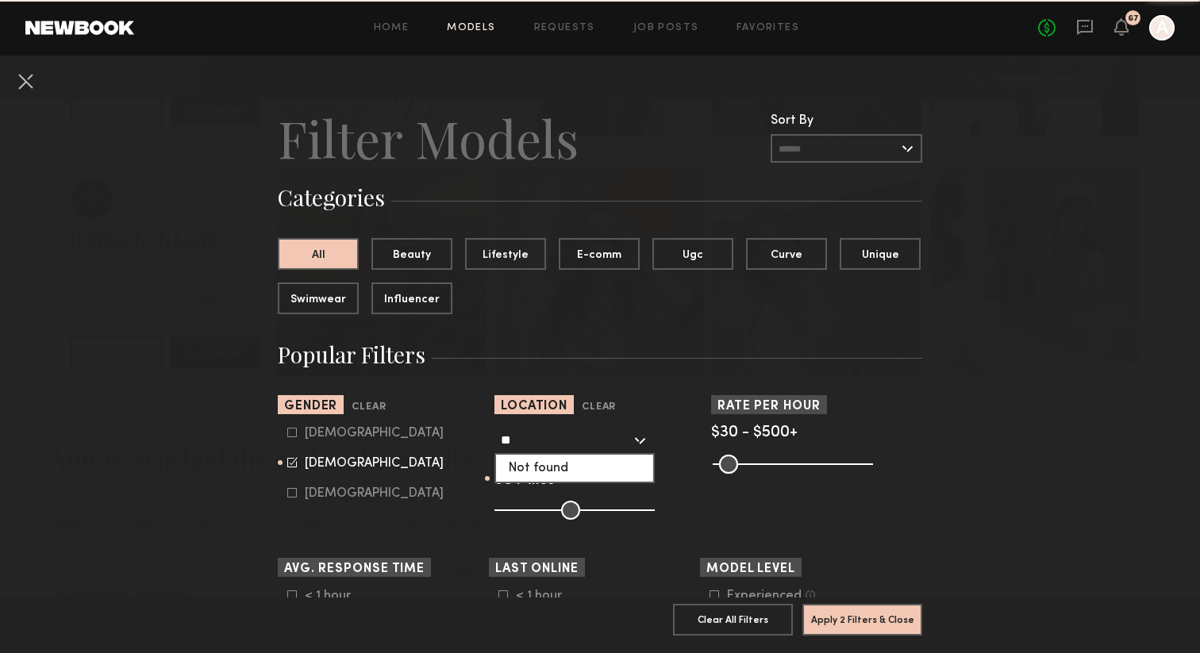
type input "*"
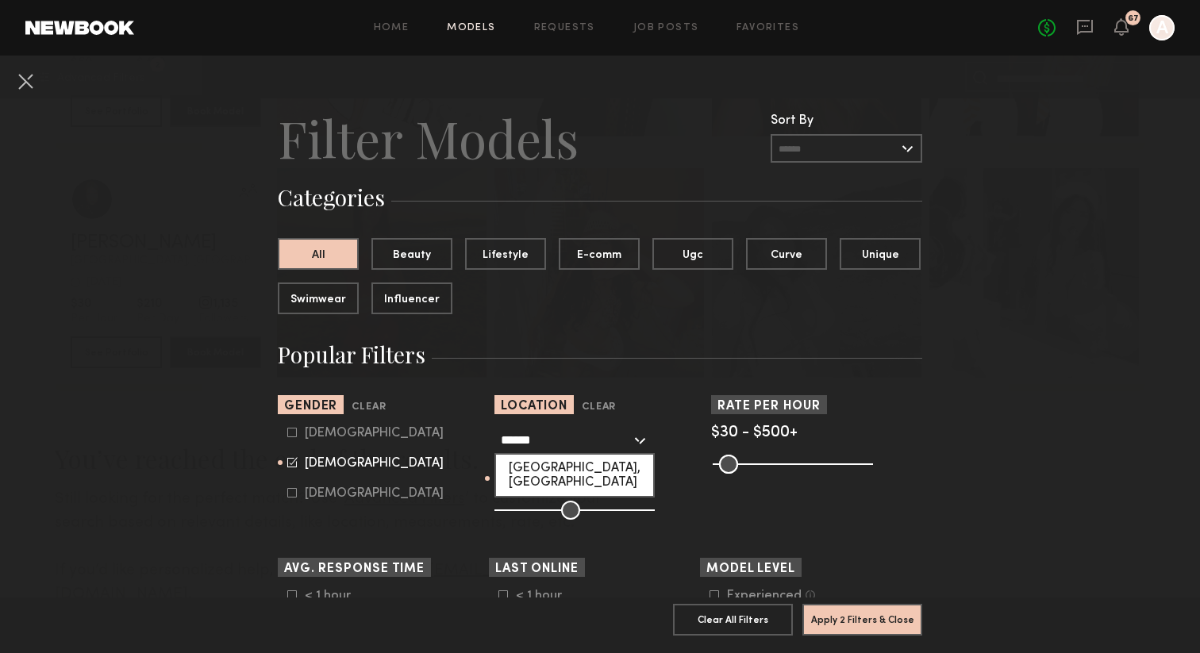
click at [549, 462] on div "[GEOGRAPHIC_DATA], [GEOGRAPHIC_DATA]" at bounding box center [574, 475] width 157 height 41
type input "**********"
click at [824, 618] on button "Apply 2 Filters & Close" at bounding box center [863, 619] width 120 height 32
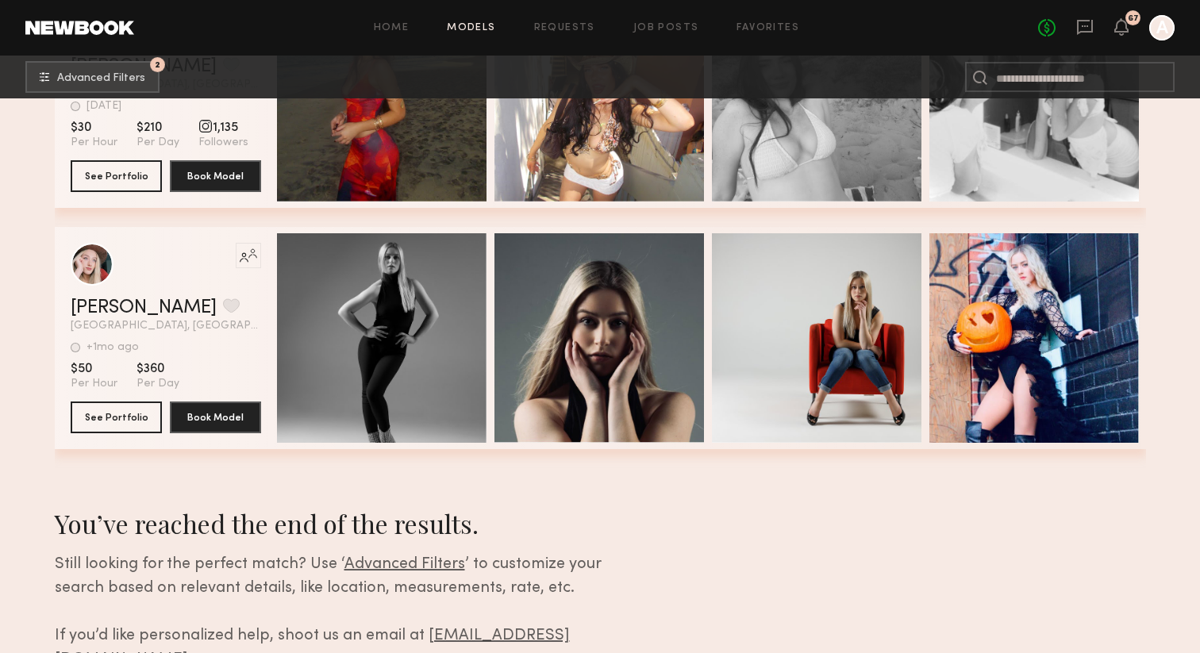
scroll to position [2336, 0]
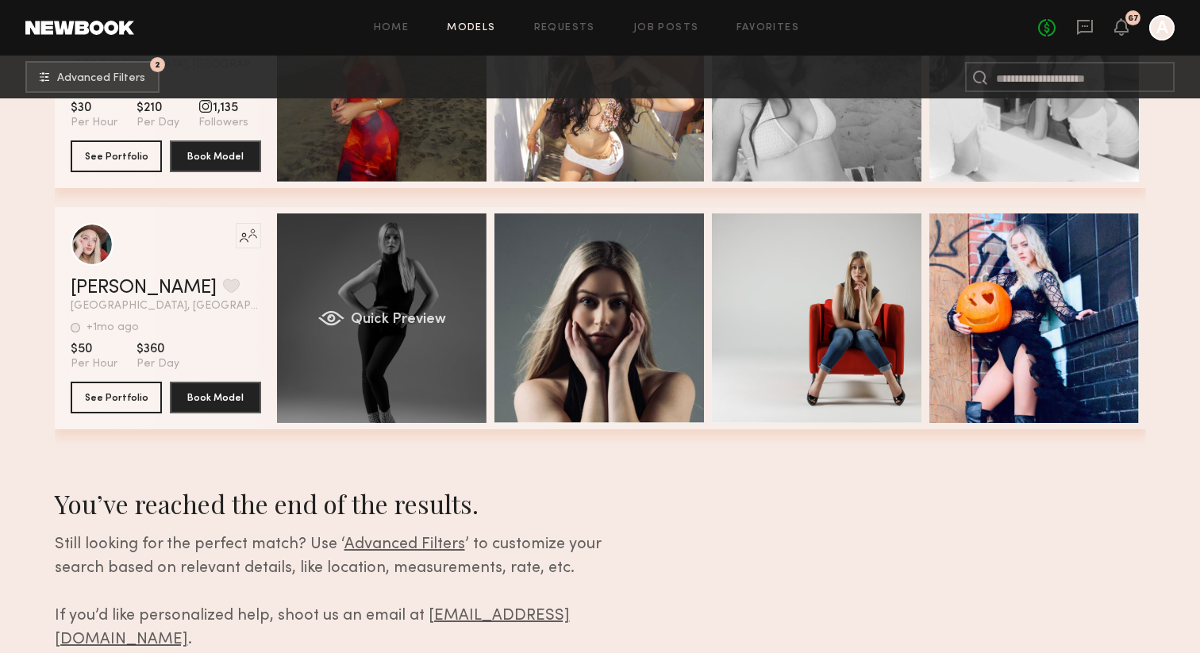
click at [403, 364] on div "Quick Preview" at bounding box center [382, 319] width 210 height 210
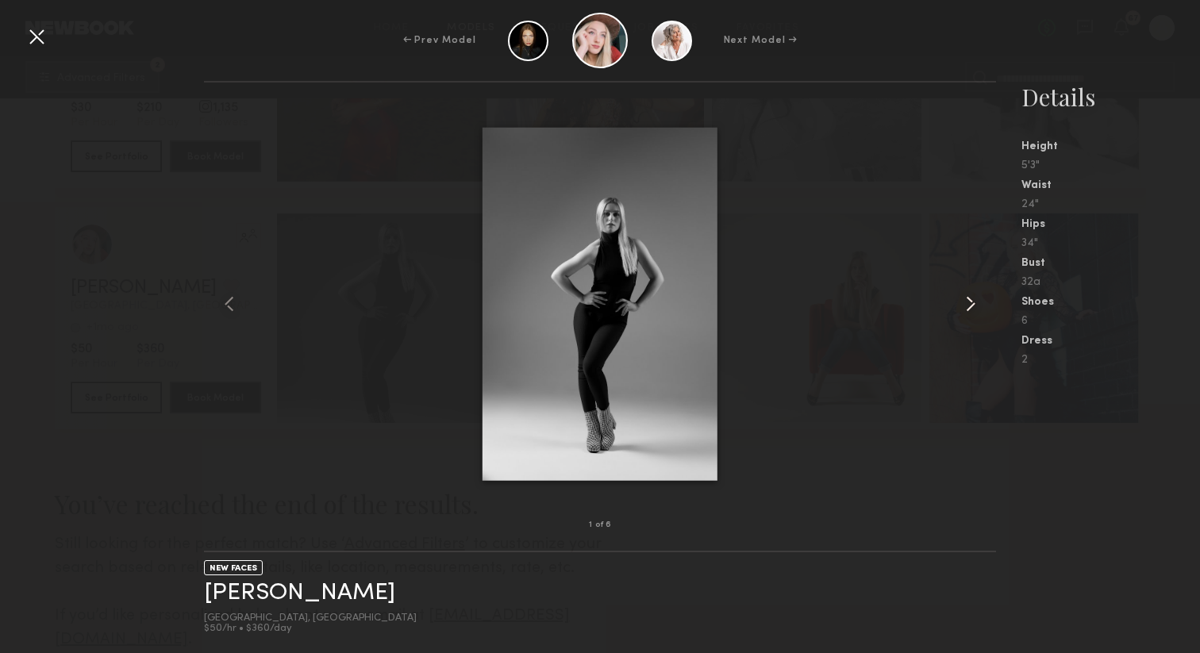
click at [970, 304] on common-icon at bounding box center [970, 303] width 25 height 25
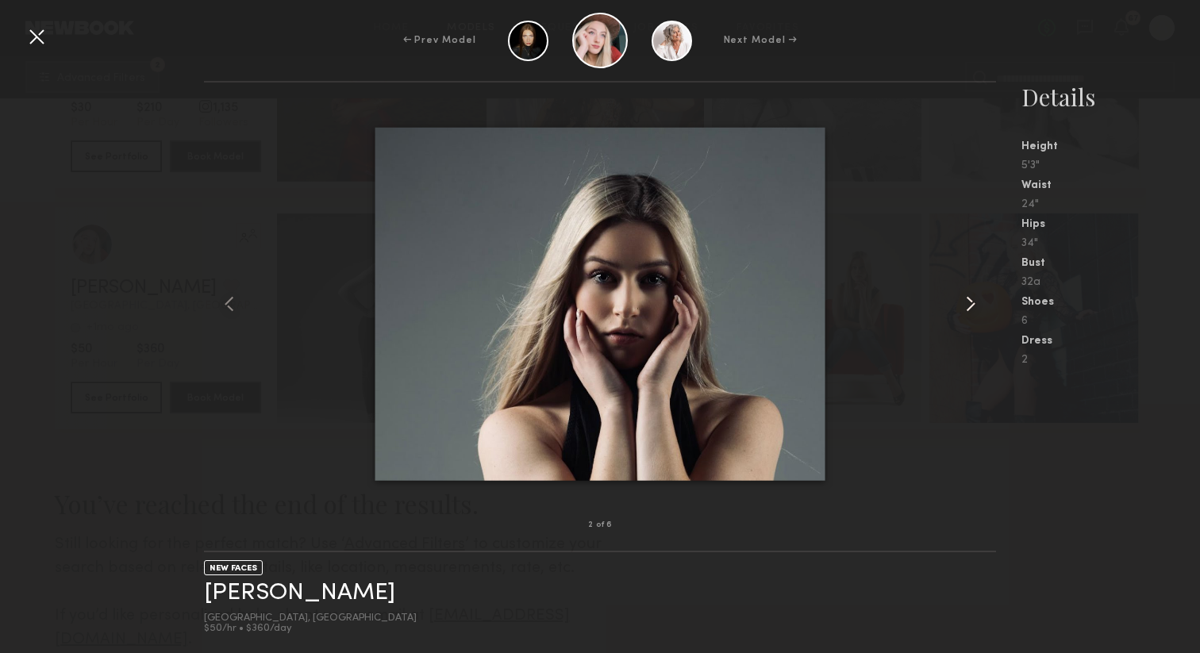
click at [970, 304] on common-icon at bounding box center [970, 303] width 25 height 25
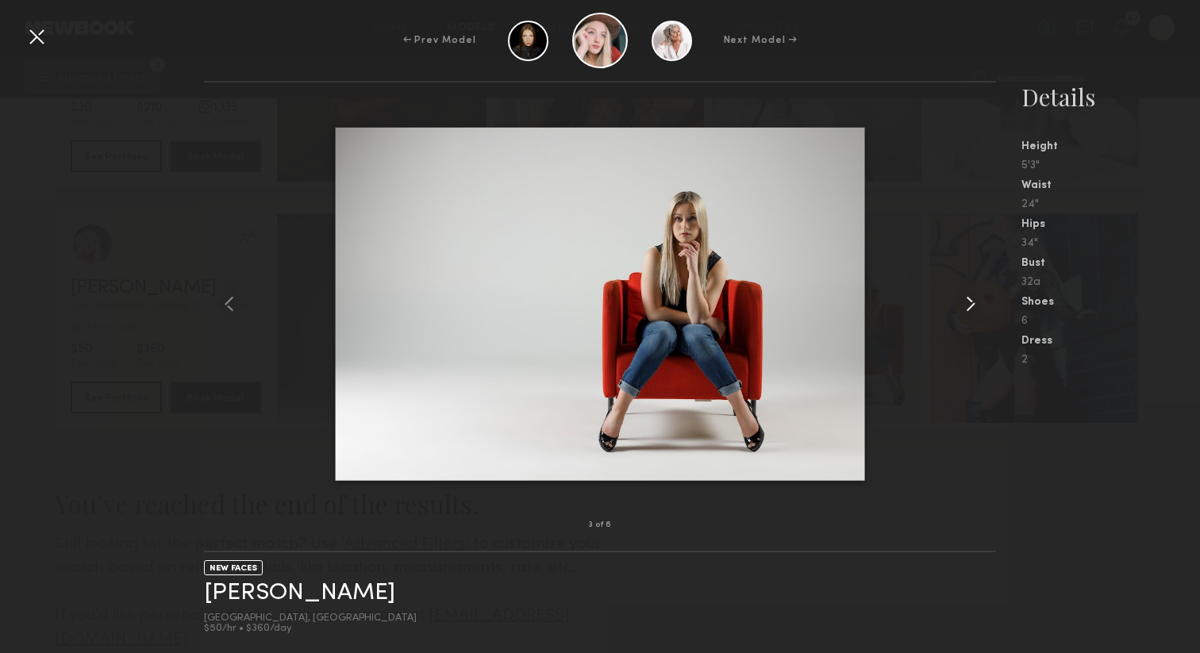
click at [970, 304] on common-icon at bounding box center [970, 303] width 25 height 25
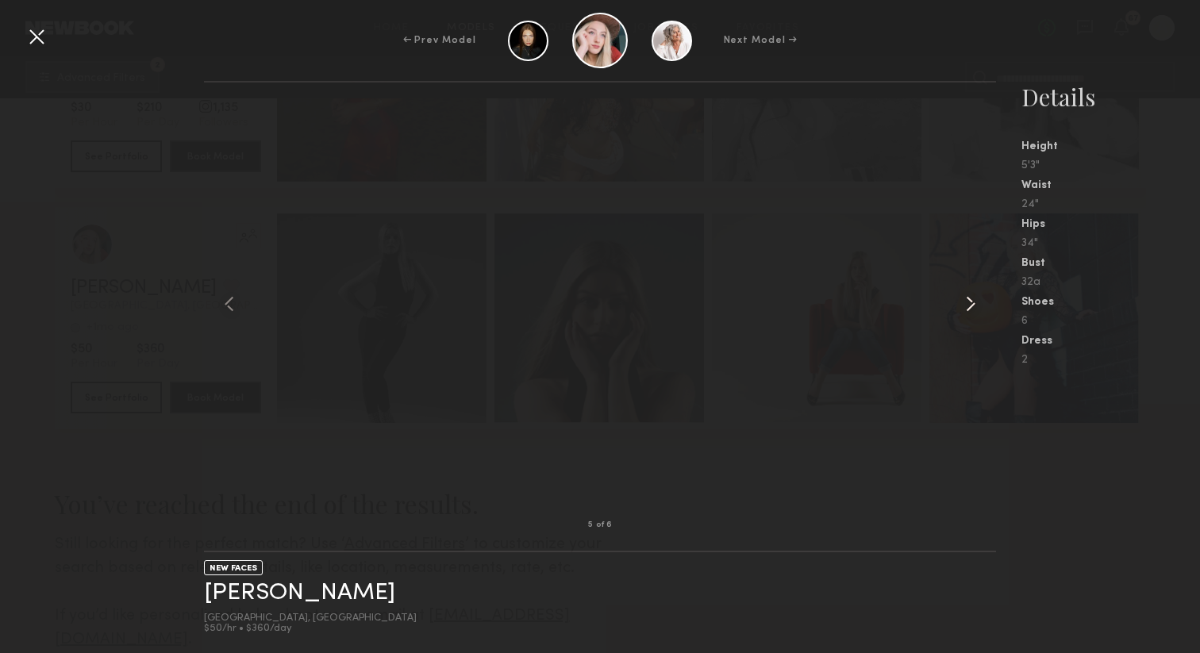
click at [970, 304] on common-icon at bounding box center [970, 303] width 25 height 25
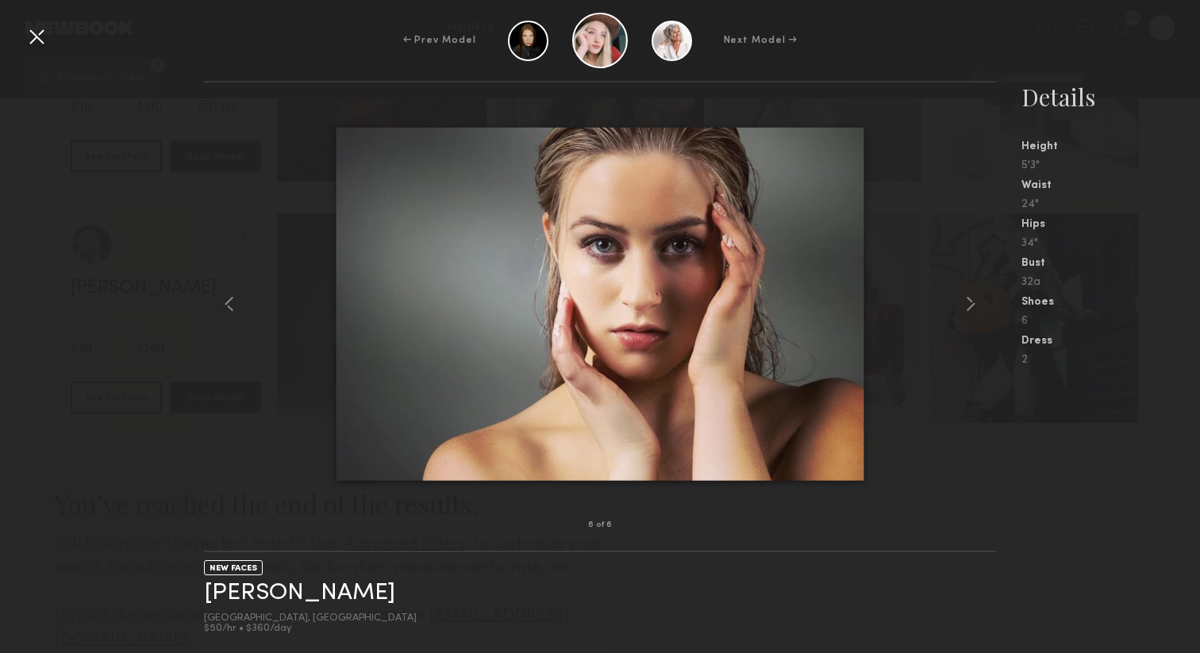
click at [44, 38] on div at bounding box center [36, 36] width 25 height 25
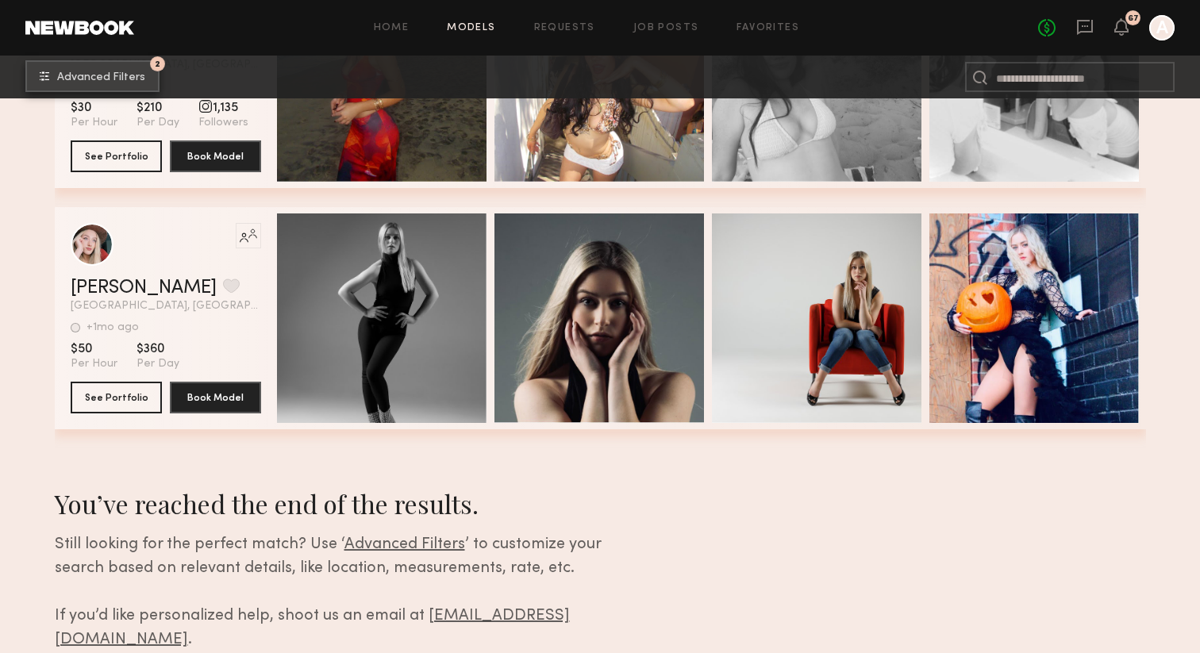
click at [81, 77] on span "Advanced Filters" at bounding box center [101, 77] width 88 height 11
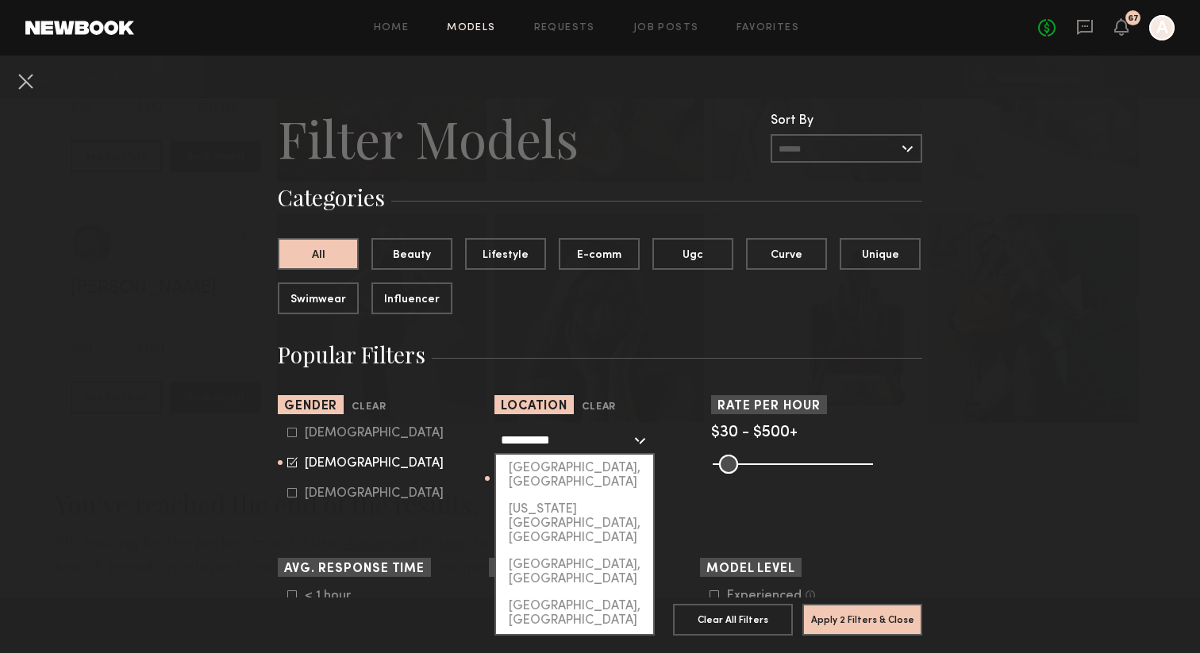
click at [572, 438] on input "**********" at bounding box center [566, 439] width 130 height 27
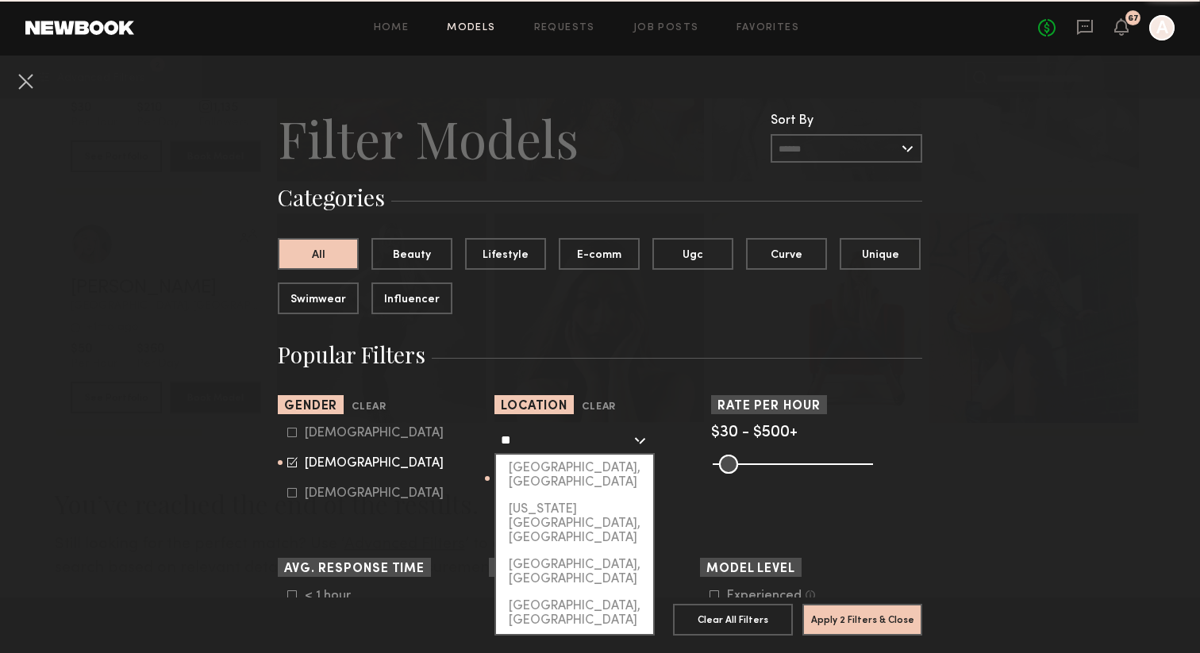
type input "*"
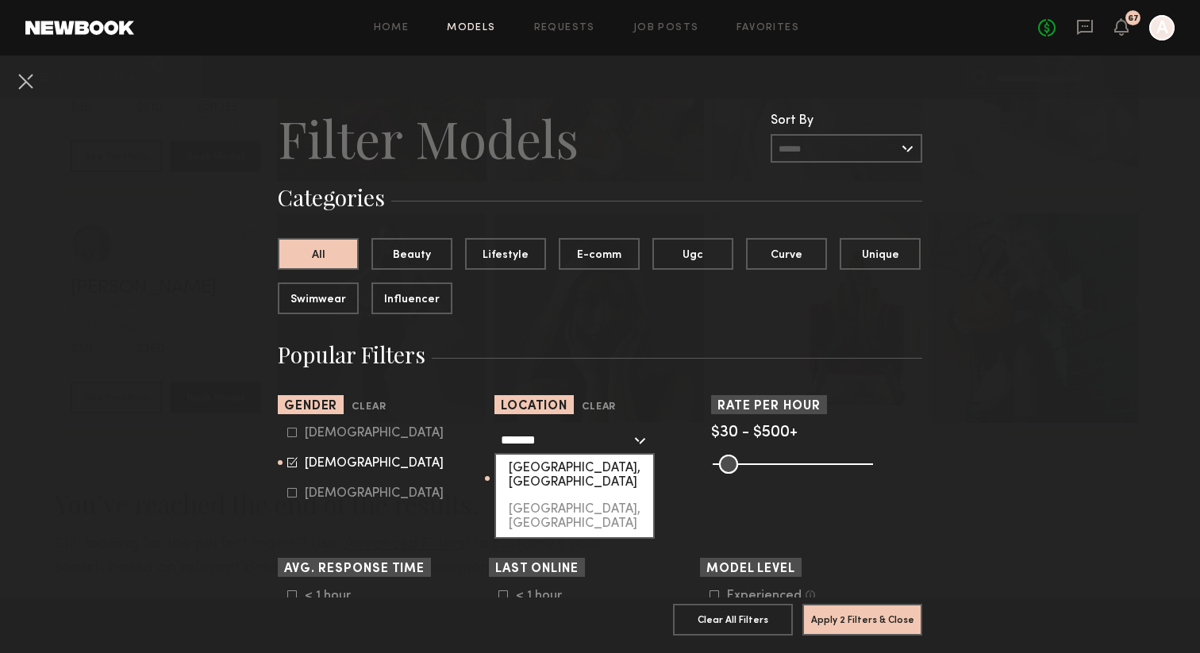
click at [571, 464] on div "[GEOGRAPHIC_DATA], [GEOGRAPHIC_DATA]" at bounding box center [574, 475] width 157 height 41
type input "**********"
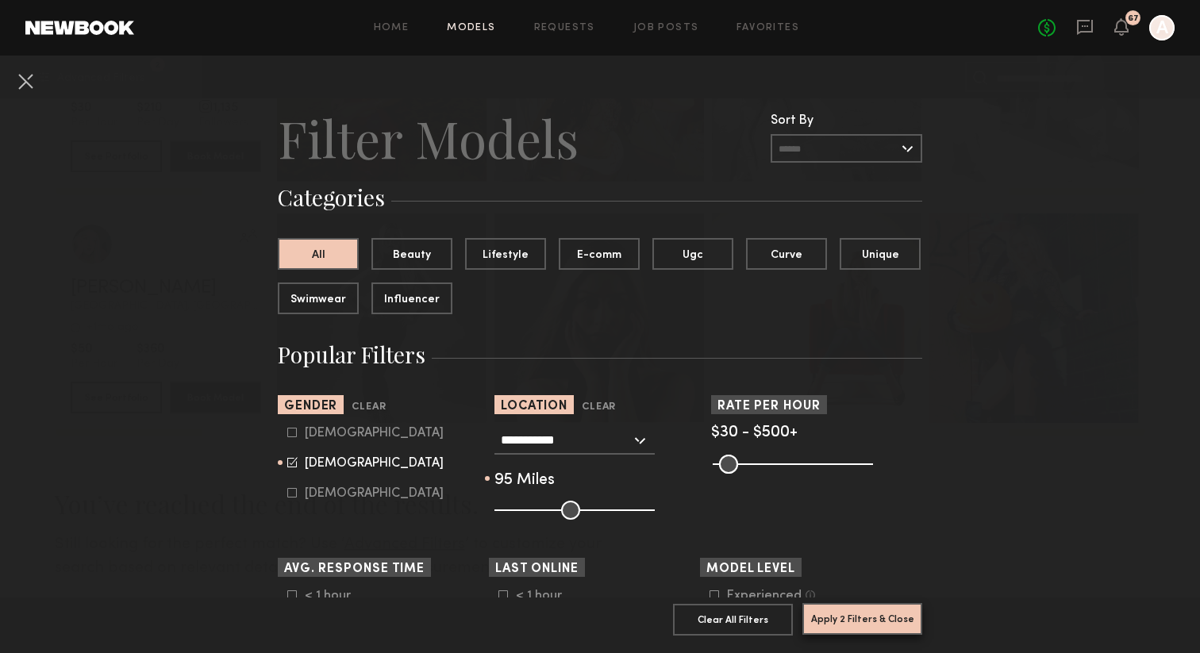
click at [835, 622] on button "Apply 2 Filters & Close" at bounding box center [863, 619] width 120 height 32
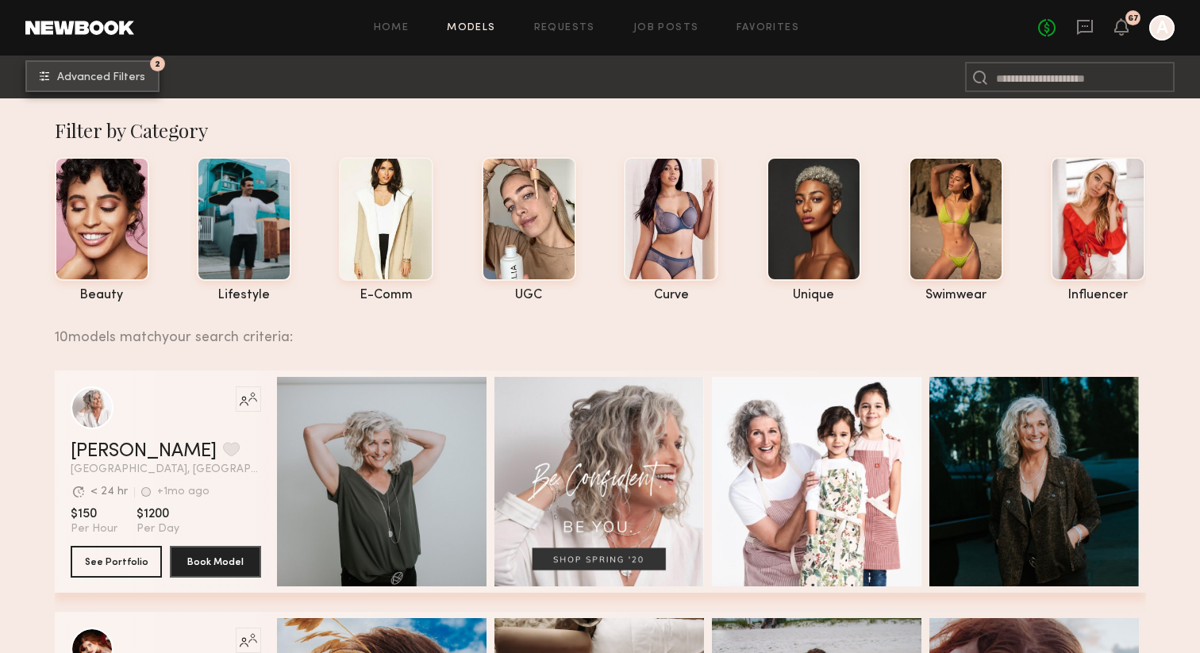
click at [129, 81] on span "Advanced Filters" at bounding box center [101, 77] width 88 height 11
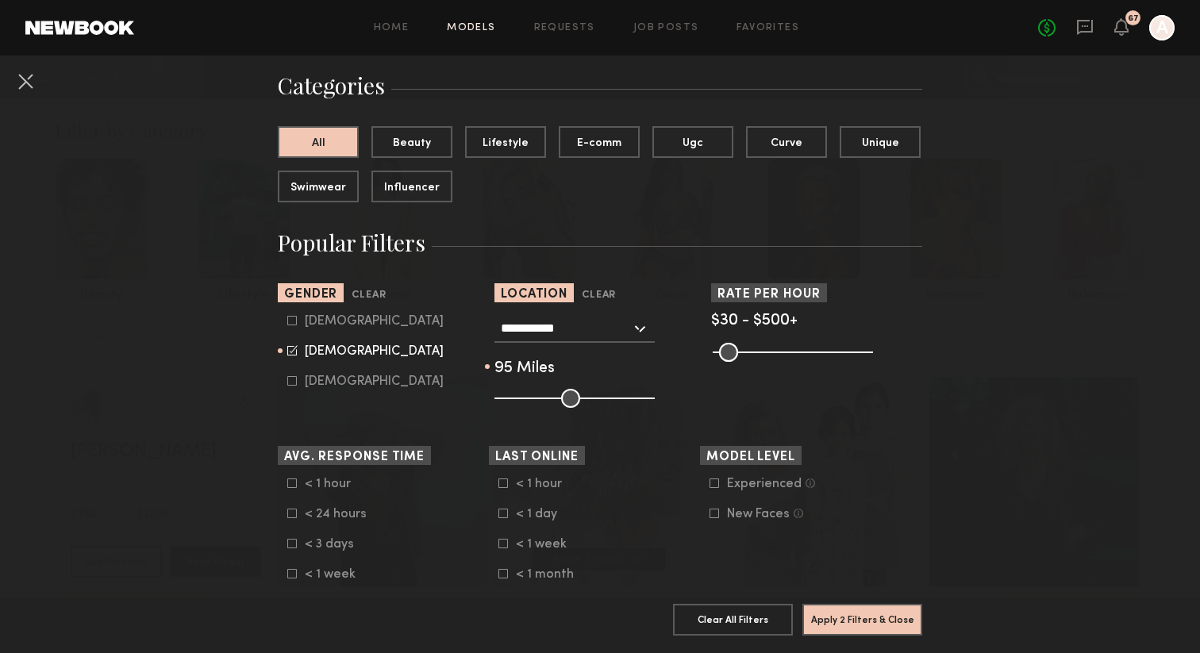
scroll to position [142, 0]
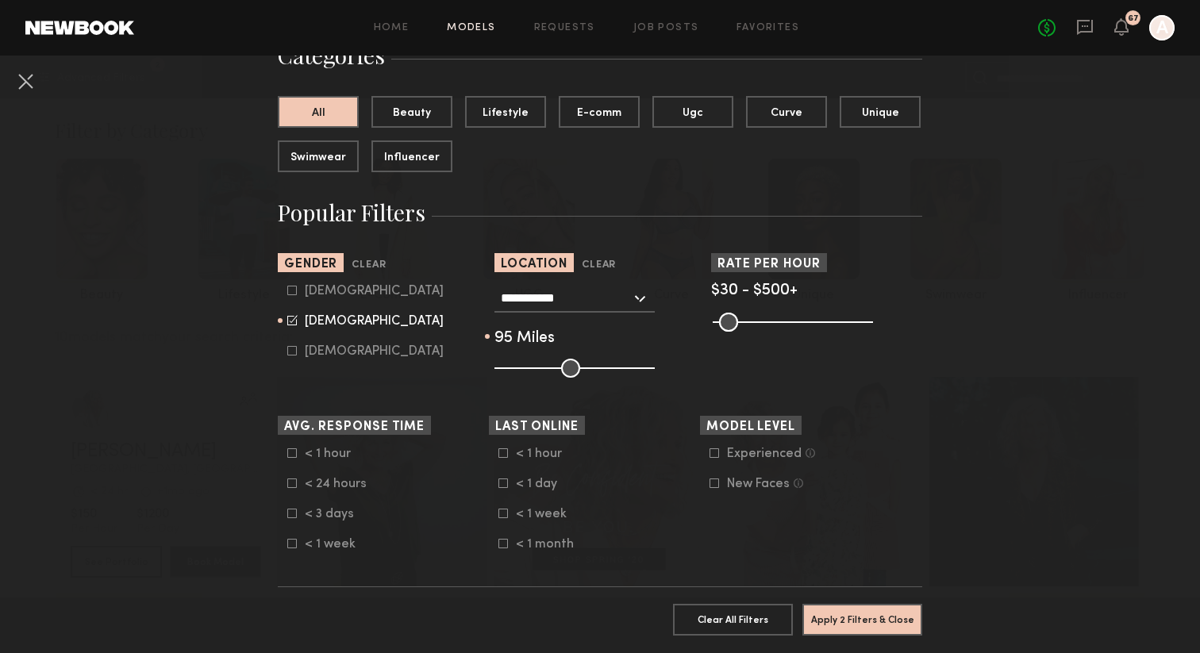
drag, startPoint x: 721, startPoint y: 319, endPoint x: 709, endPoint y: 319, distance: 11.9
click at [713, 319] on input "range" at bounding box center [793, 322] width 160 height 19
click at [625, 307] on input "**********" at bounding box center [566, 297] width 130 height 27
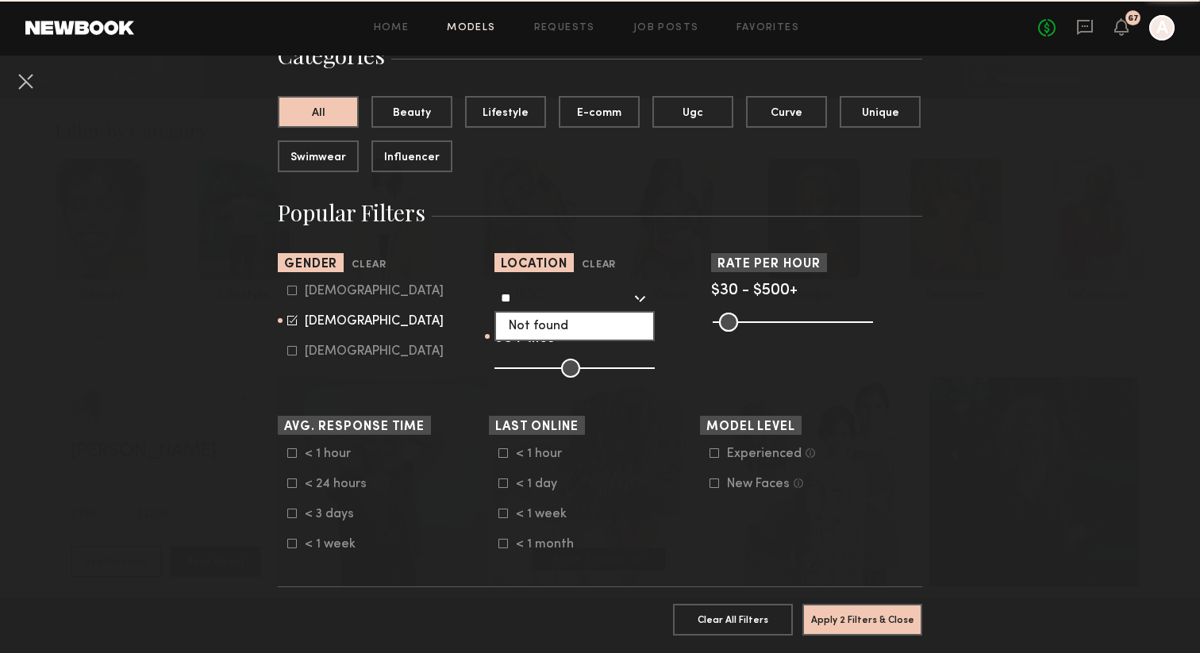
type input "*"
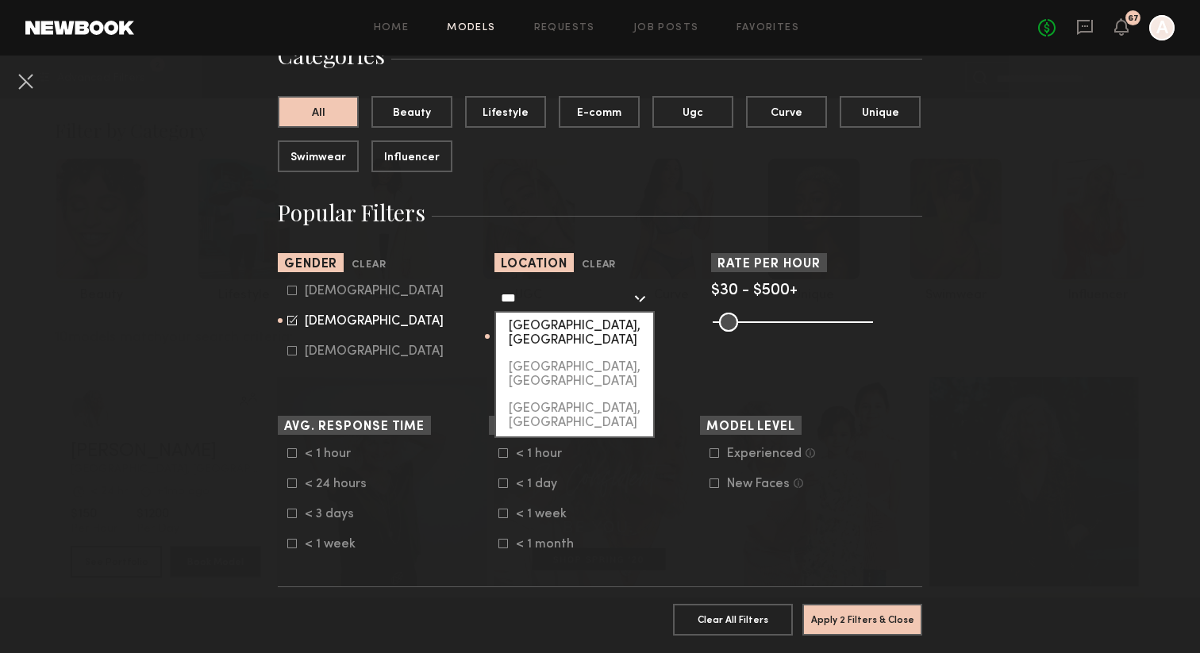
click at [603, 320] on div "[GEOGRAPHIC_DATA], [GEOGRAPHIC_DATA]" at bounding box center [574, 333] width 157 height 41
type input "**********"
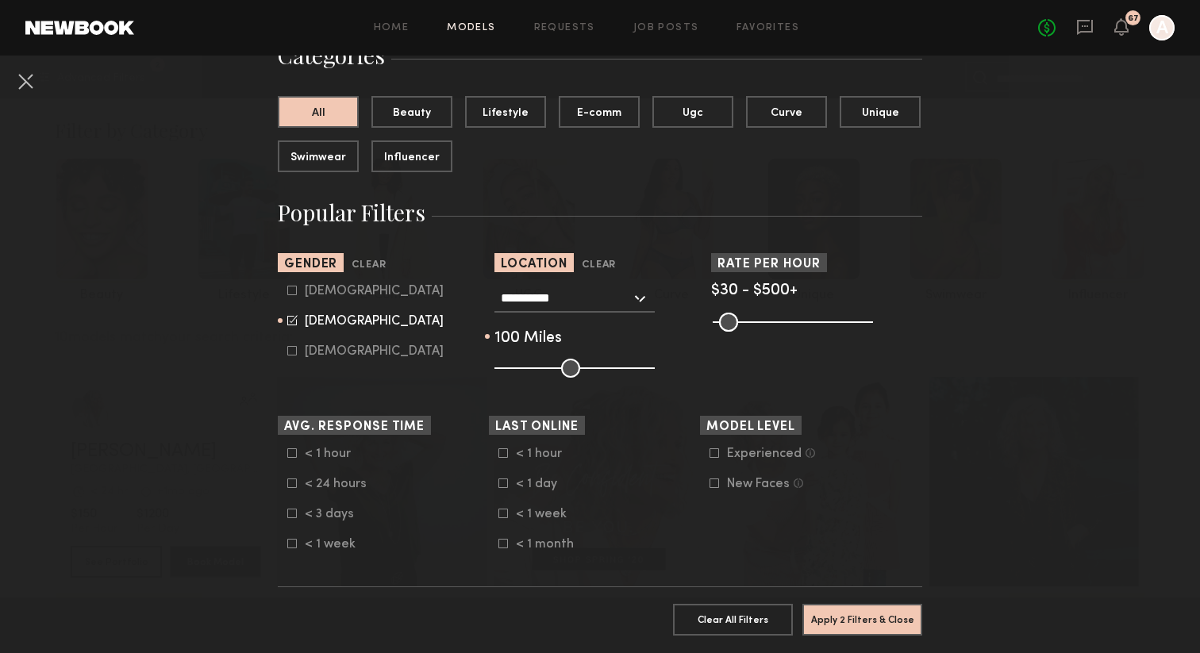
drag, startPoint x: 635, startPoint y: 364, endPoint x: 688, endPoint y: 364, distance: 53.2
type input "***"
click at [655, 364] on input "range" at bounding box center [575, 368] width 160 height 19
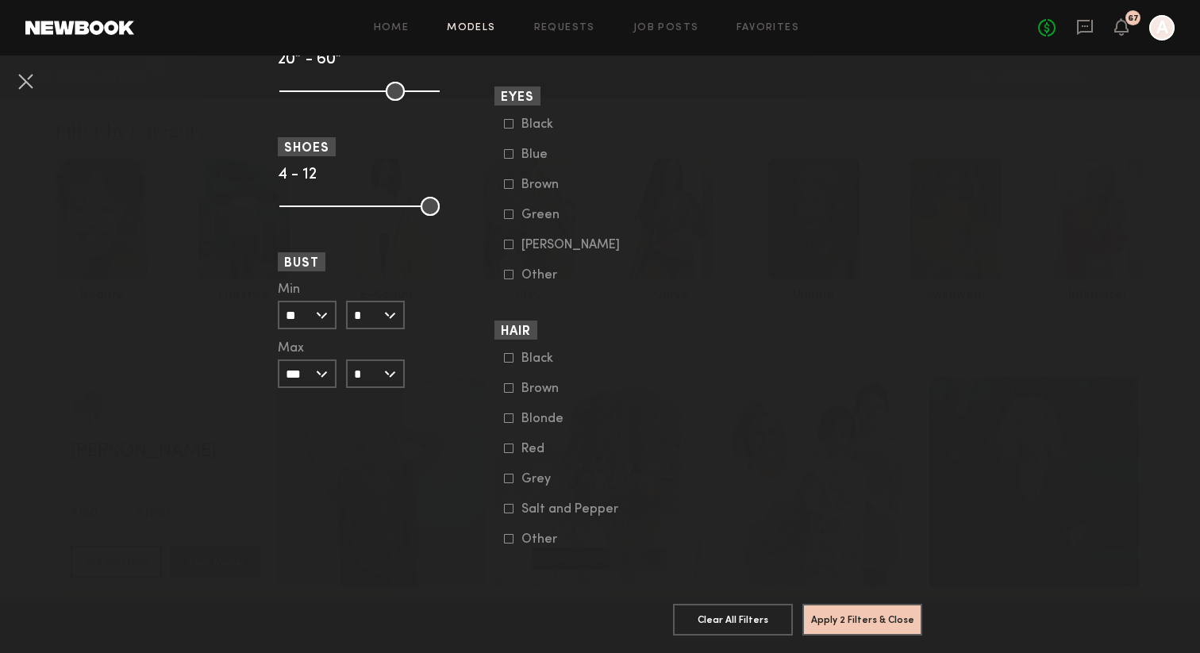
scroll to position [1153, 0]
click at [850, 616] on button "Apply 2 Filters & Close" at bounding box center [863, 619] width 120 height 32
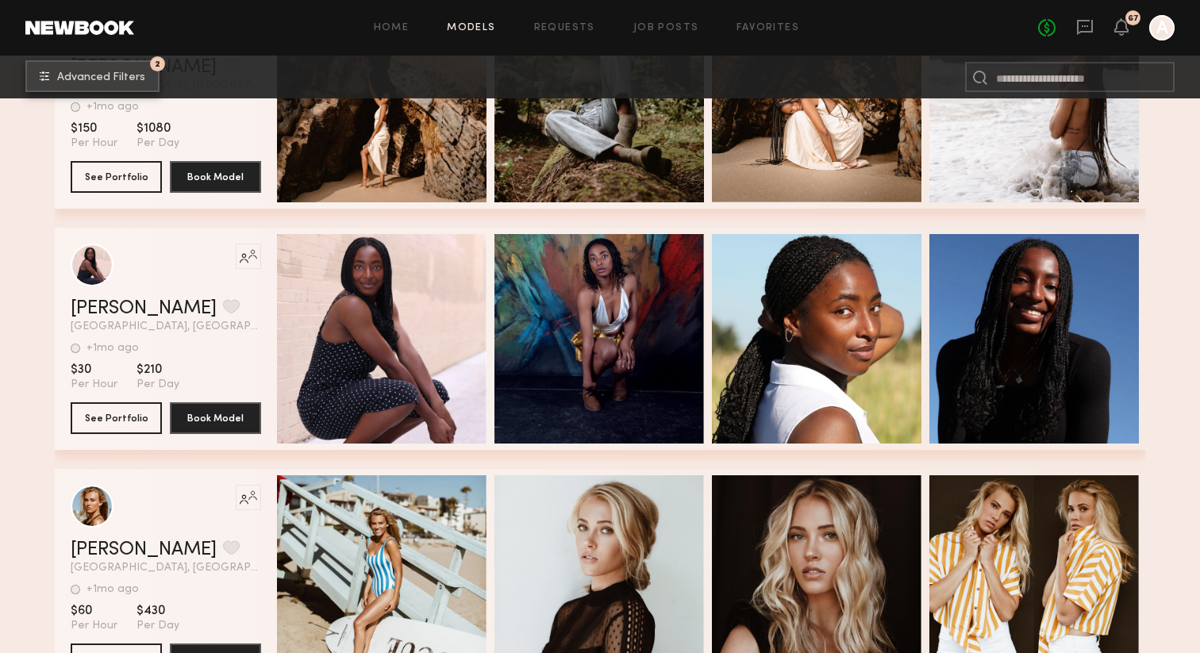
scroll to position [2031, 0]
